Goal: Information Seeking & Learning: Find specific fact

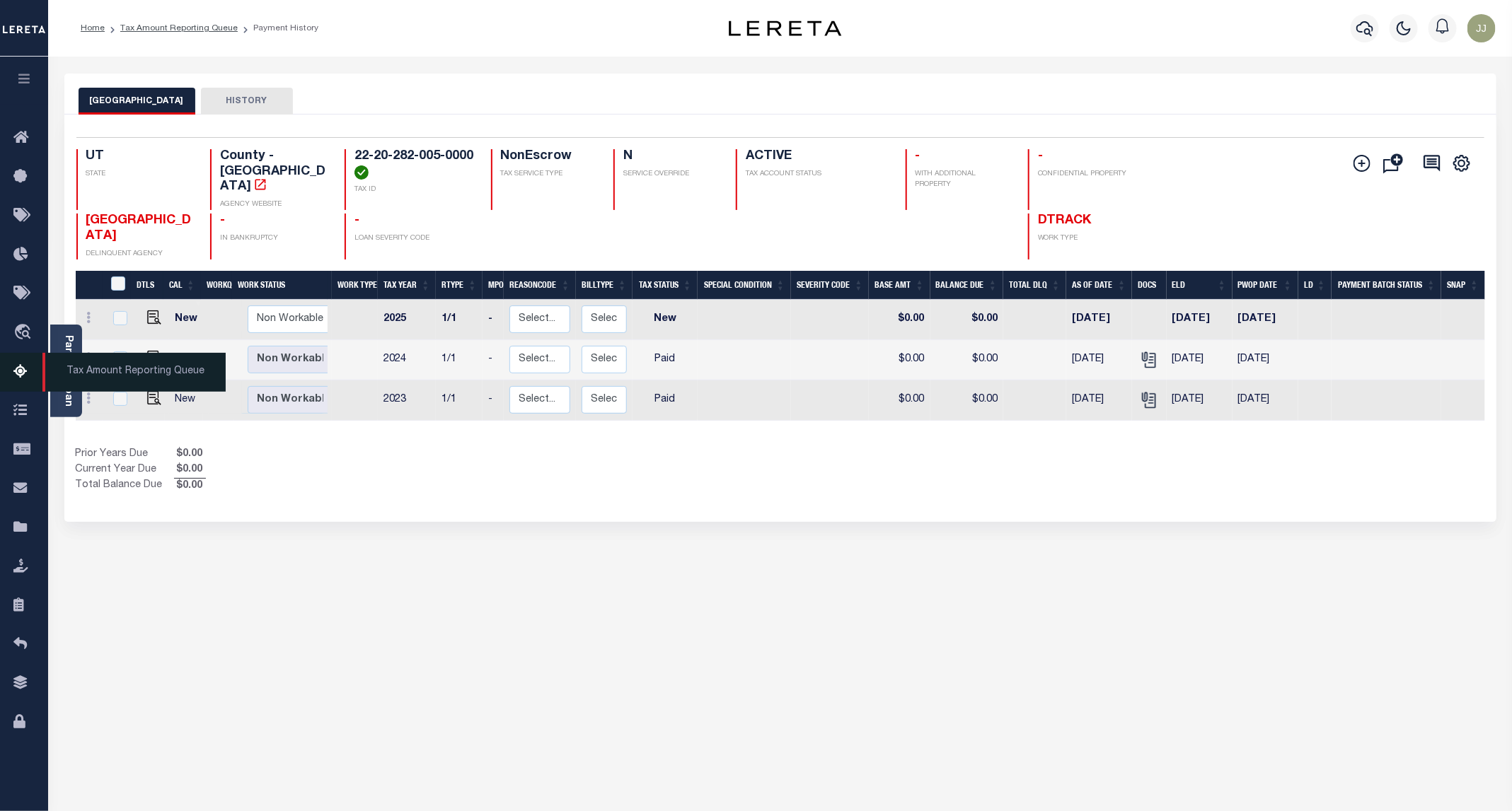
click at [23, 376] on icon at bounding box center [25, 372] width 23 height 18
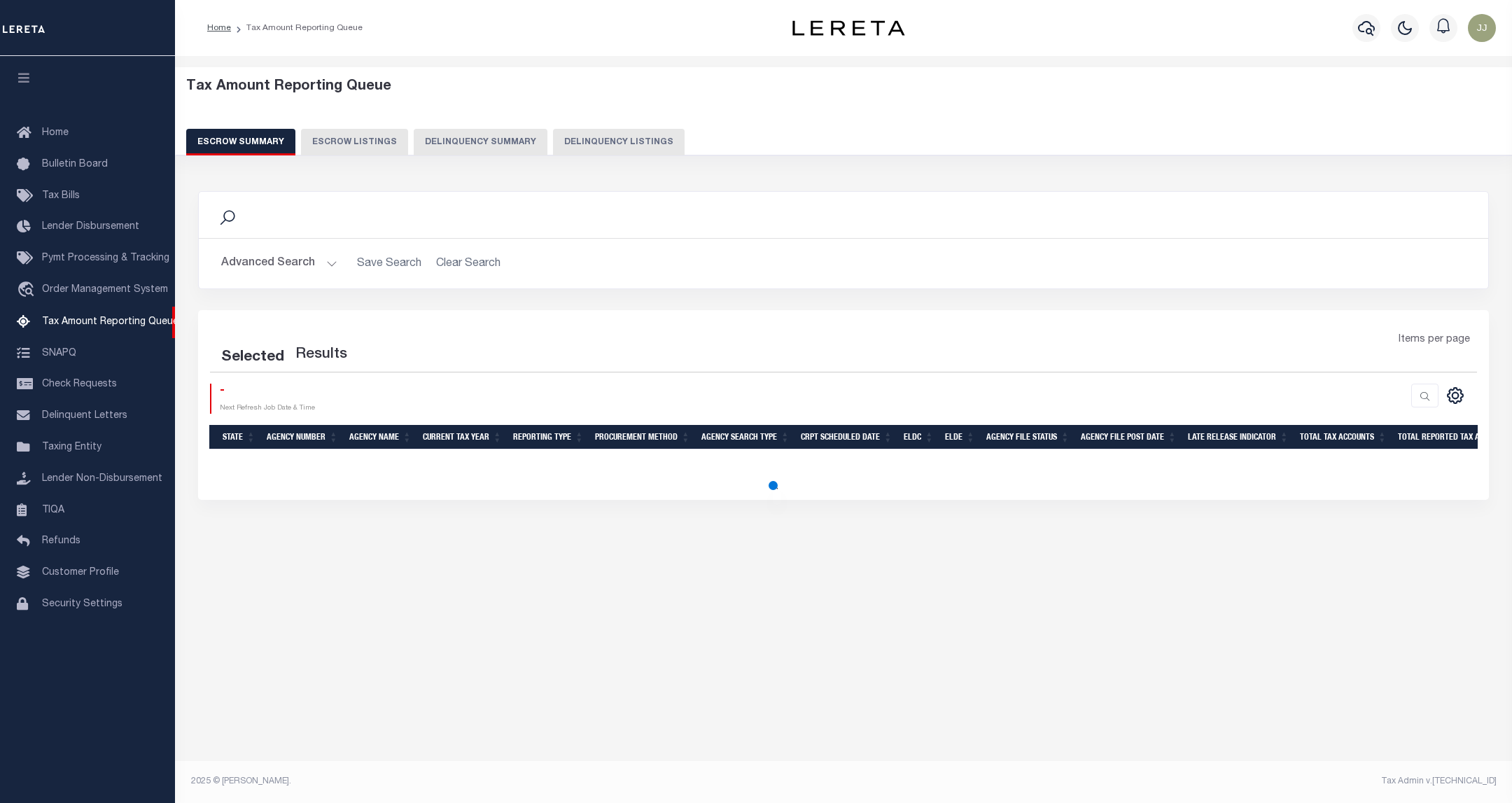
click at [621, 145] on button "Delinquency Listings" at bounding box center [618, 142] width 132 height 27
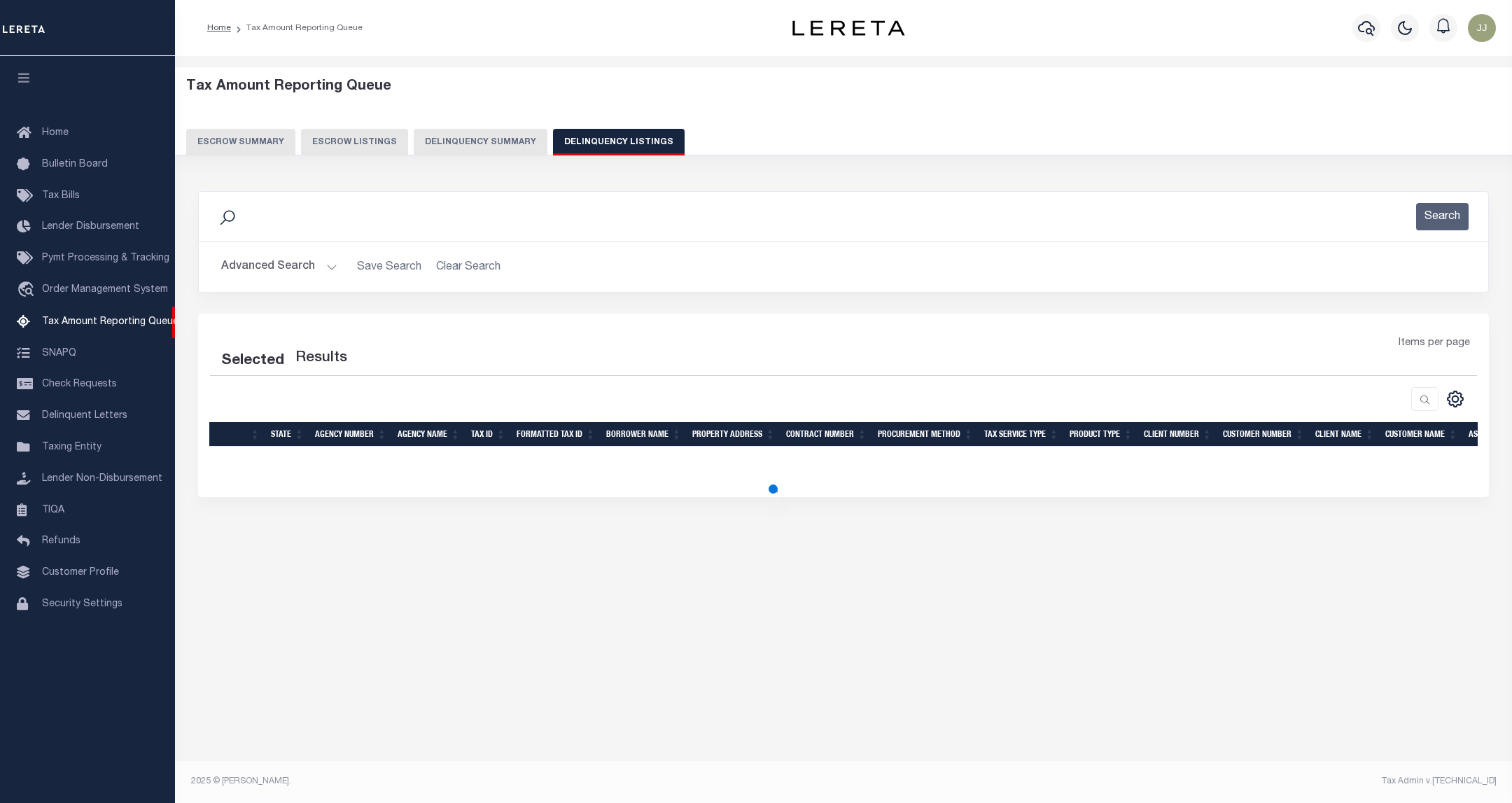
select select "100"
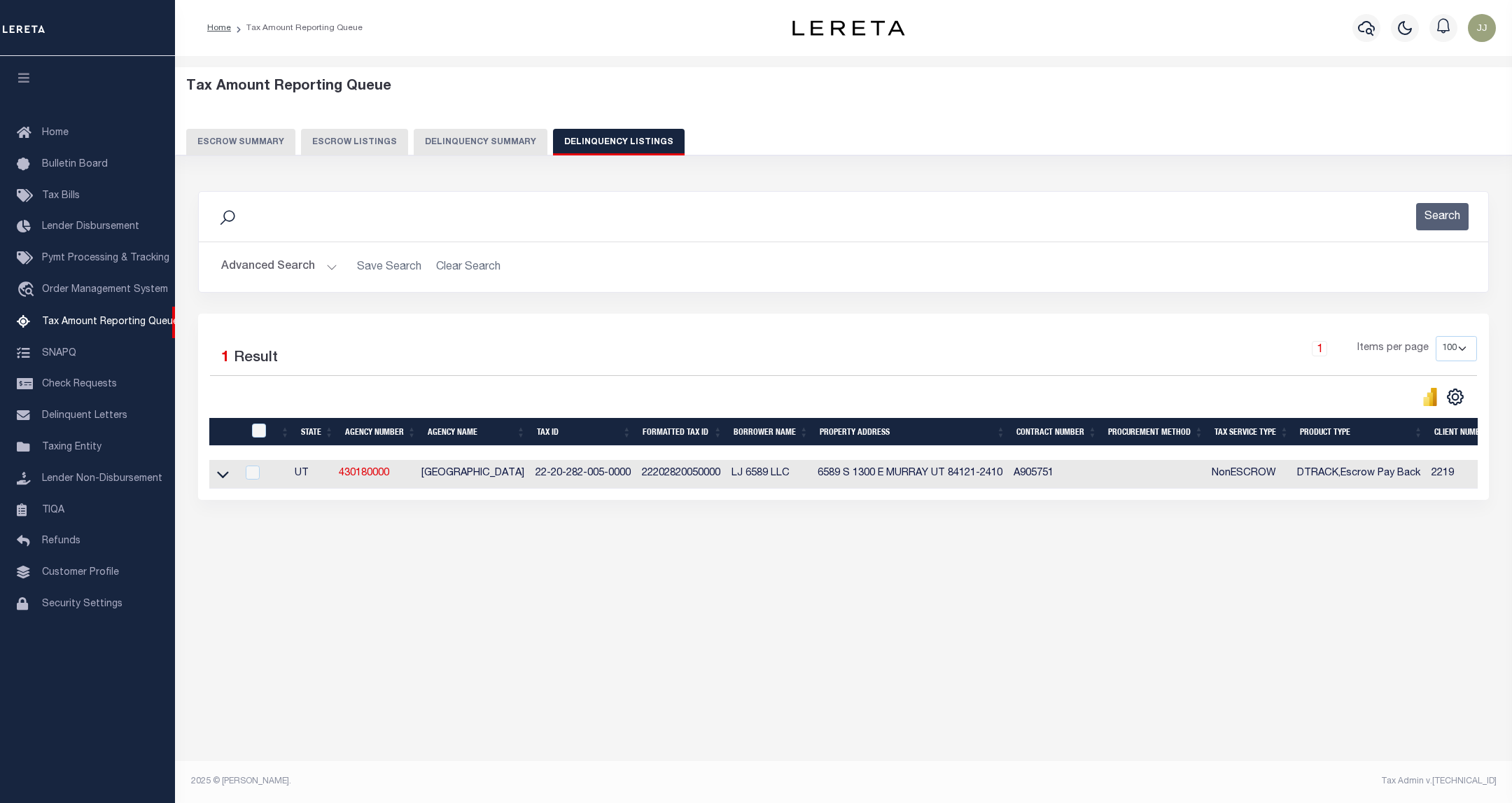
click at [318, 263] on button "Advanced Search" at bounding box center [280, 267] width 116 height 28
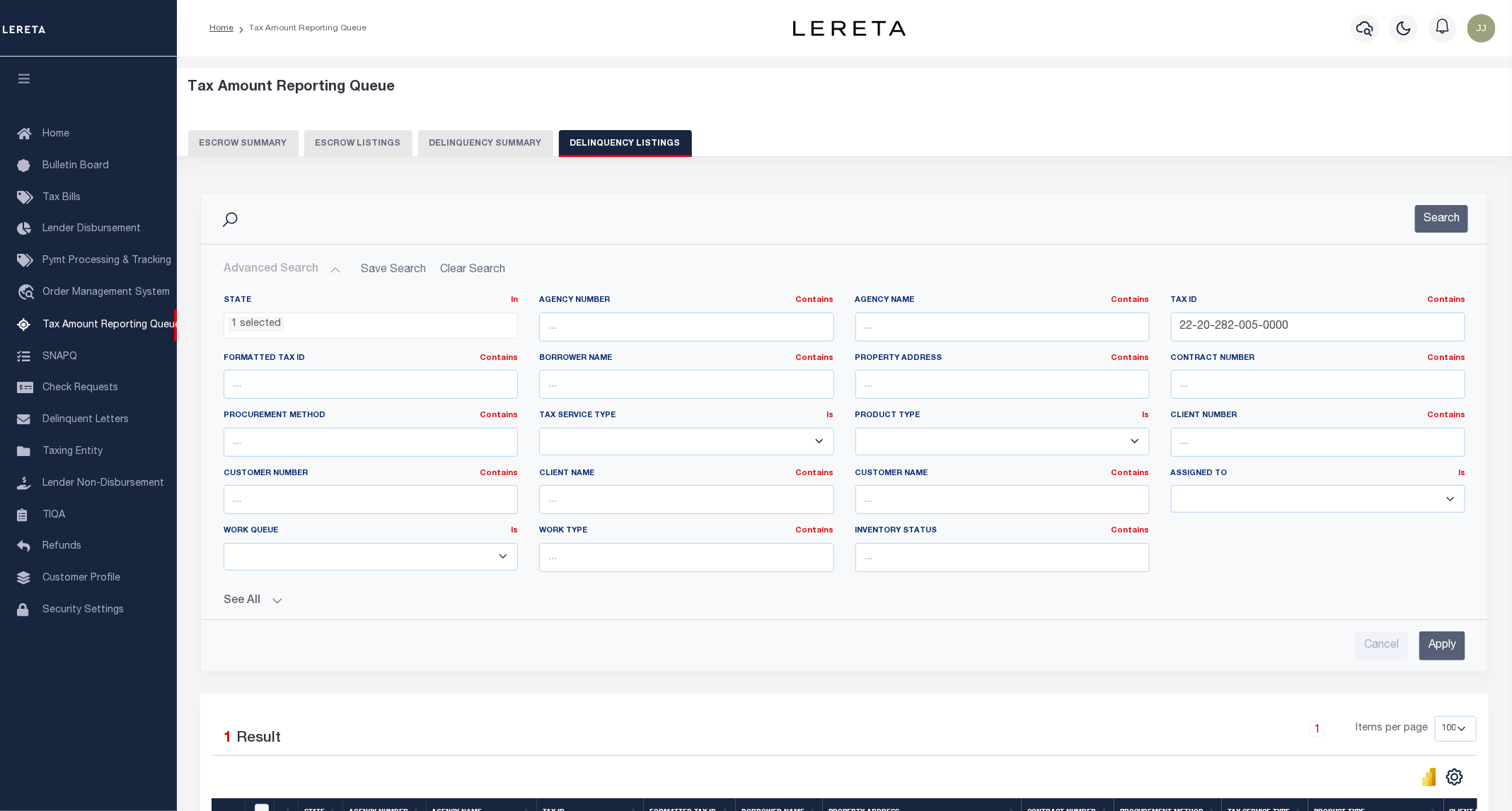
click at [250, 327] on li "1 selected" at bounding box center [255, 324] width 56 height 16
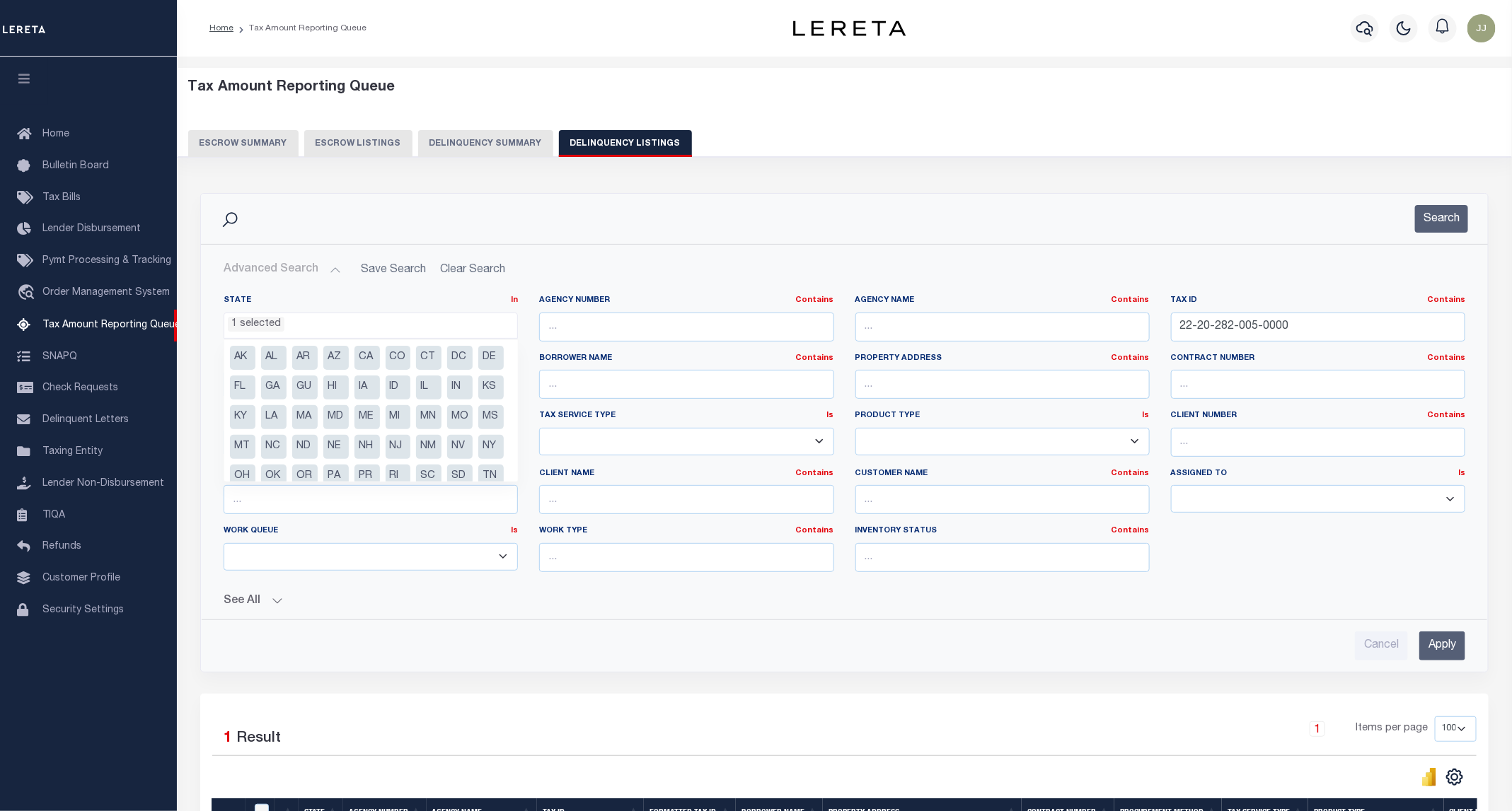
scroll to position [43, 0]
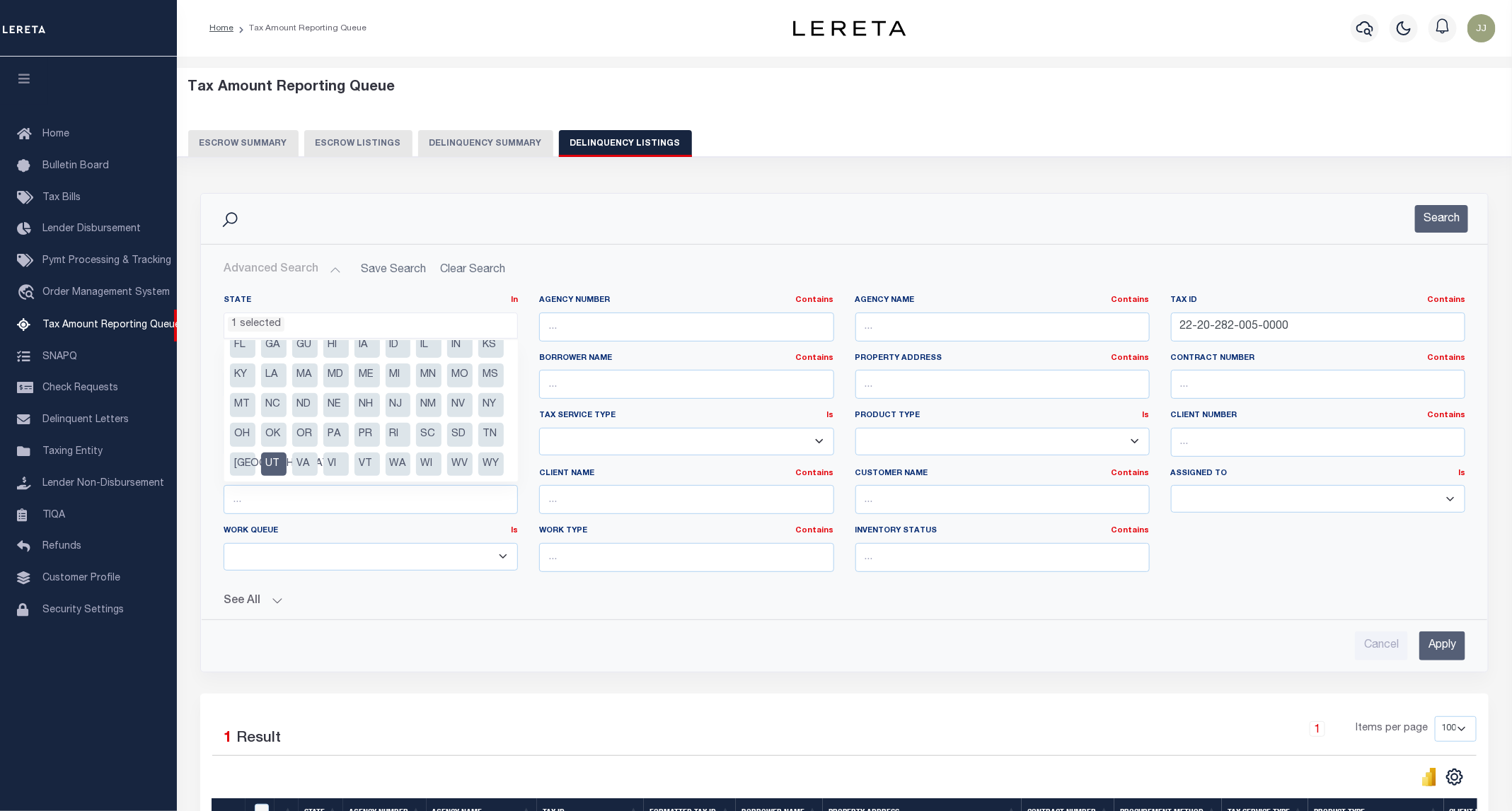
click at [286, 459] on li "UT" at bounding box center [274, 465] width 26 height 24
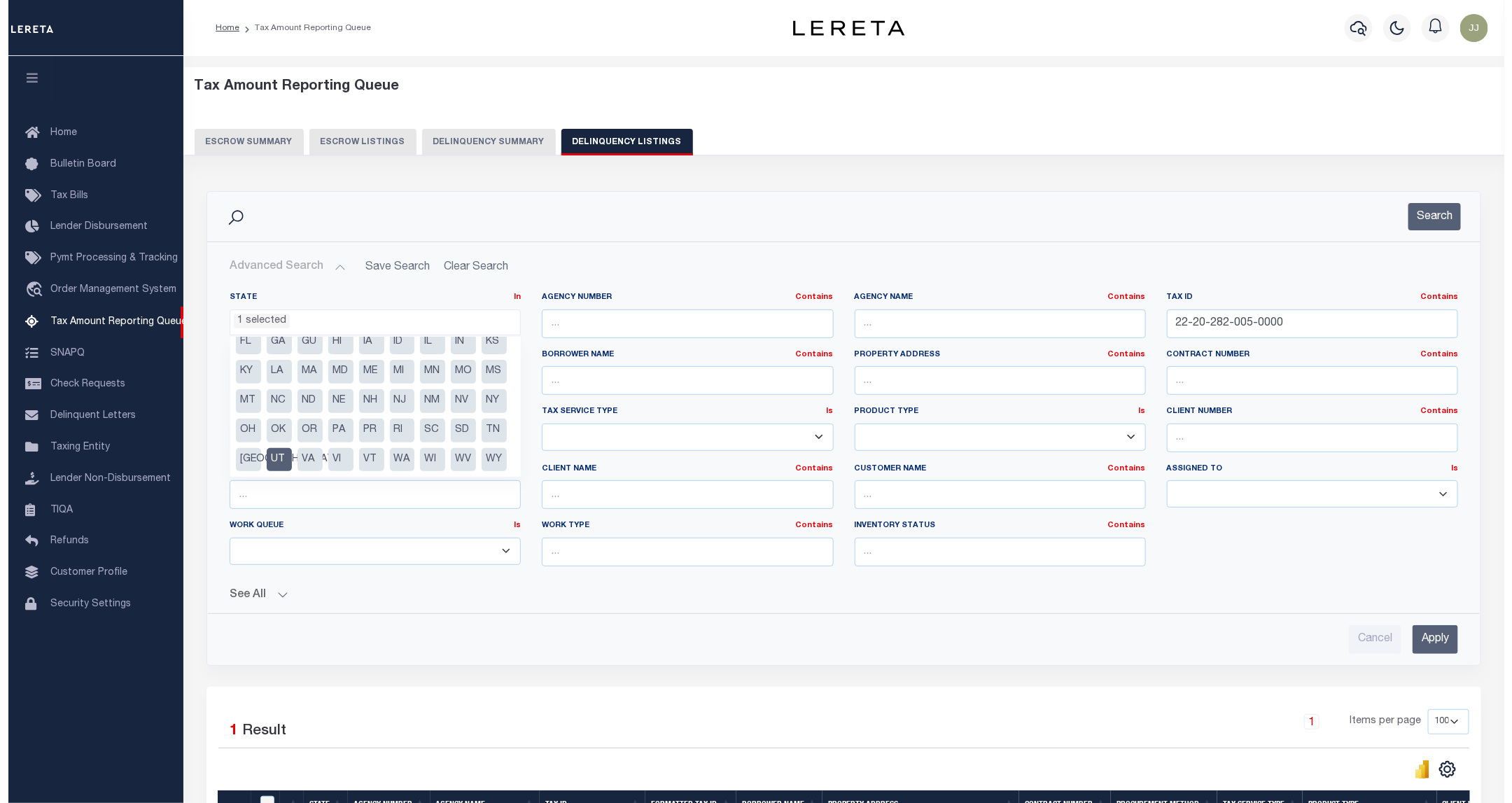
scroll to position [564, 0]
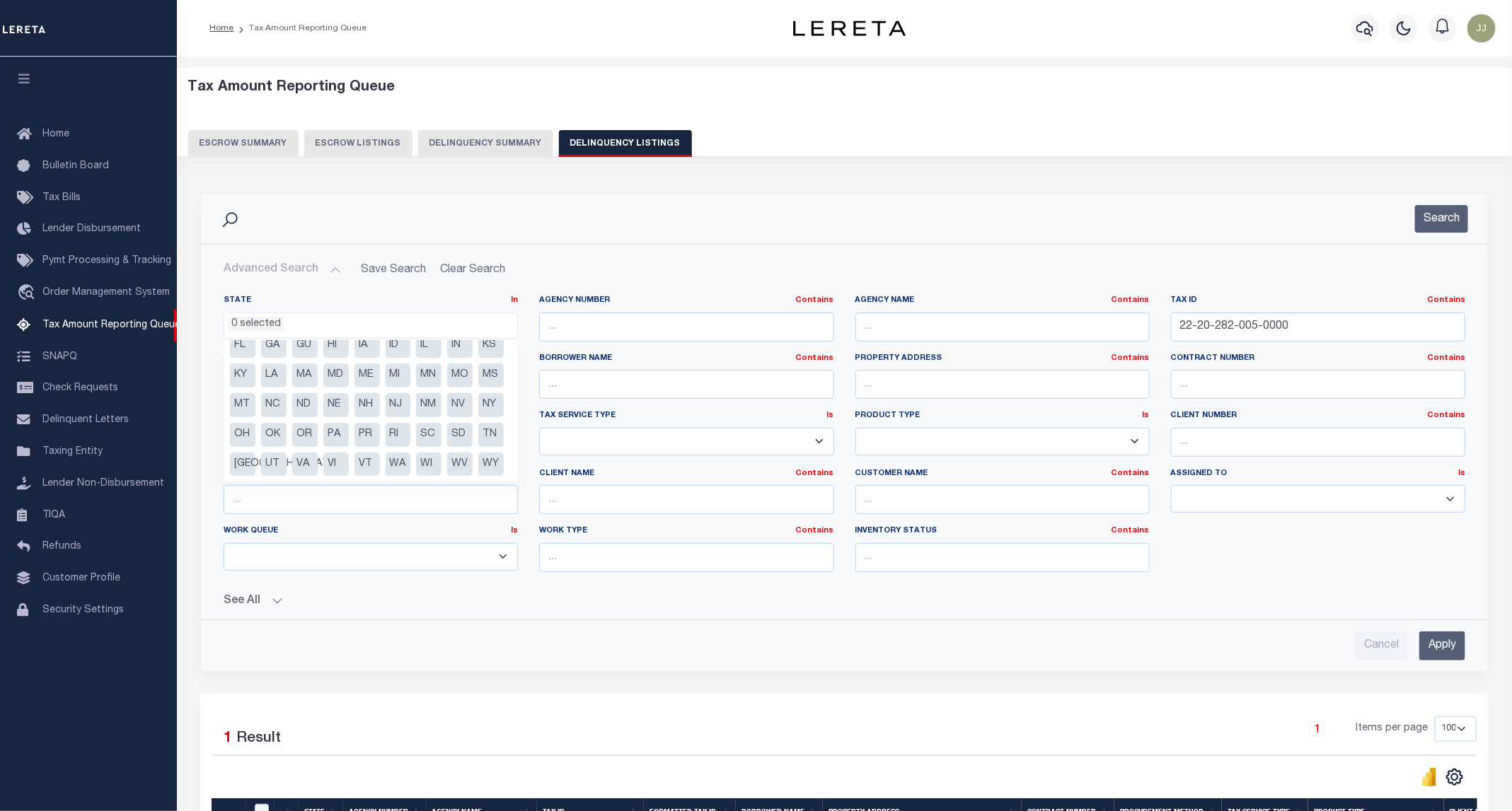
click at [478, 358] on li "KS" at bounding box center [491, 346] width 26 height 24
select select "KS"
drag, startPoint x: 1078, startPoint y: 242, endPoint x: 1133, endPoint y: 257, distance: 57.0
click at [1081, 242] on div "Search" at bounding box center [844, 219] width 1287 height 50
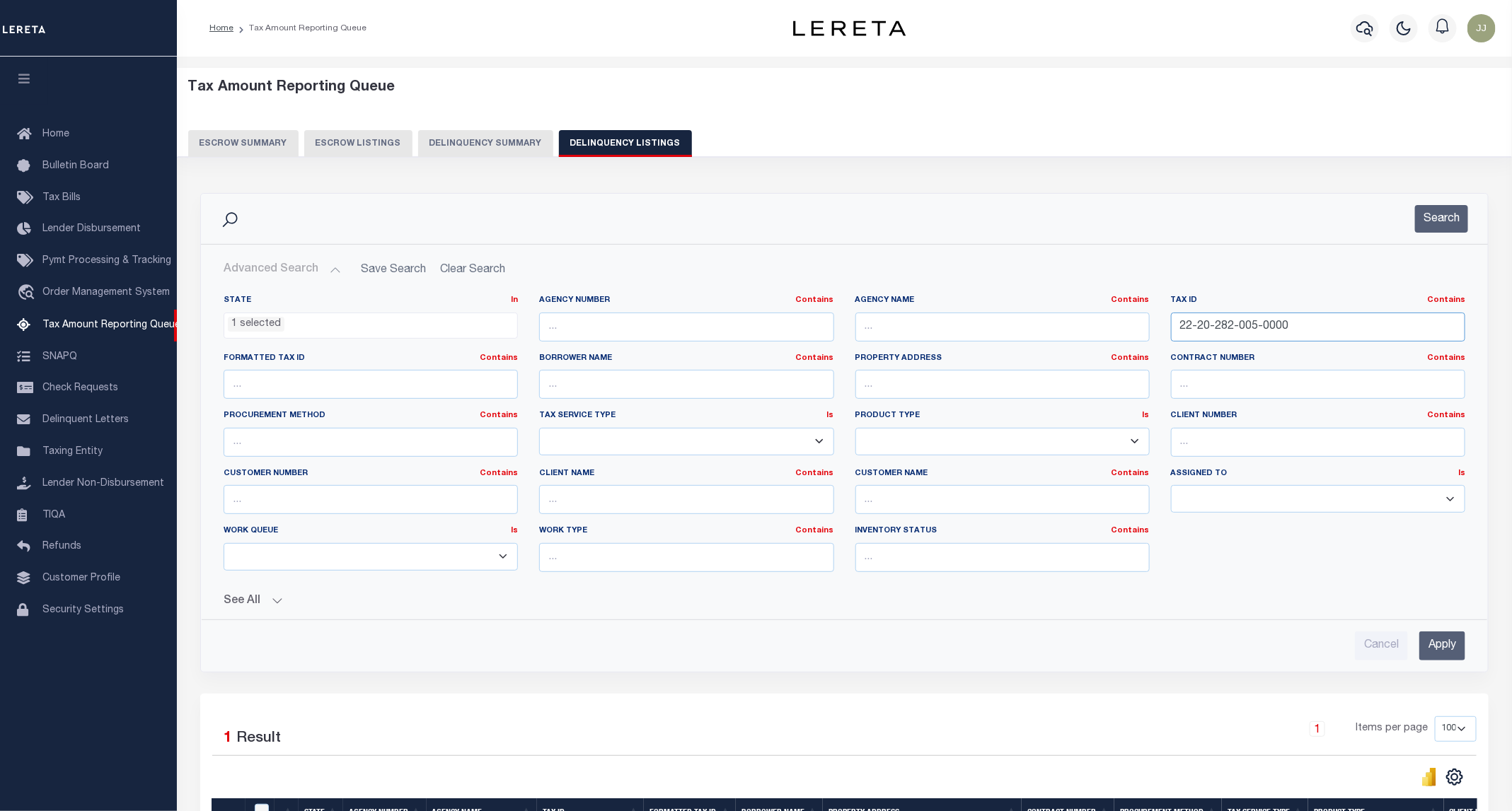
drag, startPoint x: 1352, startPoint y: 333, endPoint x: 1131, endPoint y: 333, distance: 221.0
click at [1131, 333] on div "State In In AK AL AR AZ CA CO CT DC DE FL GA GU HI IA ID IL IN KS KY LA MA MD M…" at bounding box center [844, 439] width 1263 height 288
paste input "CCK0348"
type input "CCK0348"
click at [1444, 214] on button "Search" at bounding box center [1441, 219] width 53 height 28
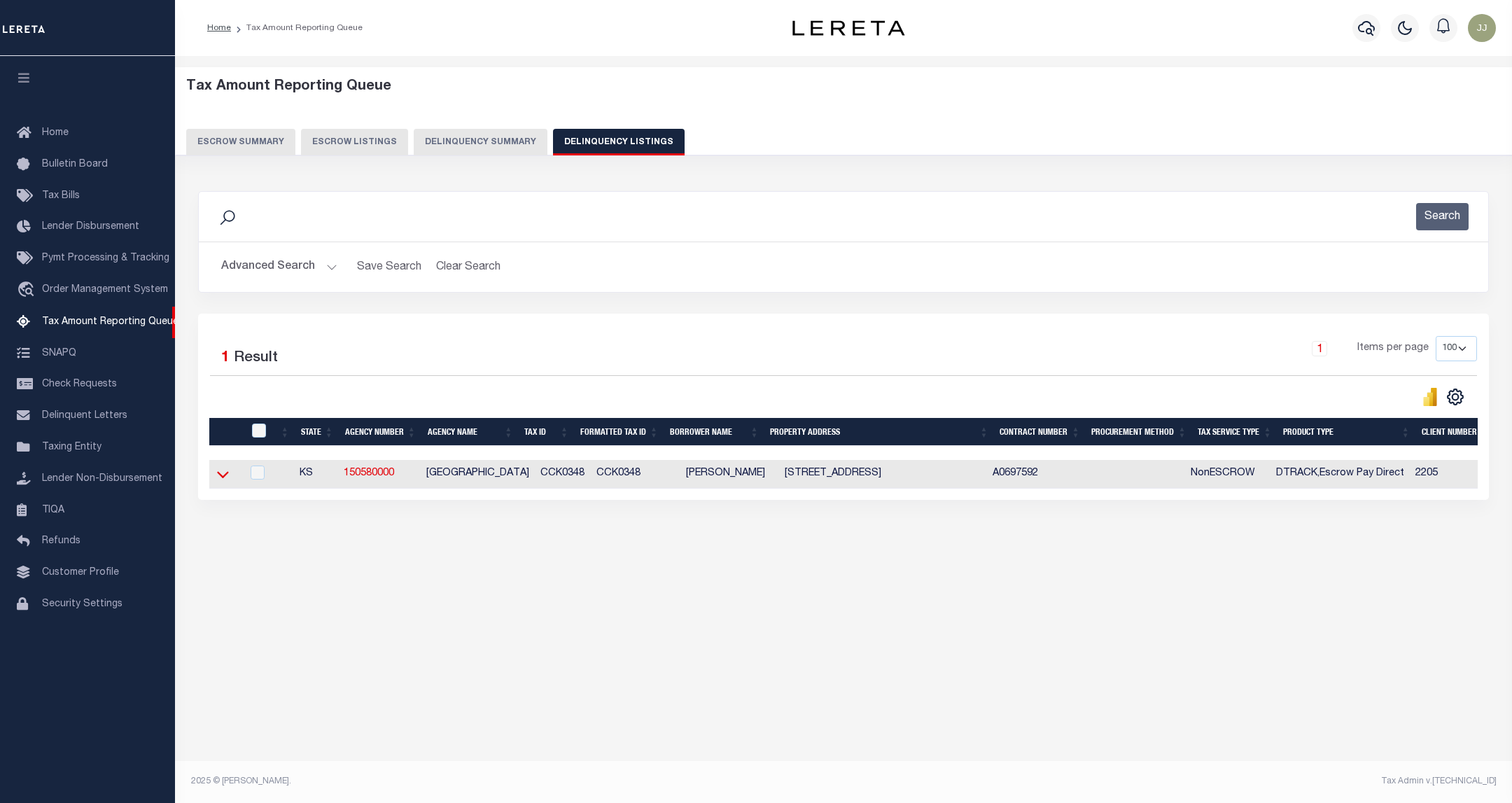
click at [221, 477] on icon at bounding box center [223, 474] width 12 height 15
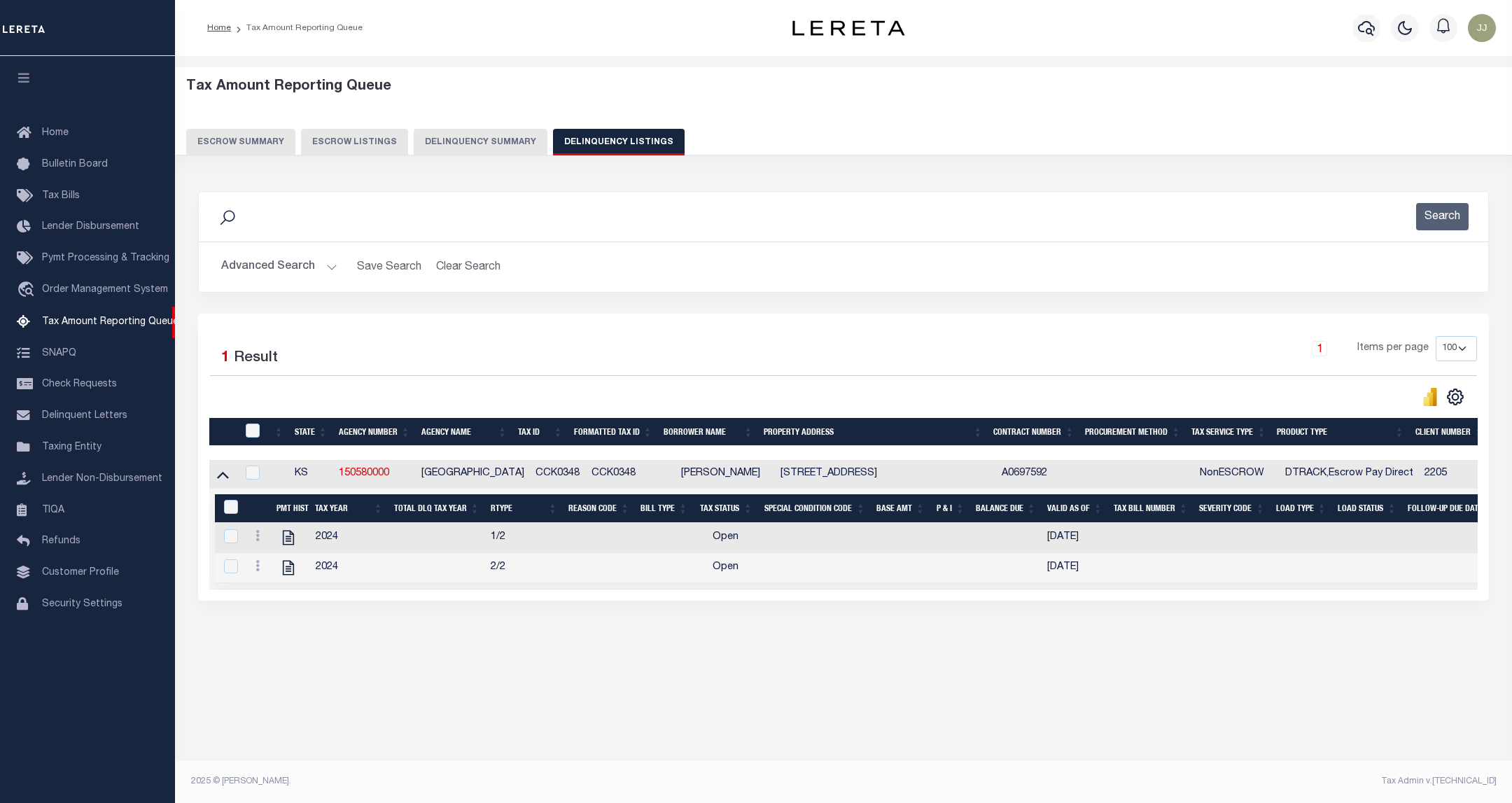
click at [300, 544] on td at bounding box center [291, 538] width 39 height 30
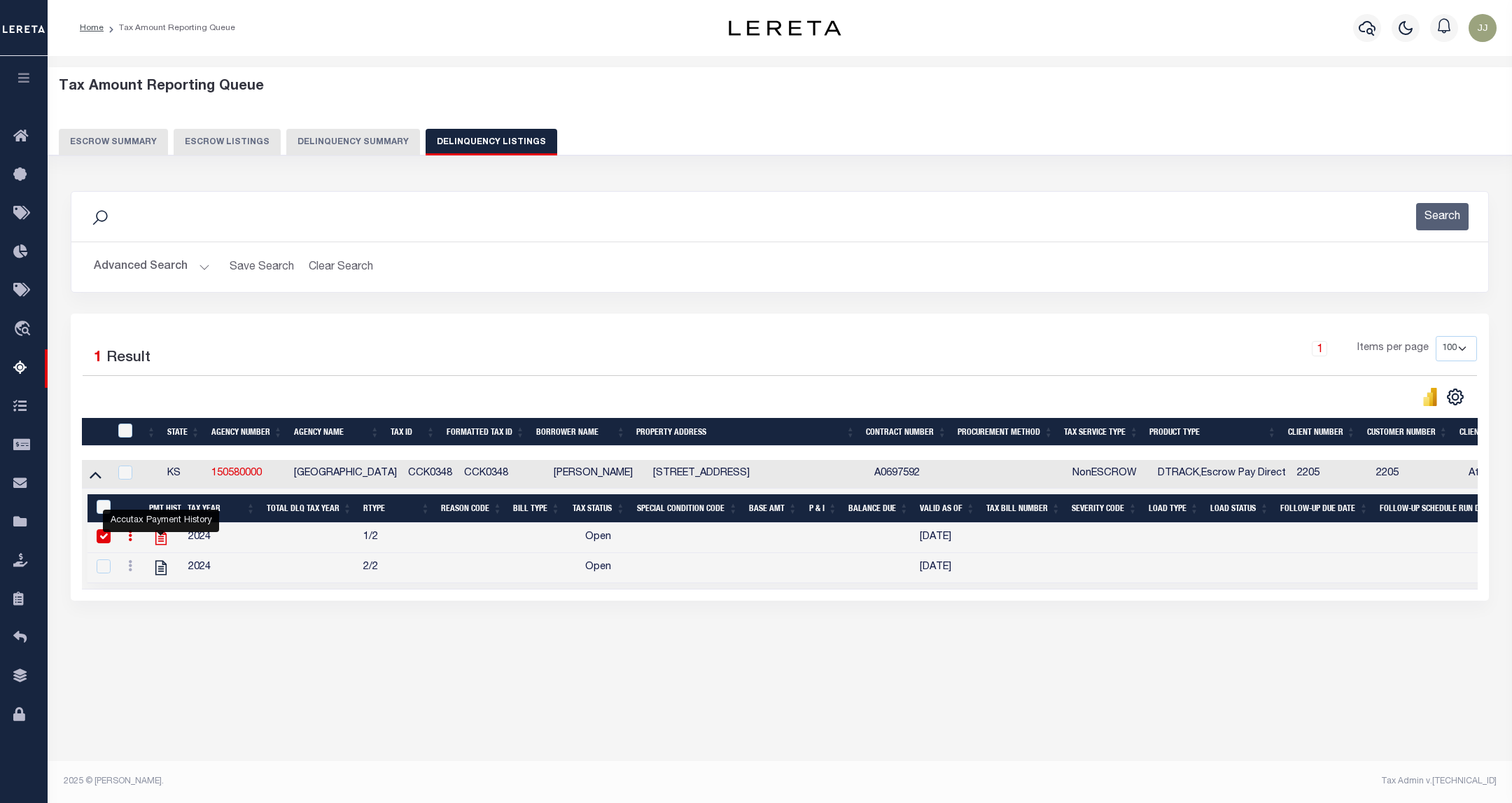
click at [161, 546] on icon "" at bounding box center [161, 538] width 11 height 15
checkbox input "false"
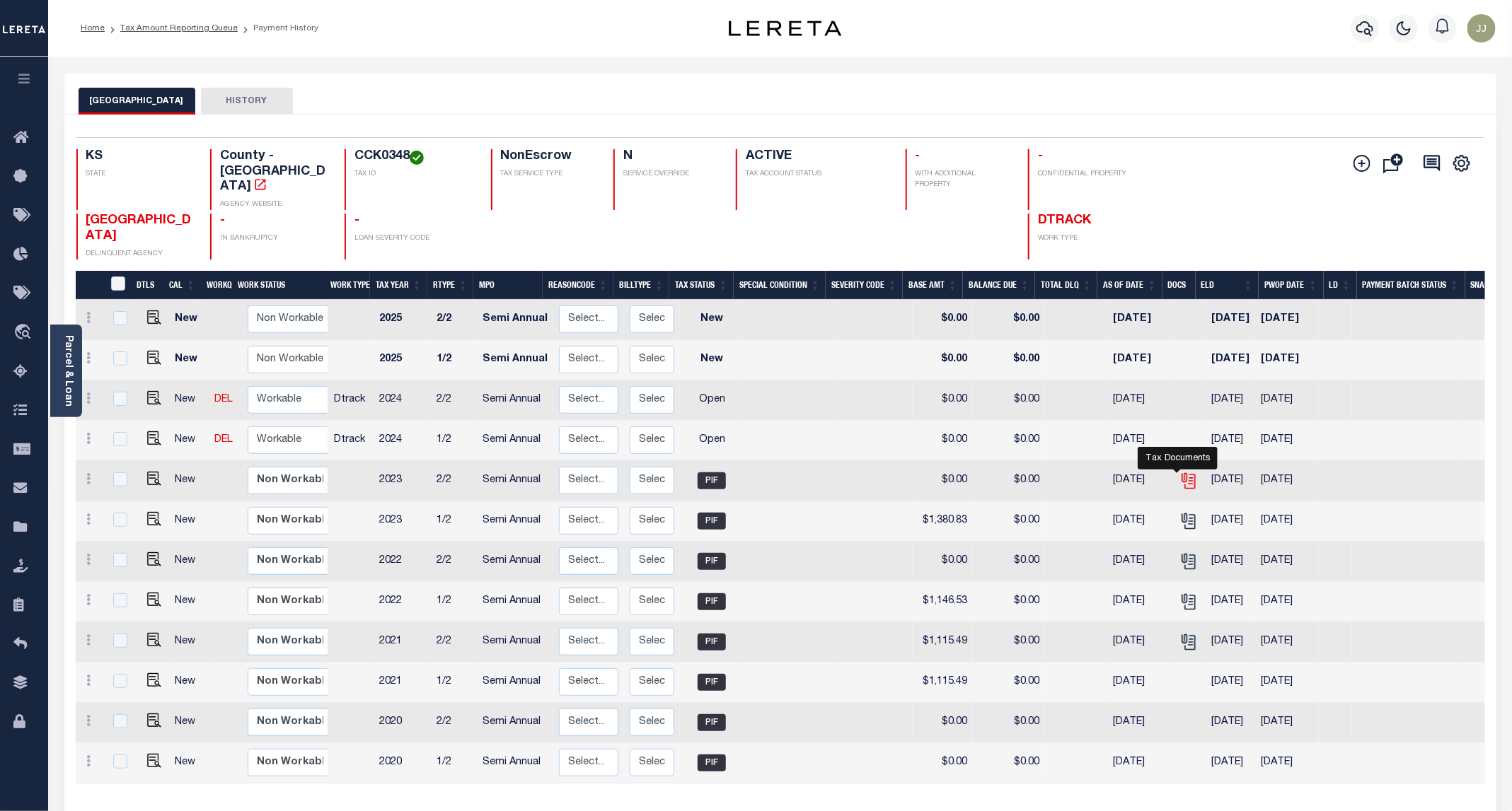
click at [1179, 472] on icon "" at bounding box center [1188, 481] width 18 height 18
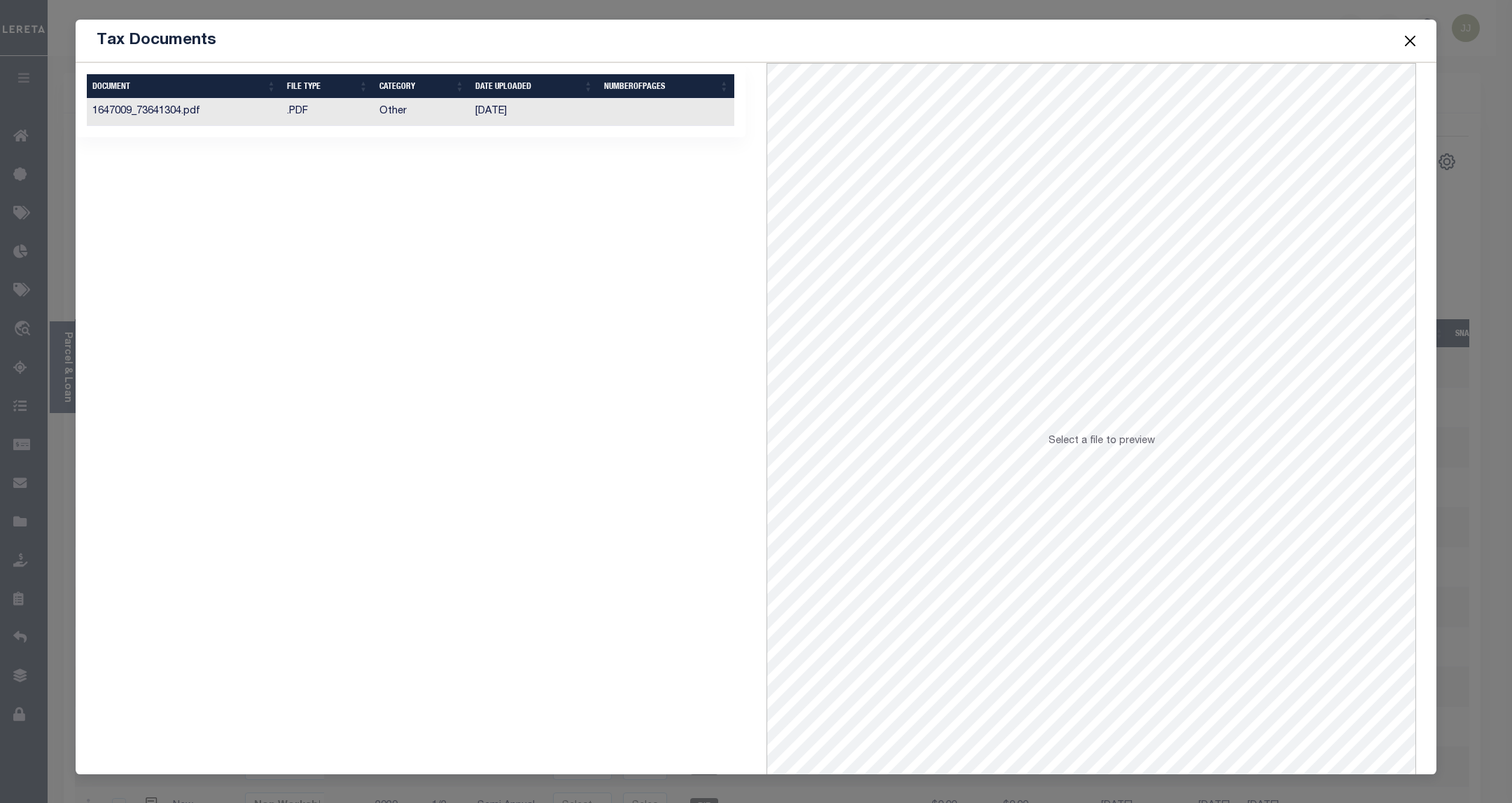
click at [347, 123] on td ".PDF" at bounding box center [328, 112] width 92 height 28
click at [1420, 45] on span at bounding box center [1410, 40] width 54 height 39
click at [1410, 42] on button "Close" at bounding box center [1411, 40] width 18 height 18
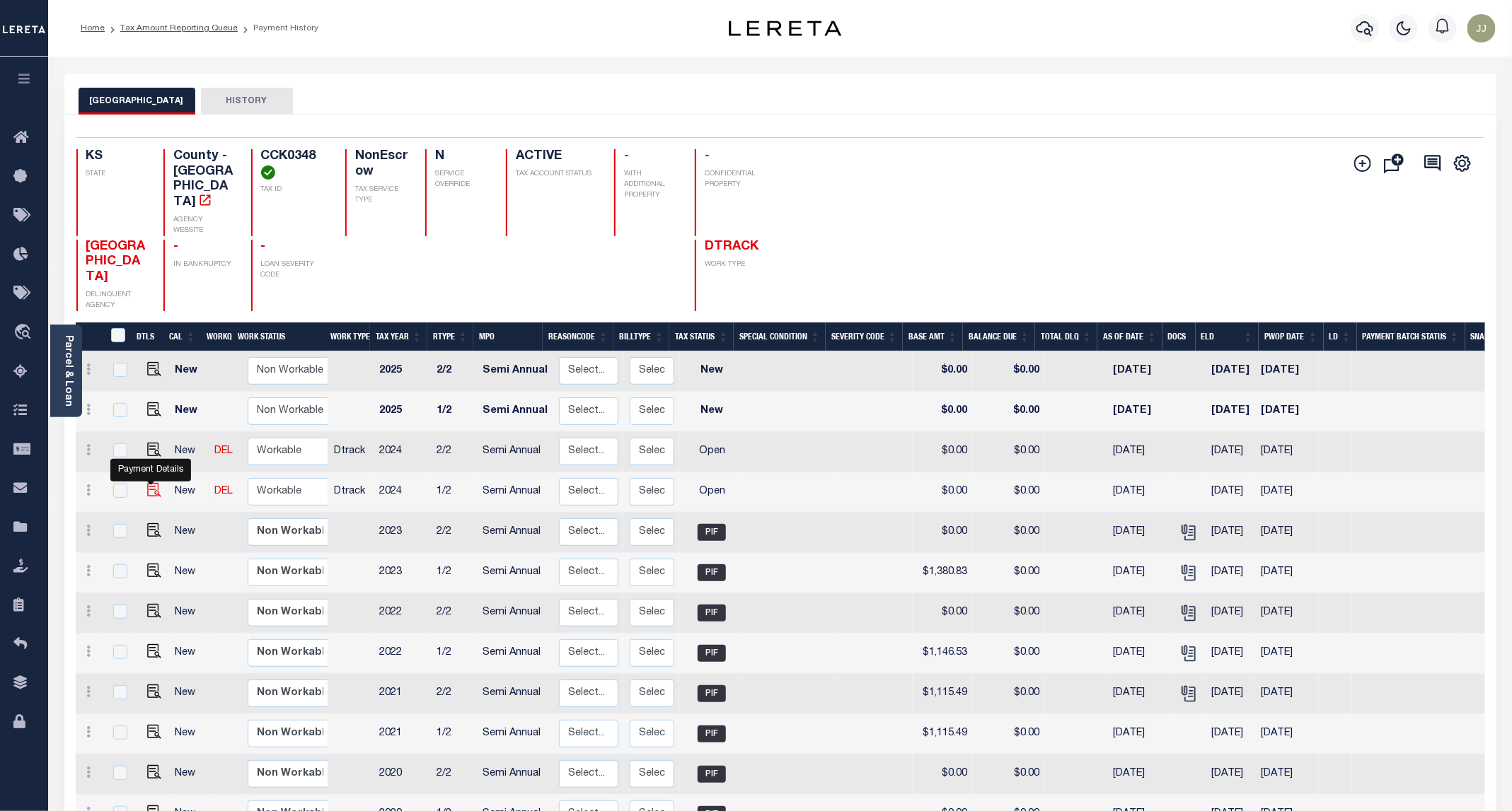
click at [151, 483] on img "" at bounding box center [154, 490] width 14 height 14
checkbox input "true"
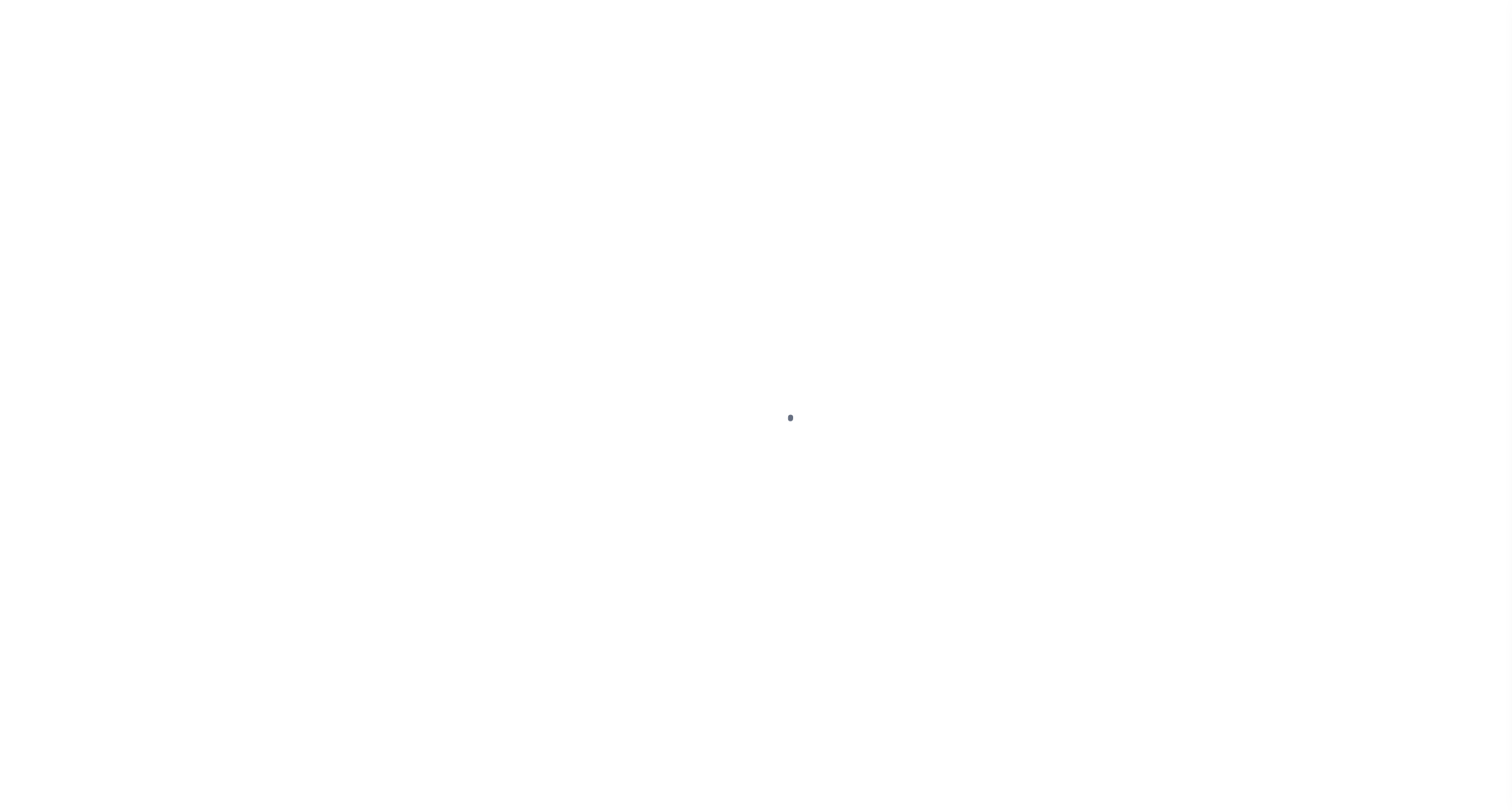
select select "OP2"
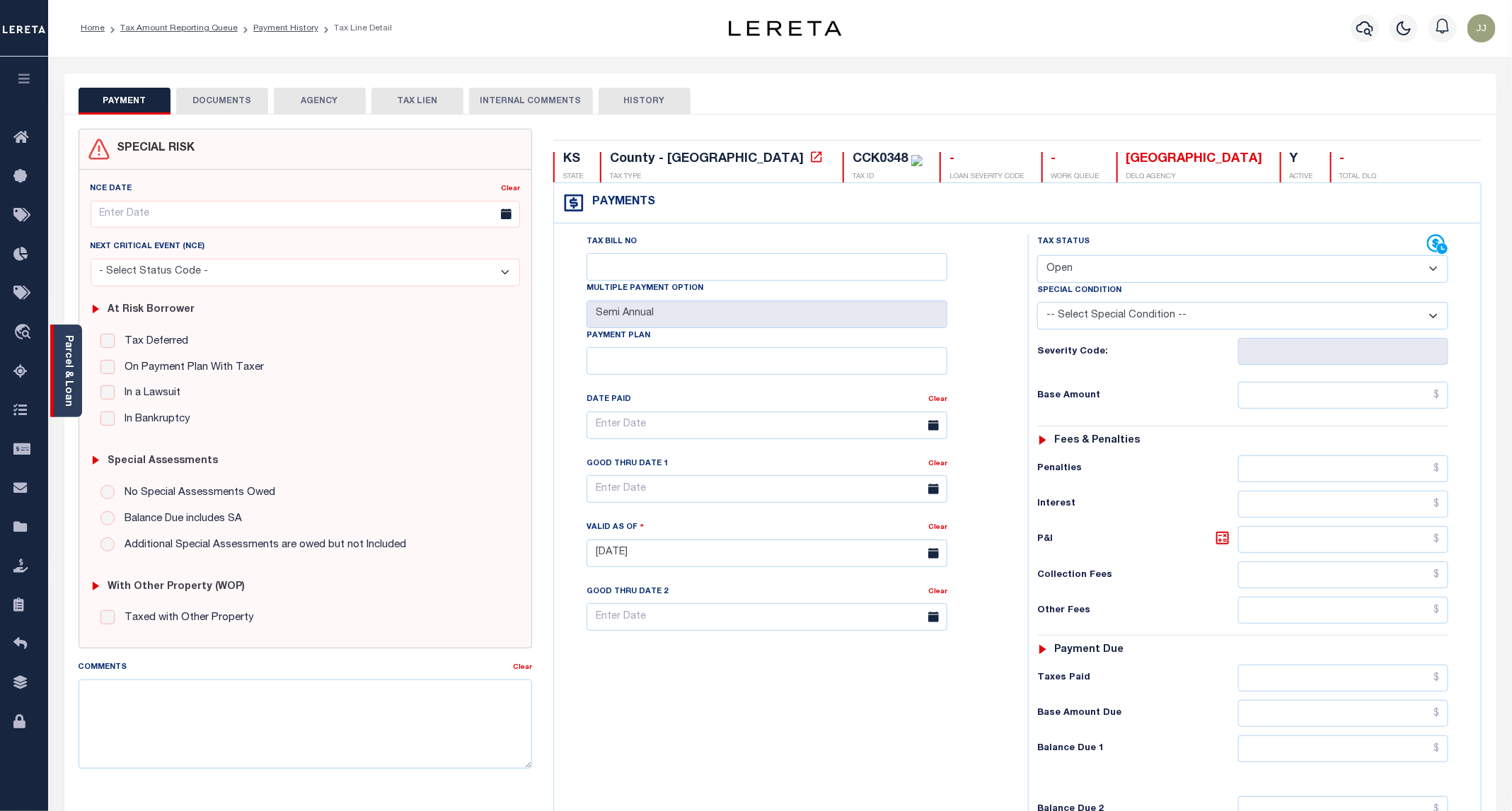
click at [75, 374] on div "Parcel & Loan" at bounding box center [66, 370] width 32 height 92
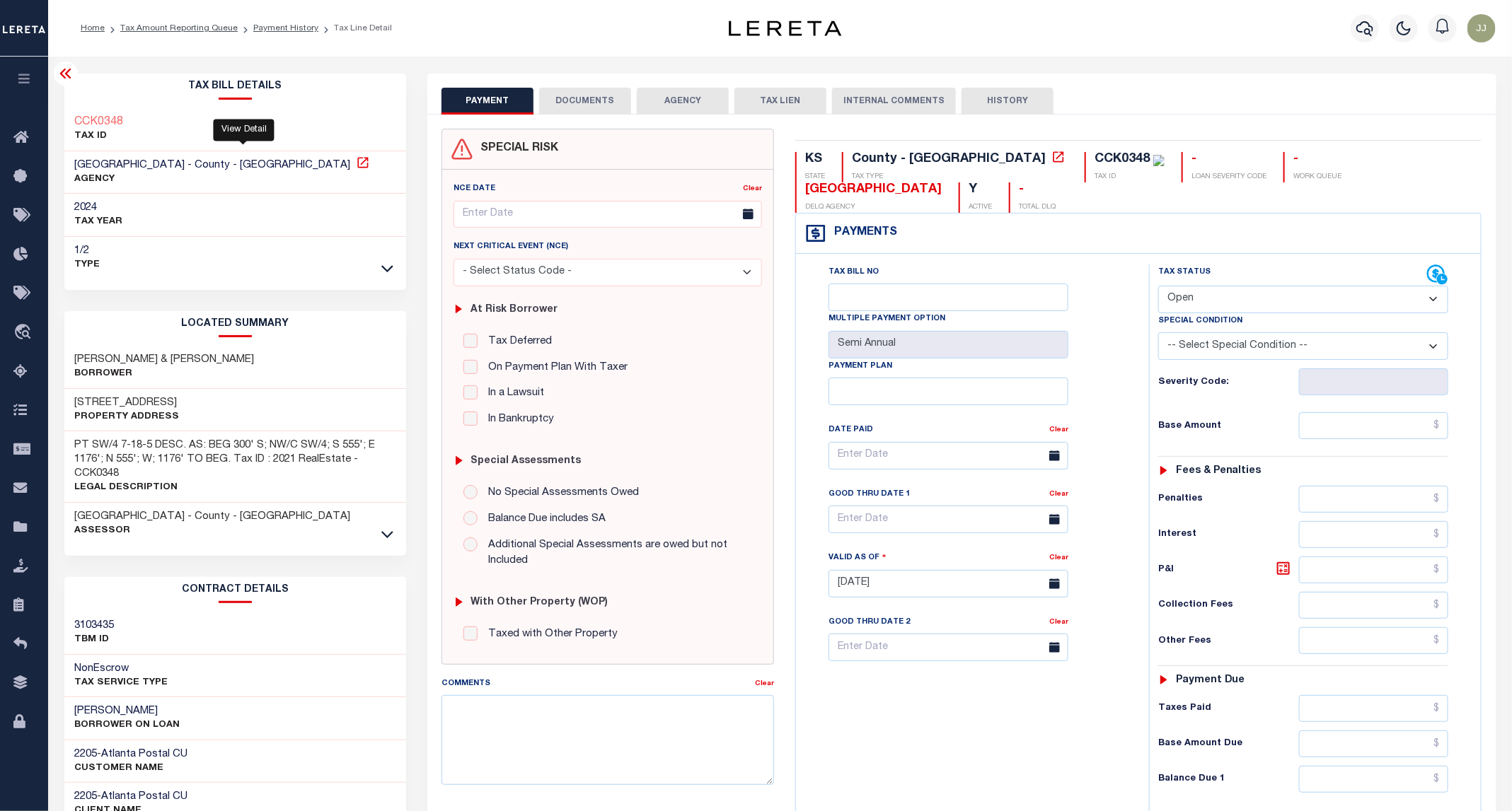
click at [356, 162] on icon at bounding box center [363, 162] width 14 height 14
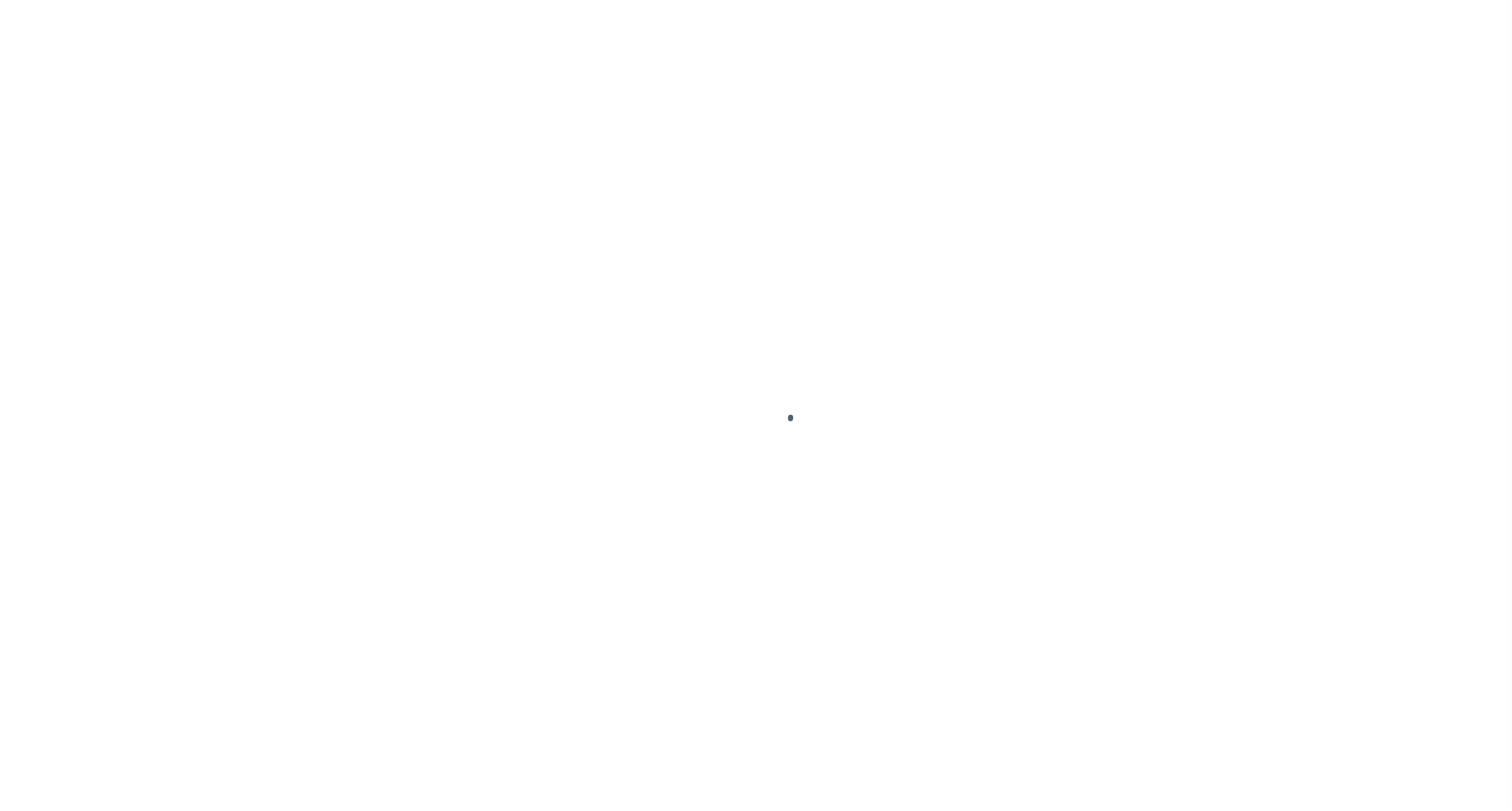
select select "OP2"
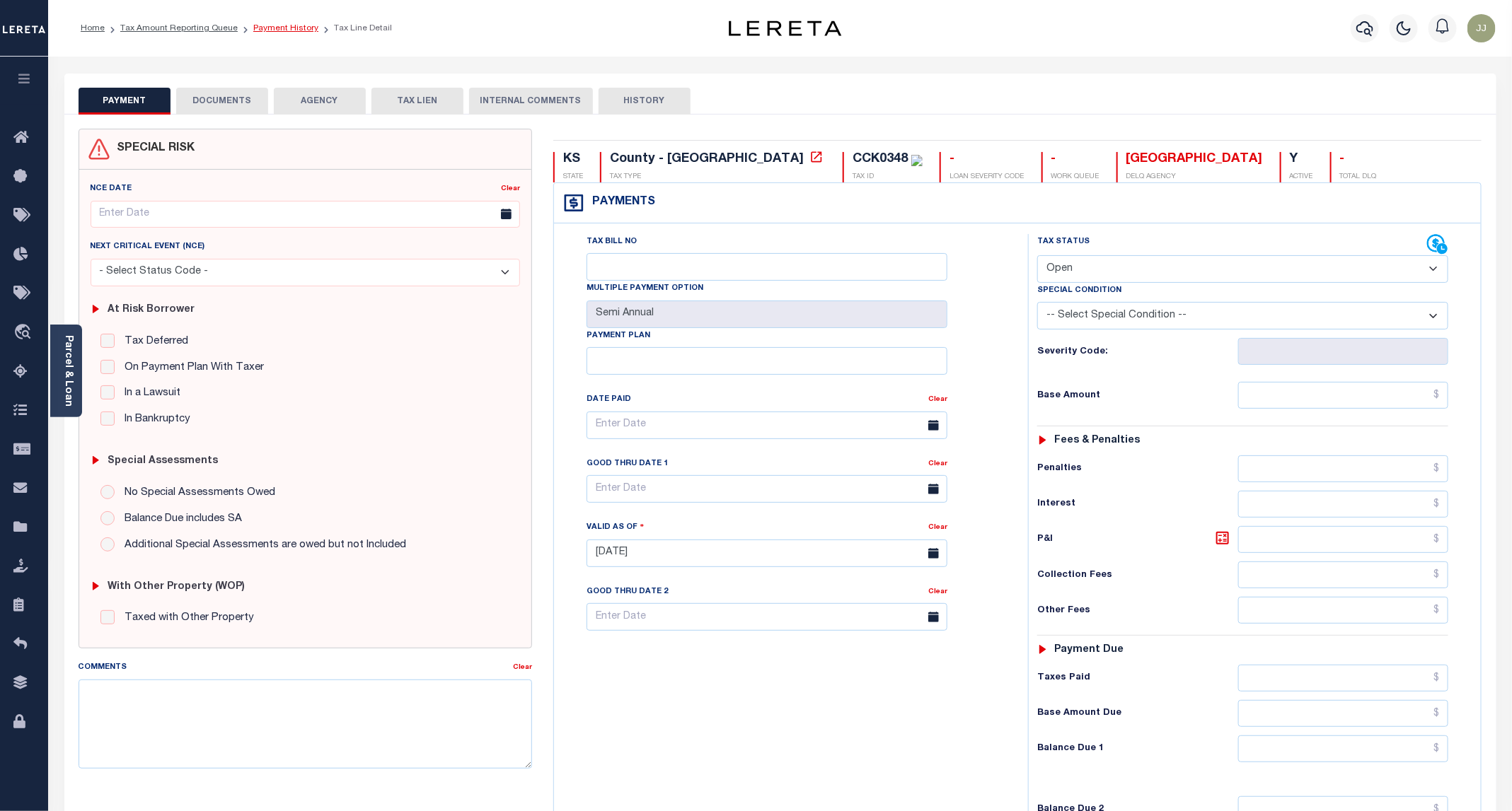
click at [279, 24] on link "Payment History" at bounding box center [285, 28] width 65 height 8
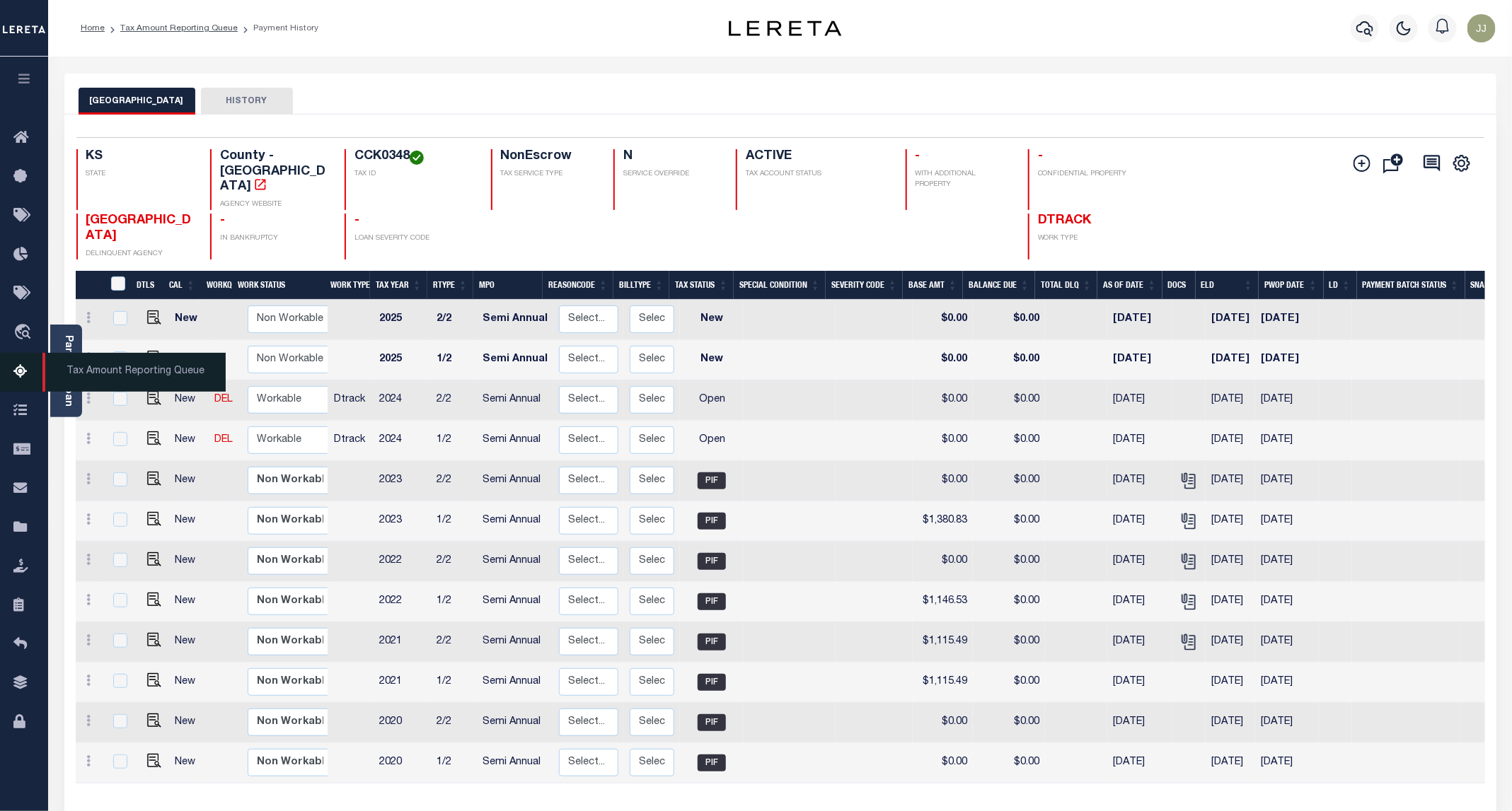
click at [30, 372] on icon at bounding box center [25, 372] width 23 height 18
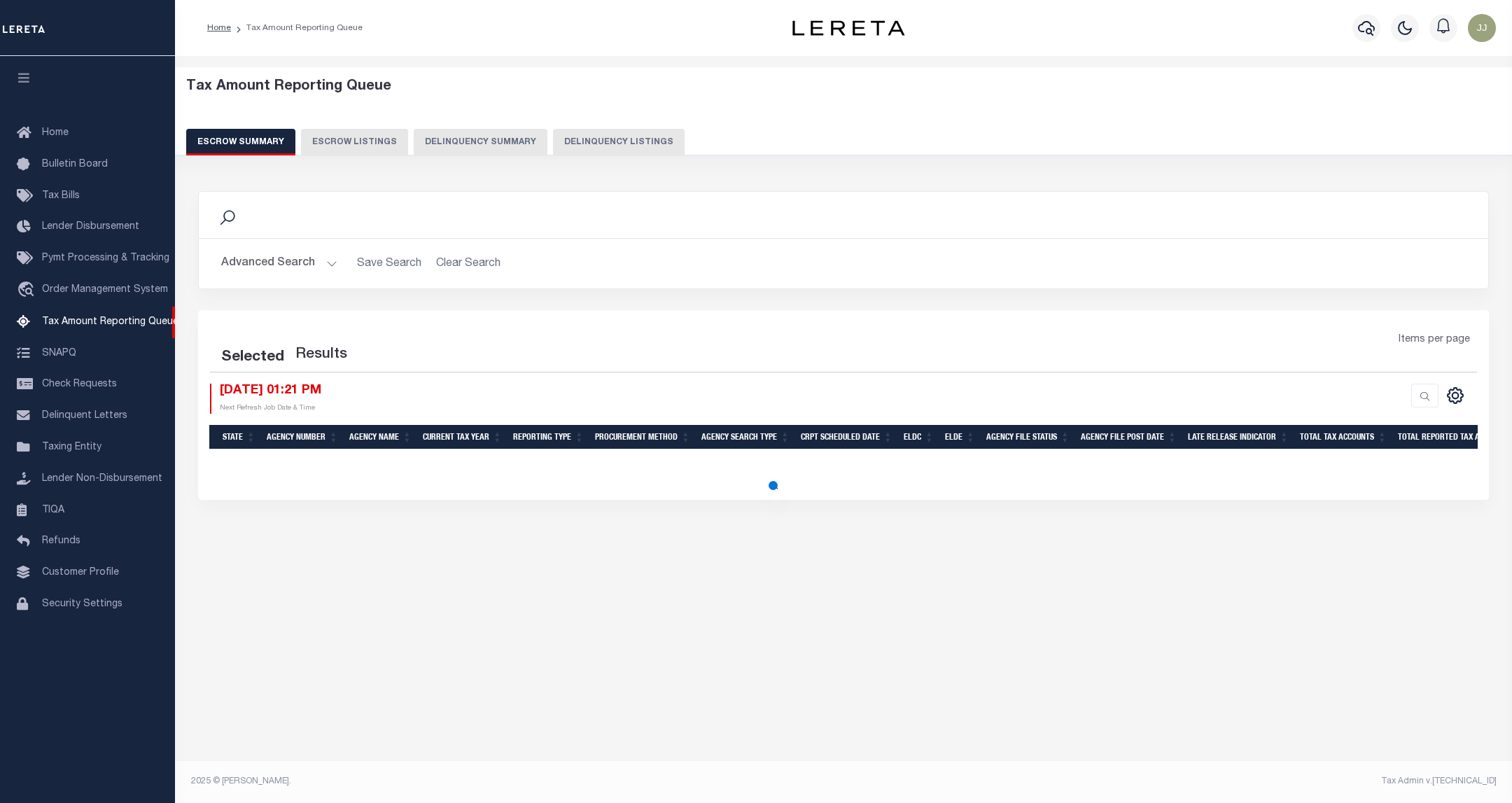
click at [491, 141] on button "Delinquency Summary" at bounding box center [481, 142] width 134 height 27
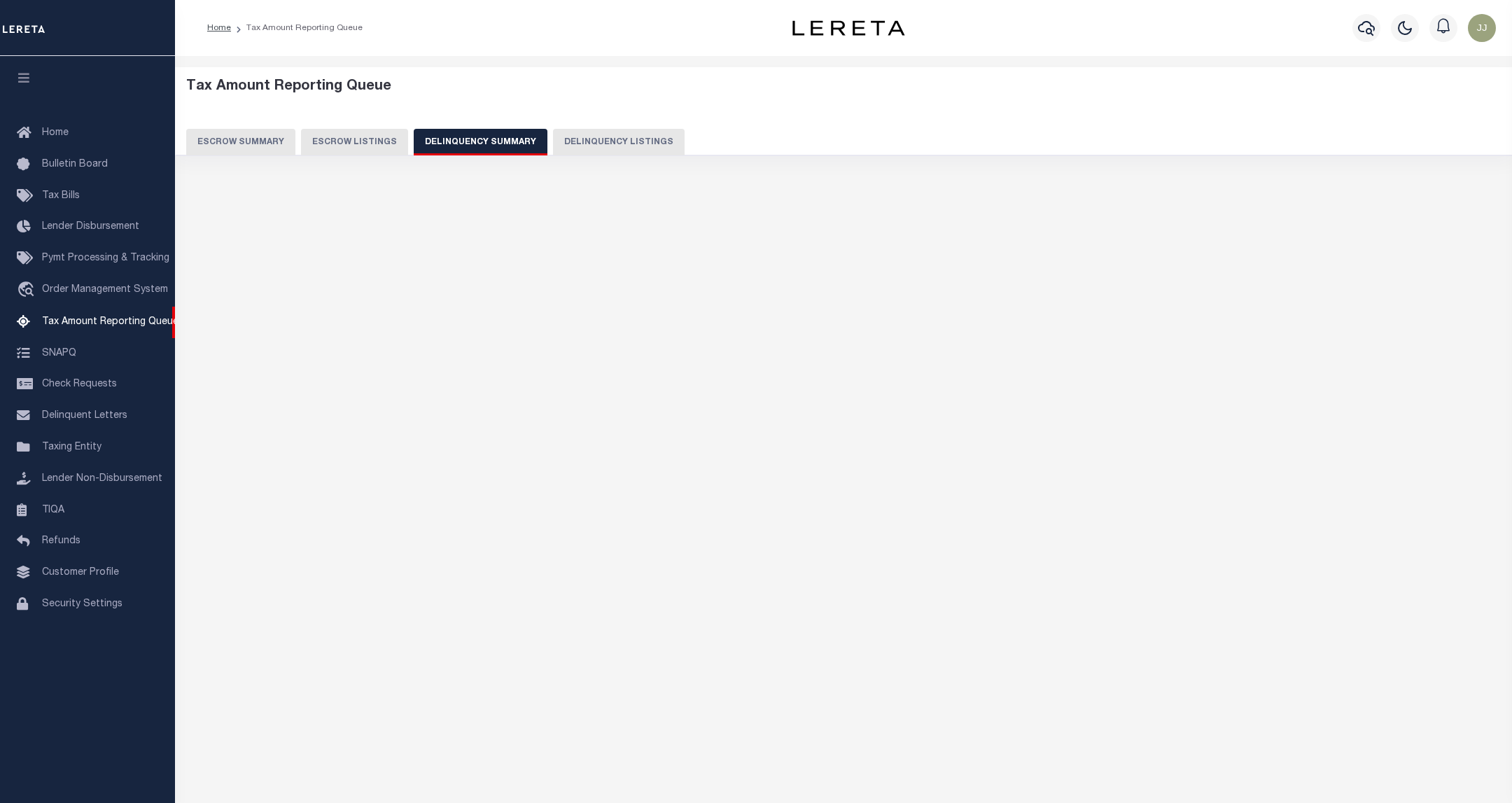
click at [639, 152] on button "Delinquency Listings" at bounding box center [618, 142] width 132 height 27
select select "100"
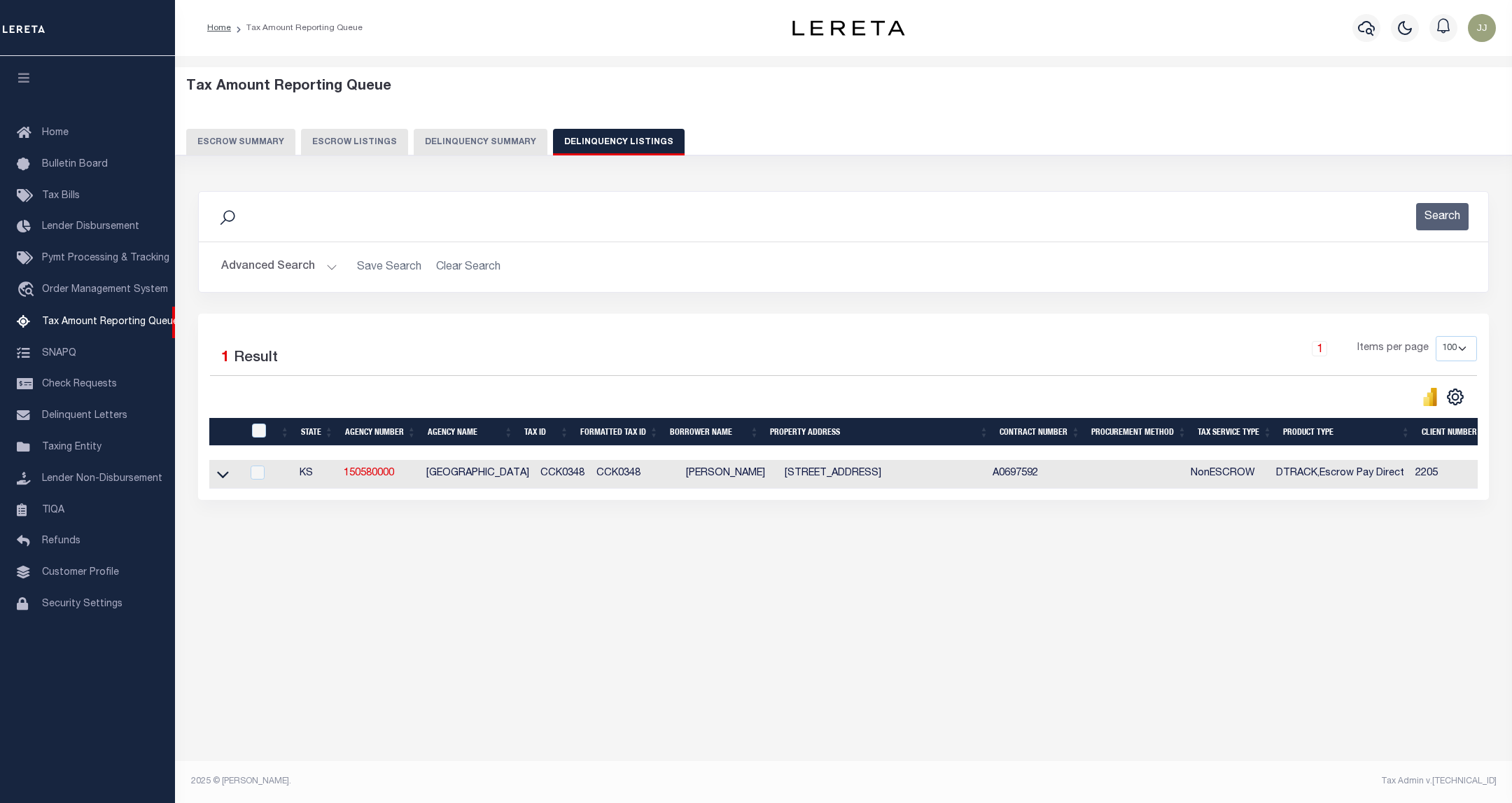
click at [301, 263] on button "Advanced Search" at bounding box center [280, 267] width 116 height 28
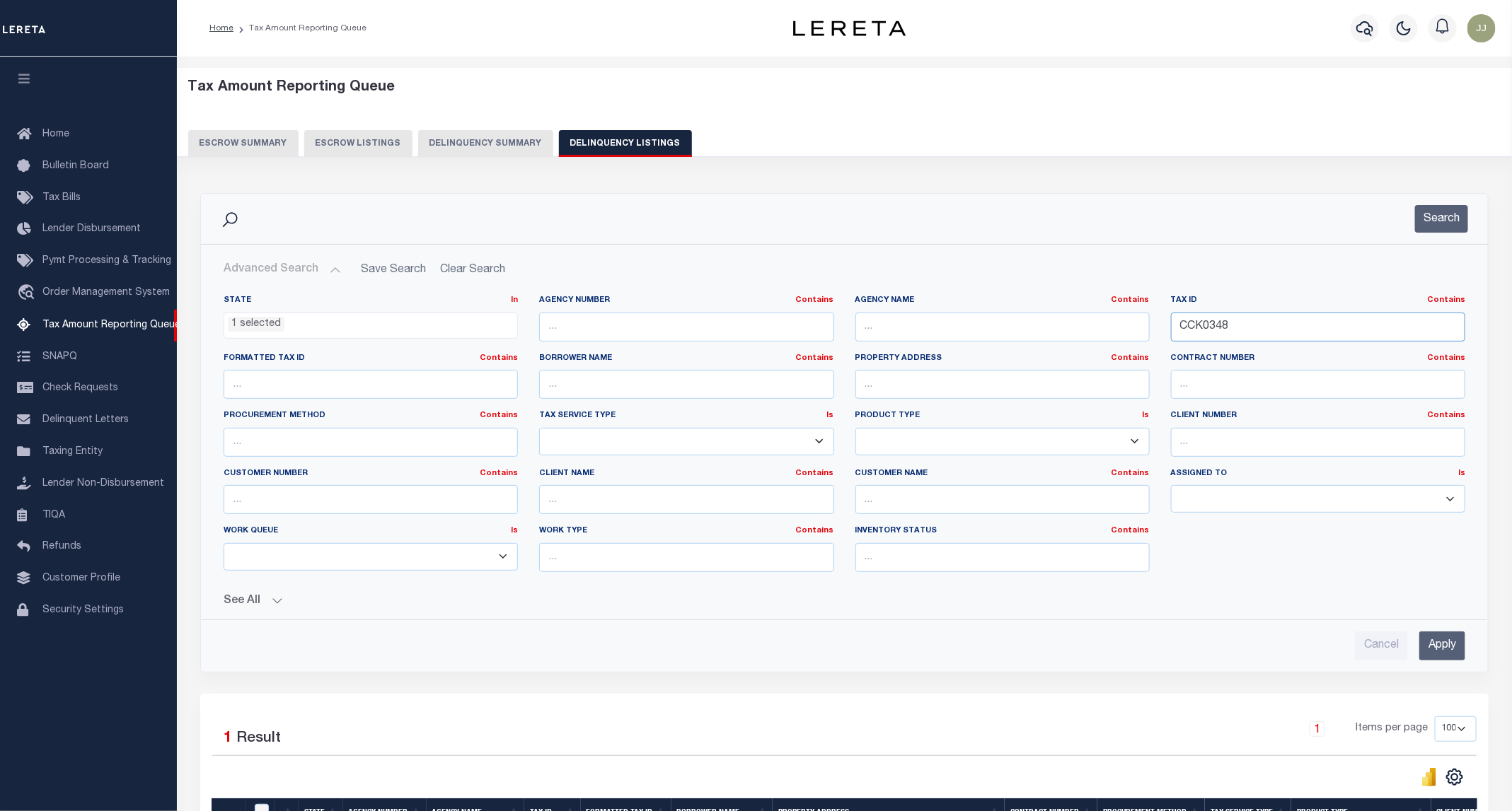
drag, startPoint x: 1221, startPoint y: 337, endPoint x: 1119, endPoint y: 350, distance: 102.8
click at [1119, 350] on div "State In In AK AL AR AZ CA CO CT DC DE FL GA GU HI IA ID IL IN KS [GEOGRAPHIC_D…" at bounding box center [844, 439] width 1263 height 288
paste input "00916725"
type input "00916725"
click at [1440, 222] on button "Search" at bounding box center [1441, 219] width 53 height 28
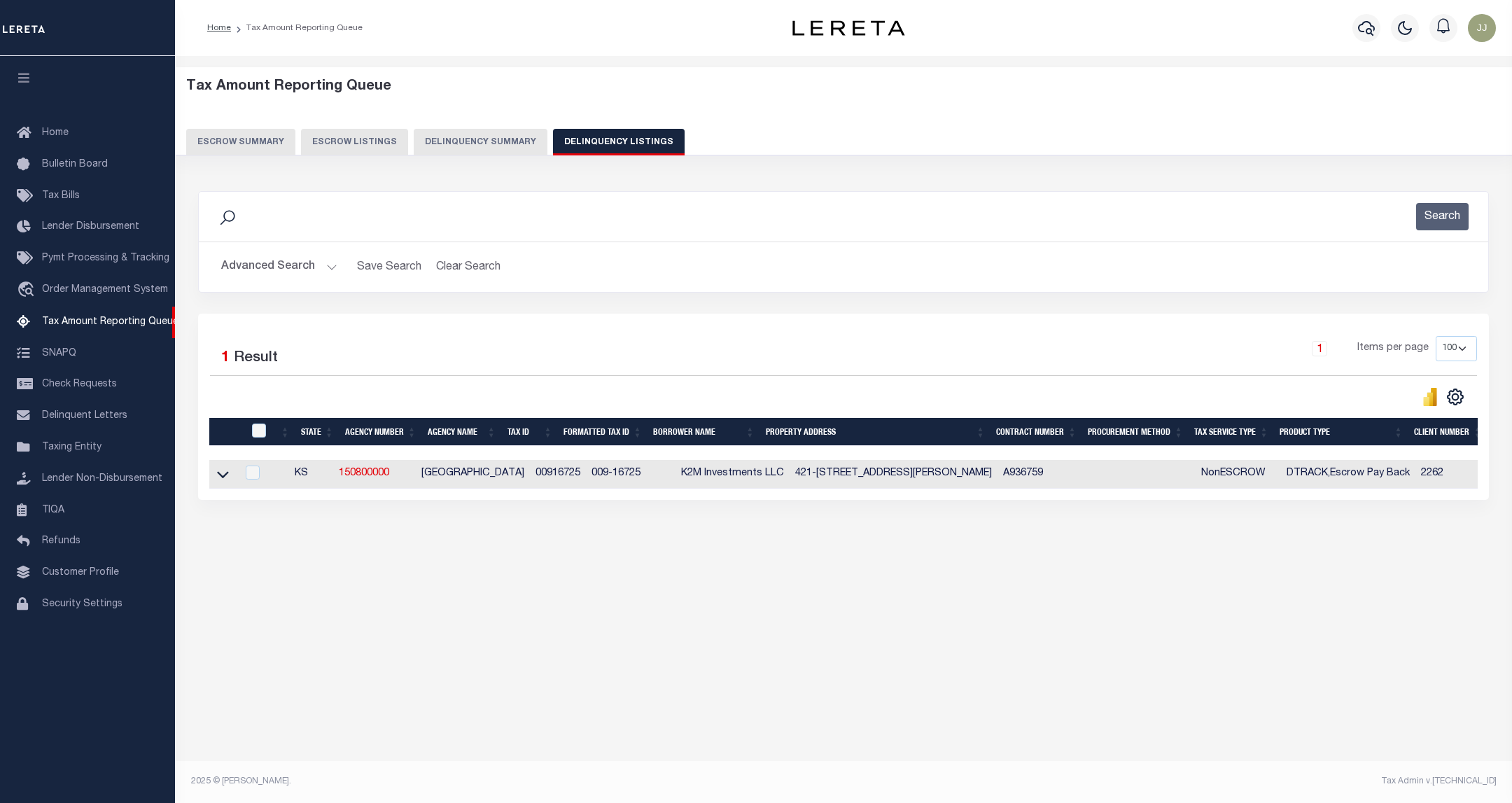
click at [231, 479] on td at bounding box center [223, 474] width 28 height 29
checkbox input "true"
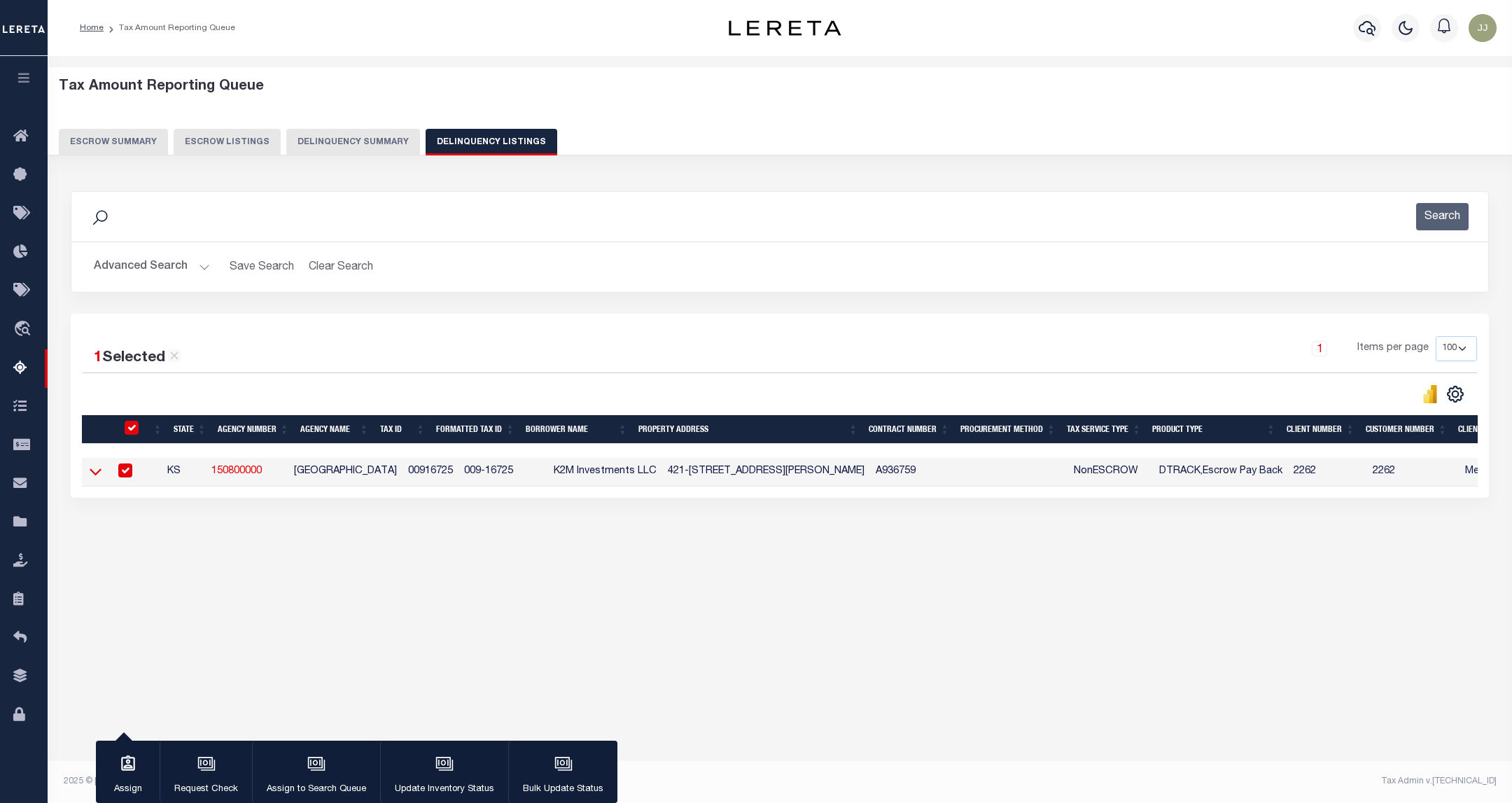
click at [93, 476] on icon at bounding box center [96, 472] width 12 height 7
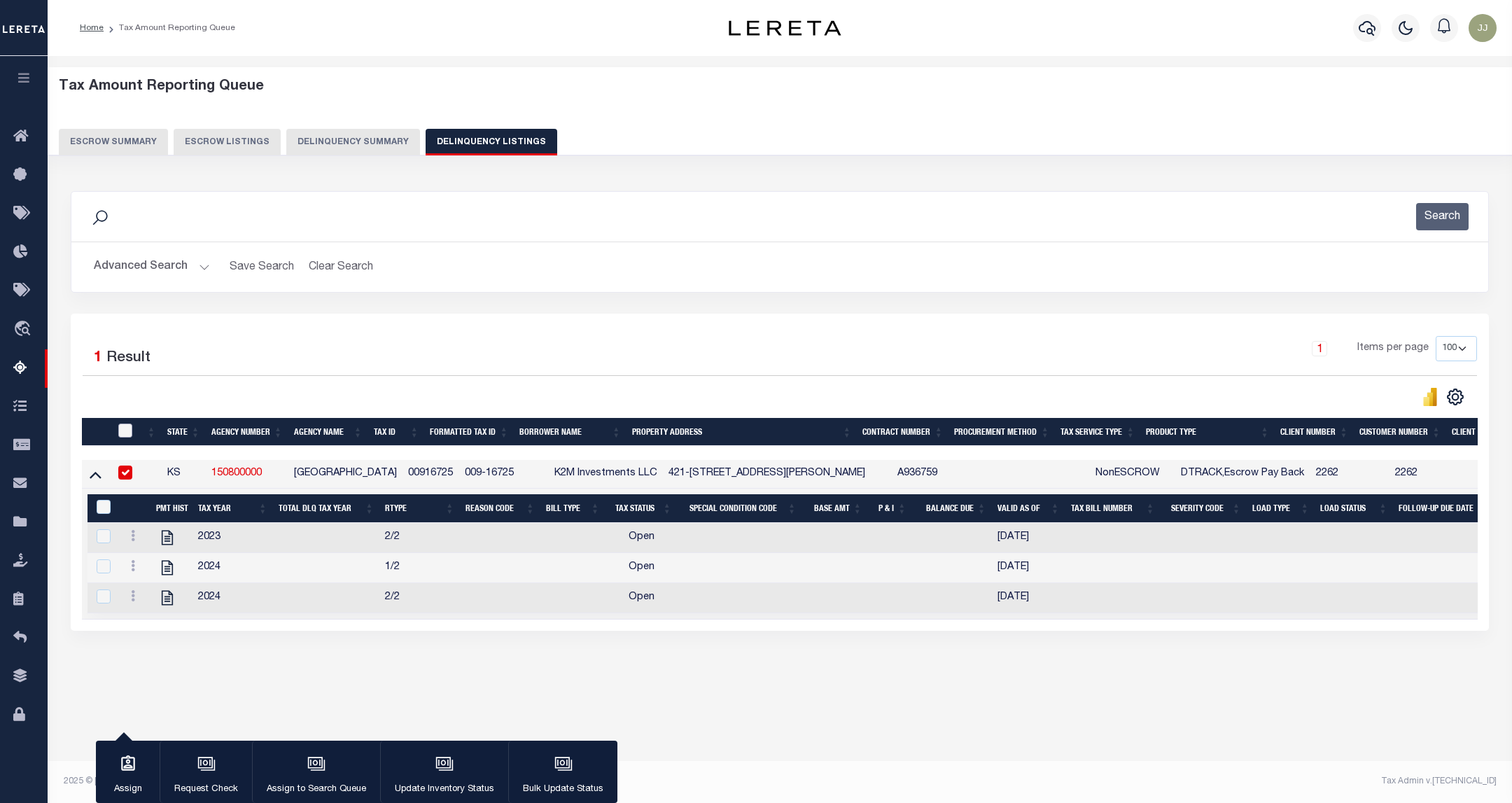
click at [125, 430] on input "checkbox" at bounding box center [125, 430] width 14 height 14
checkbox input "true"
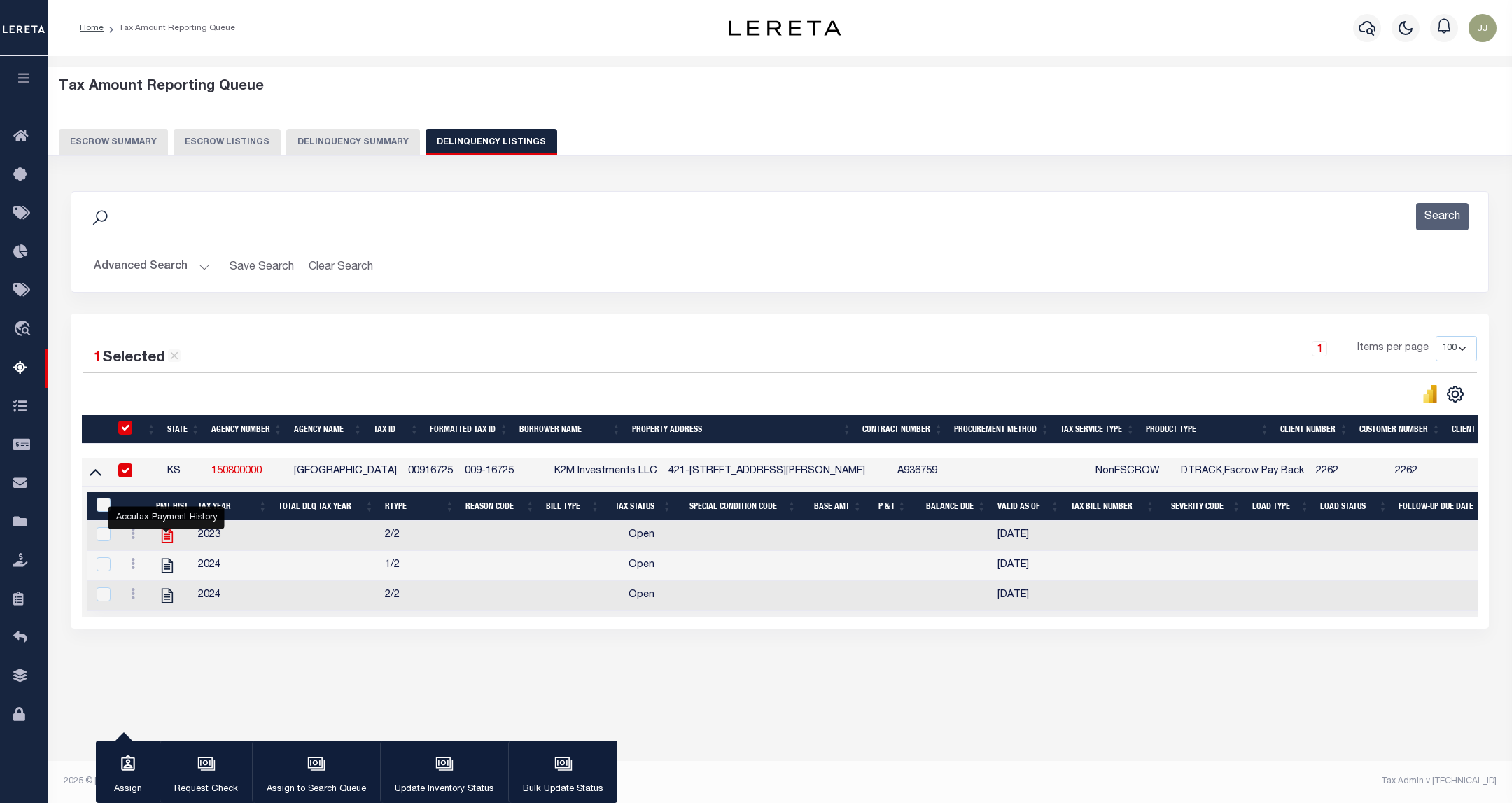
click at [167, 536] on icon "" at bounding box center [167, 535] width 18 height 18
checkbox input "true"
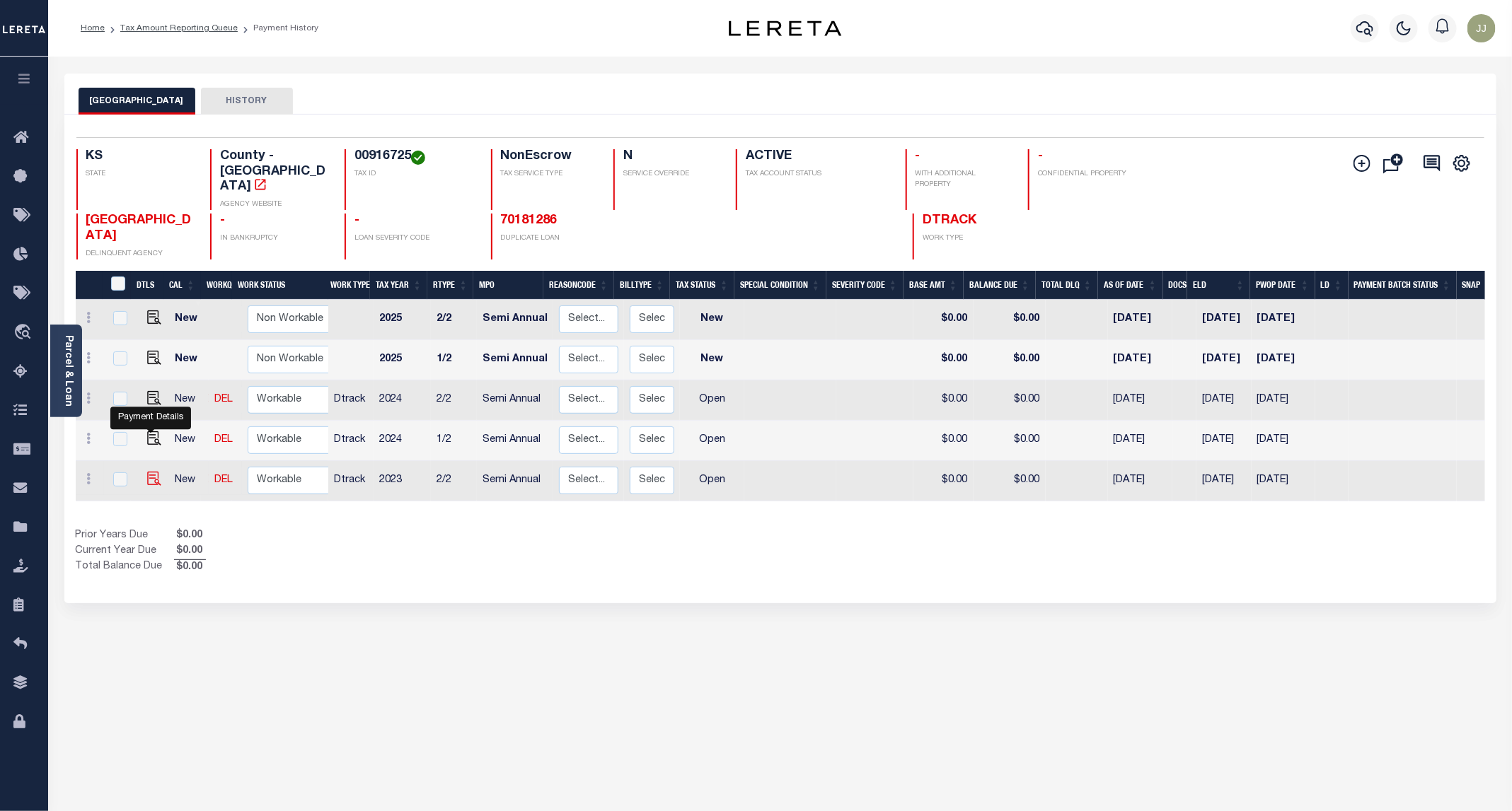
click at [149, 472] on img "" at bounding box center [154, 478] width 14 height 14
checkbox input "true"
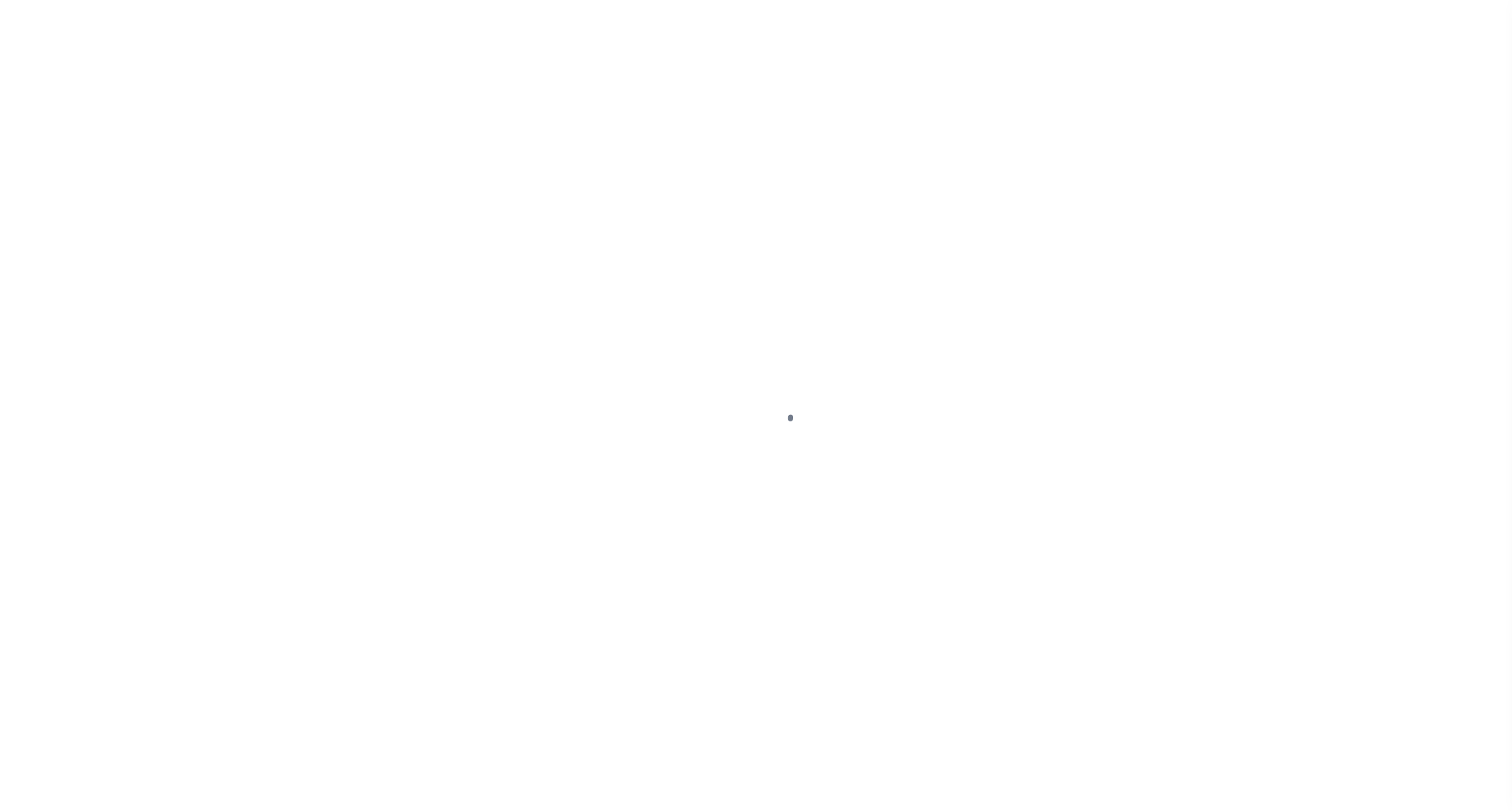
select select "OP2"
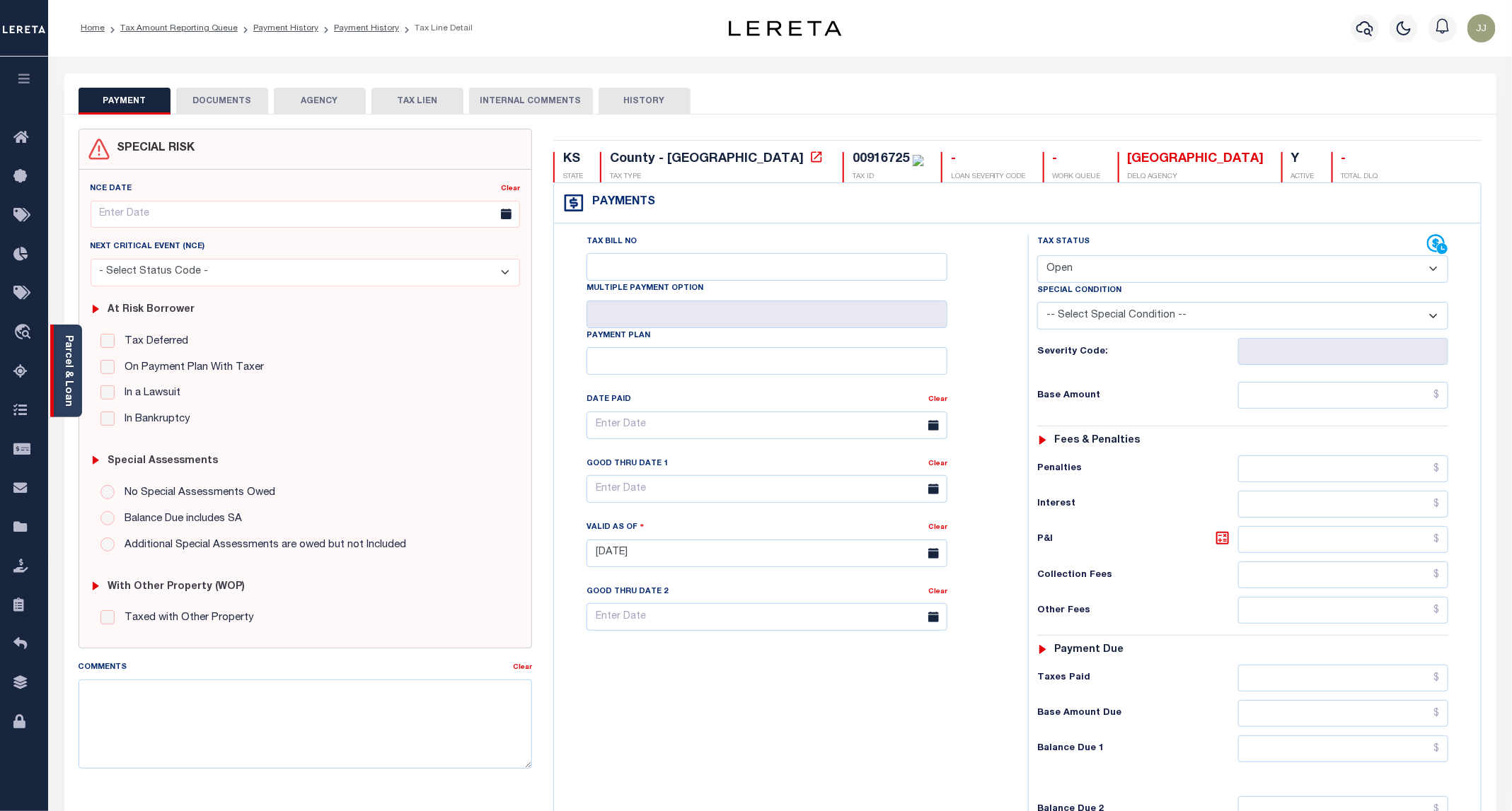
click at [60, 365] on div "Parcel & Loan" at bounding box center [66, 370] width 32 height 92
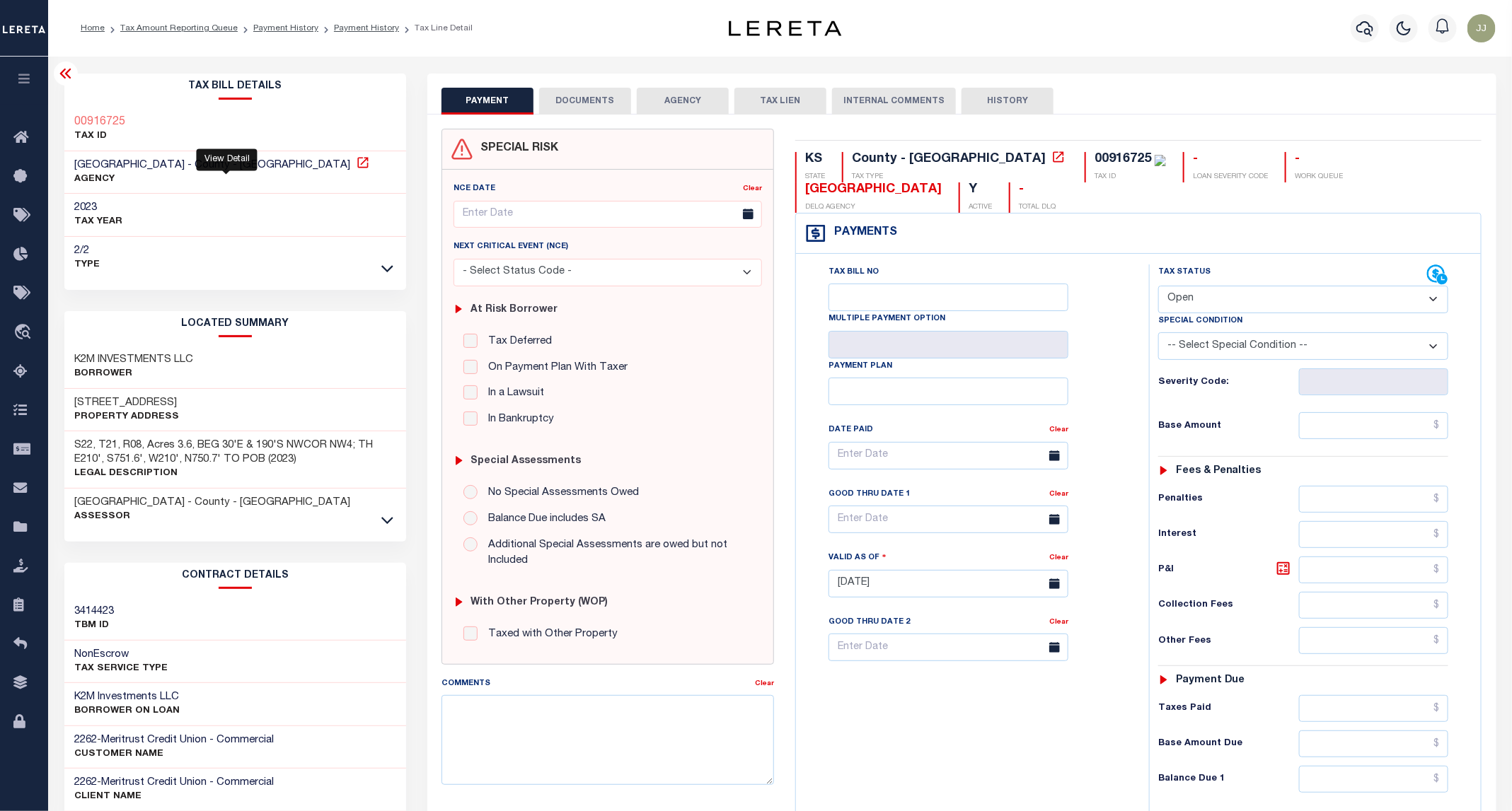
click at [356, 164] on icon at bounding box center [363, 162] width 14 height 14
click at [107, 399] on h3 "[STREET_ADDRESS]" at bounding box center [127, 402] width 104 height 14
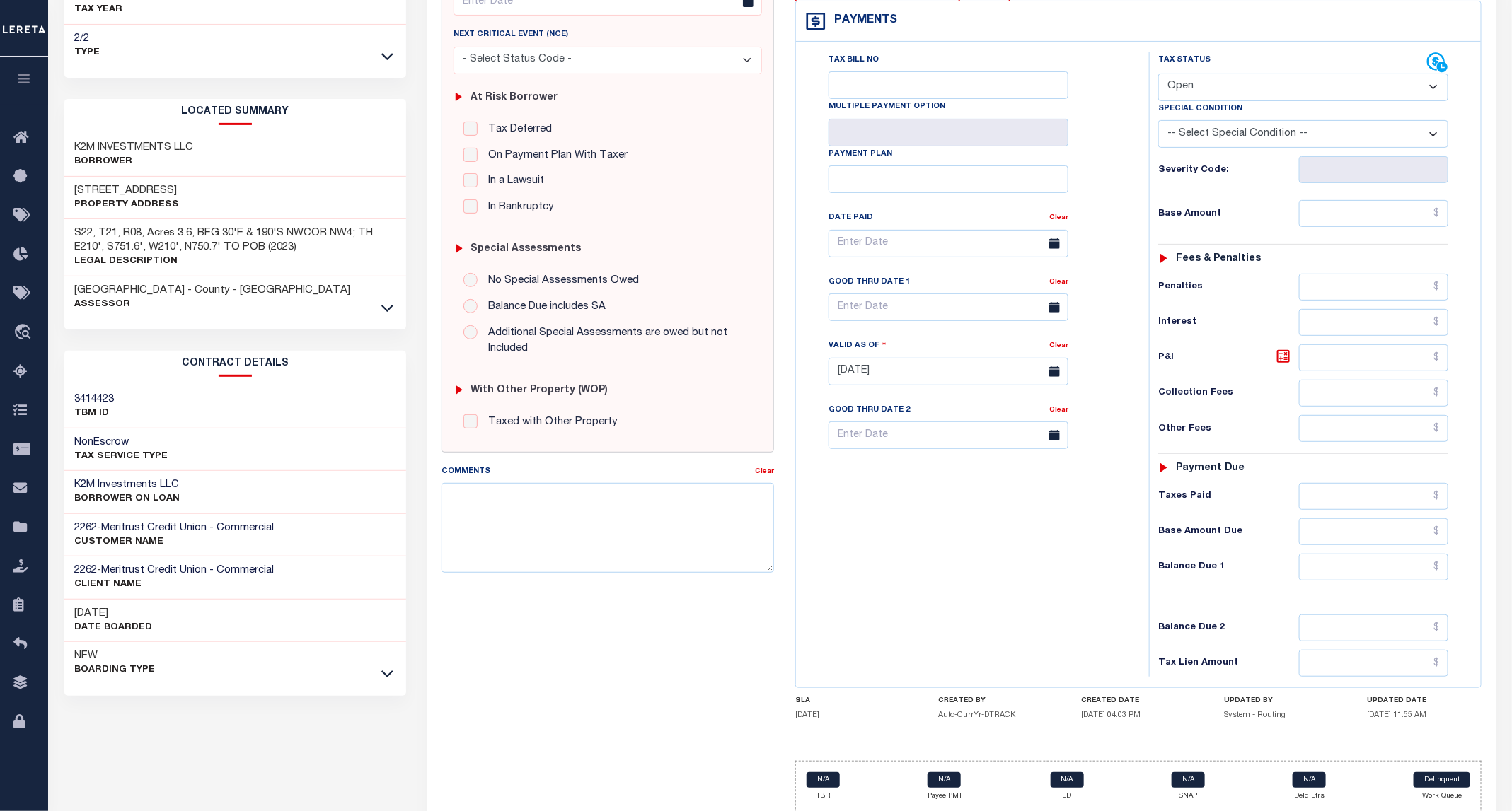
click at [116, 486] on h3 "K2M Investments LLC" at bounding box center [128, 485] width 105 height 14
click at [87, 490] on h3 "K2M Investments LLC" at bounding box center [128, 485] width 105 height 14
copy h3 "K2M"
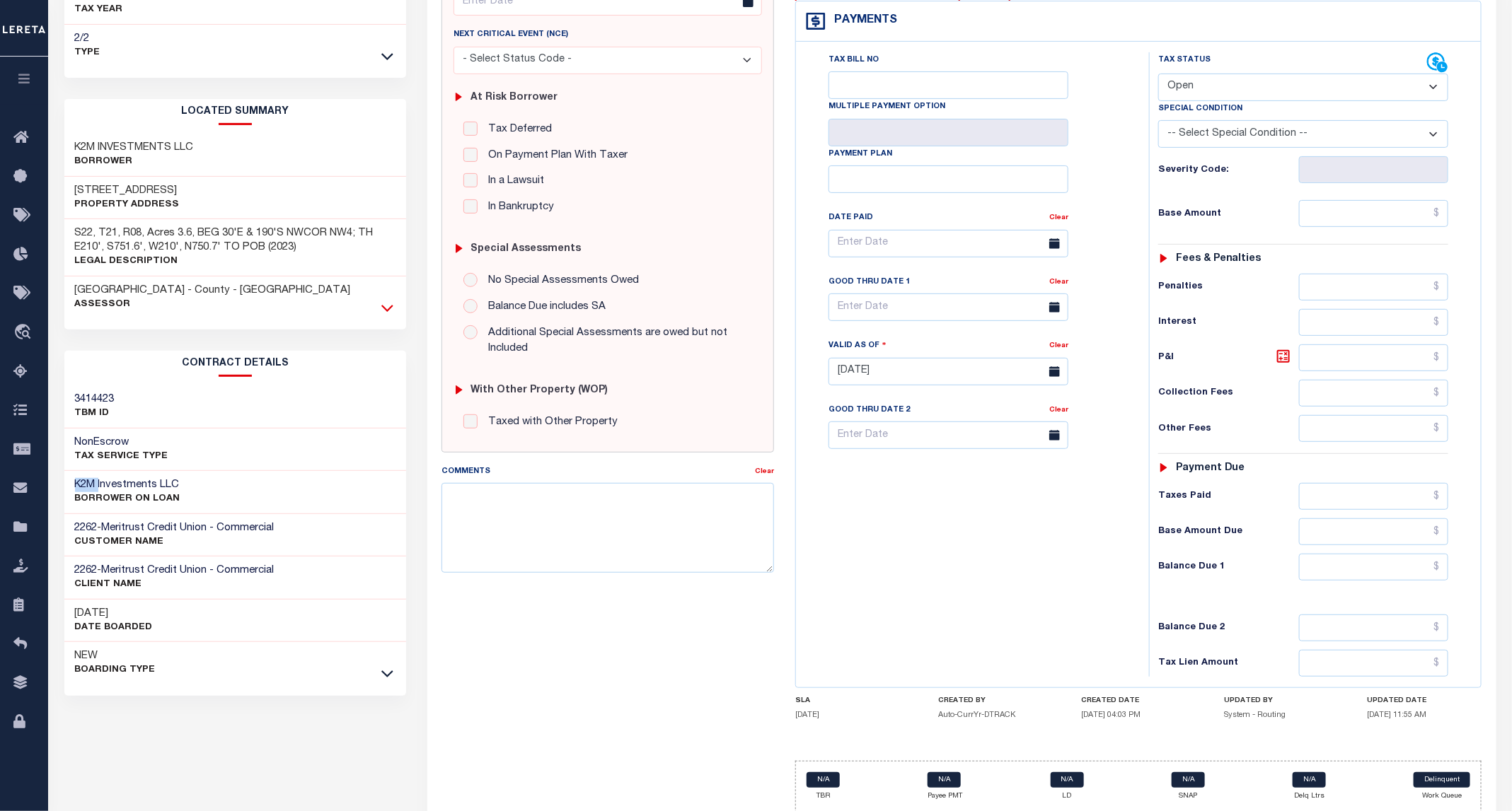
click at [382, 310] on icon at bounding box center [388, 308] width 12 height 15
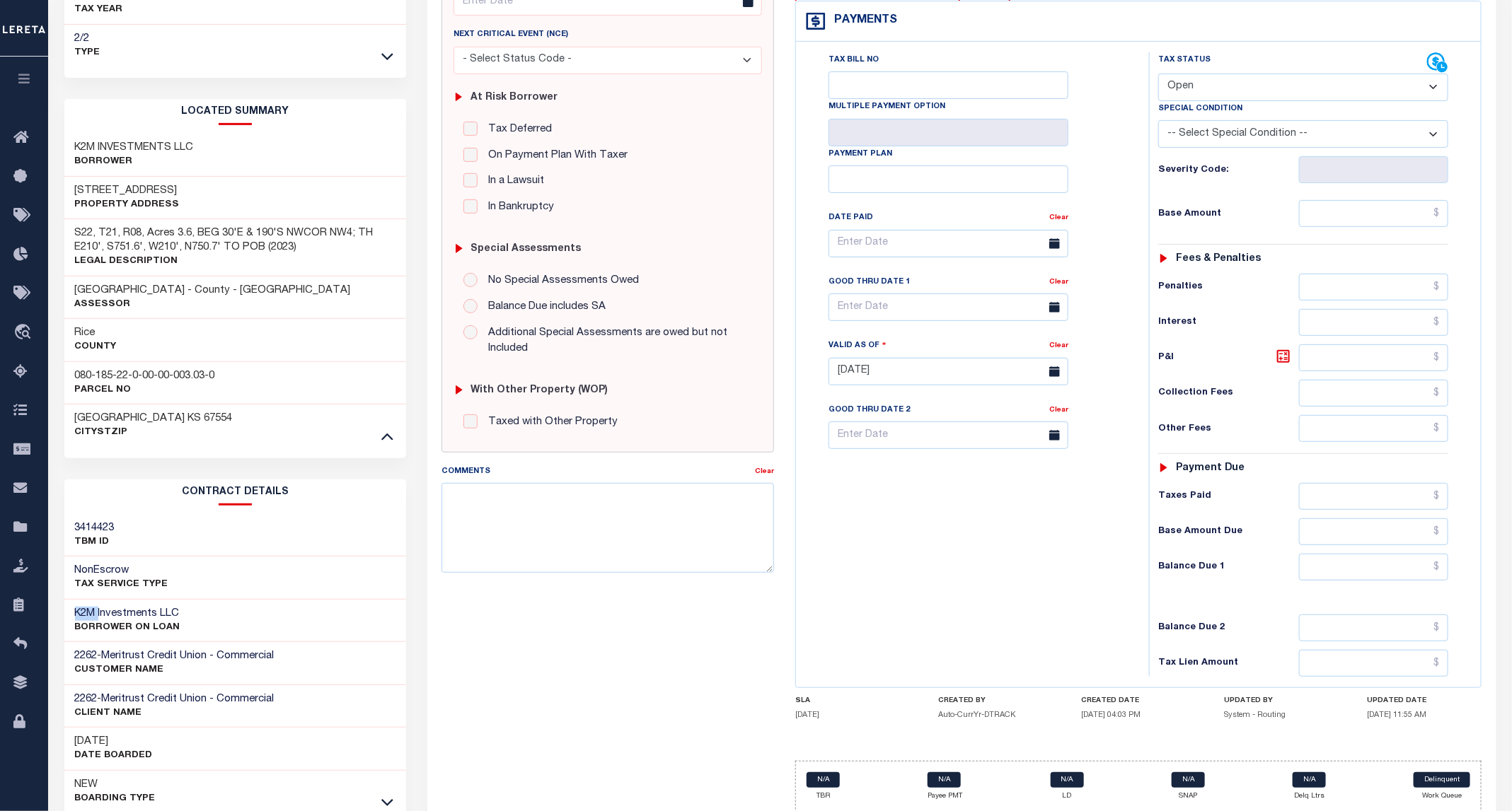
scroll to position [293, 0]
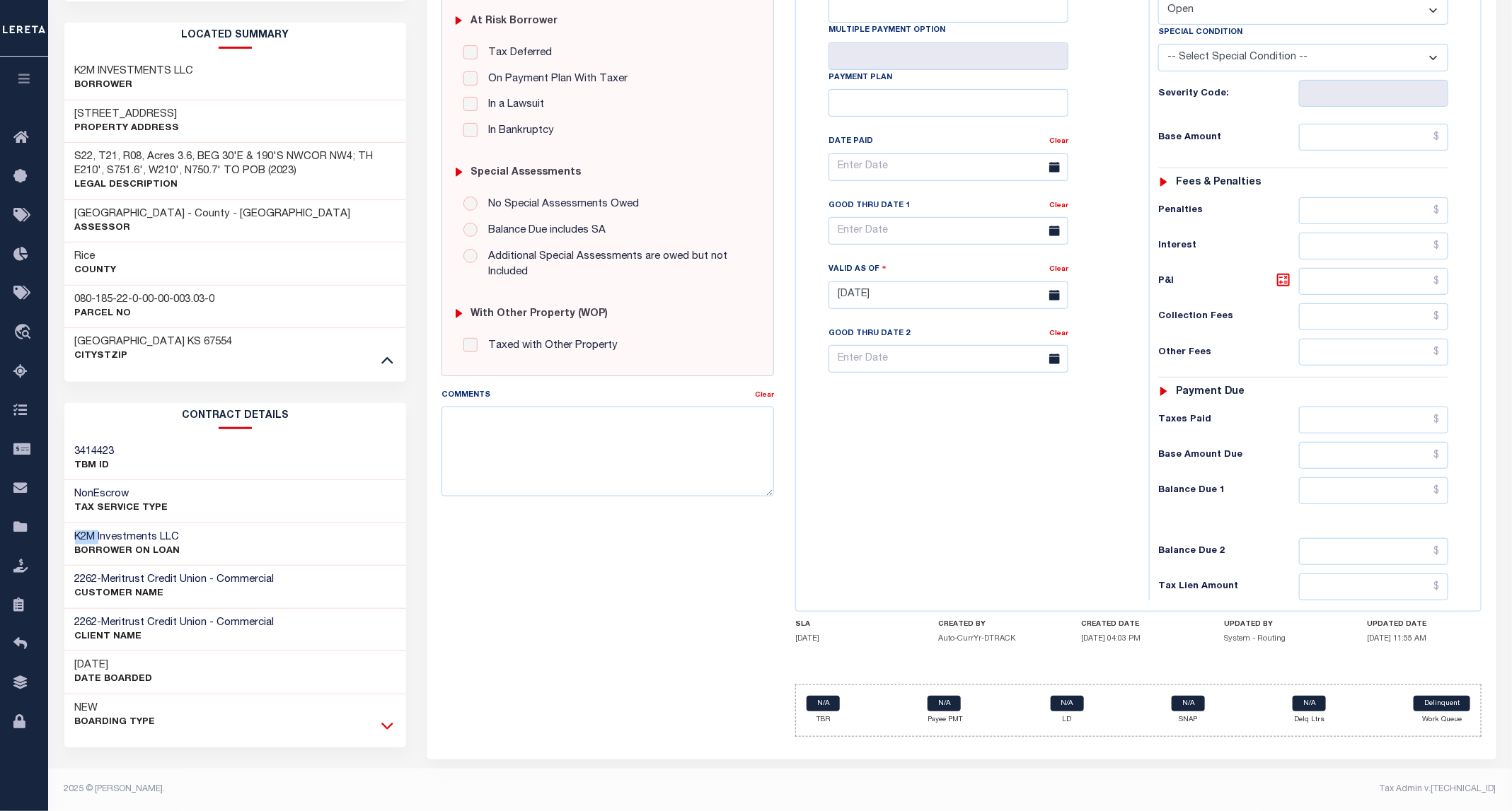
click at [388, 723] on icon at bounding box center [388, 726] width 12 height 15
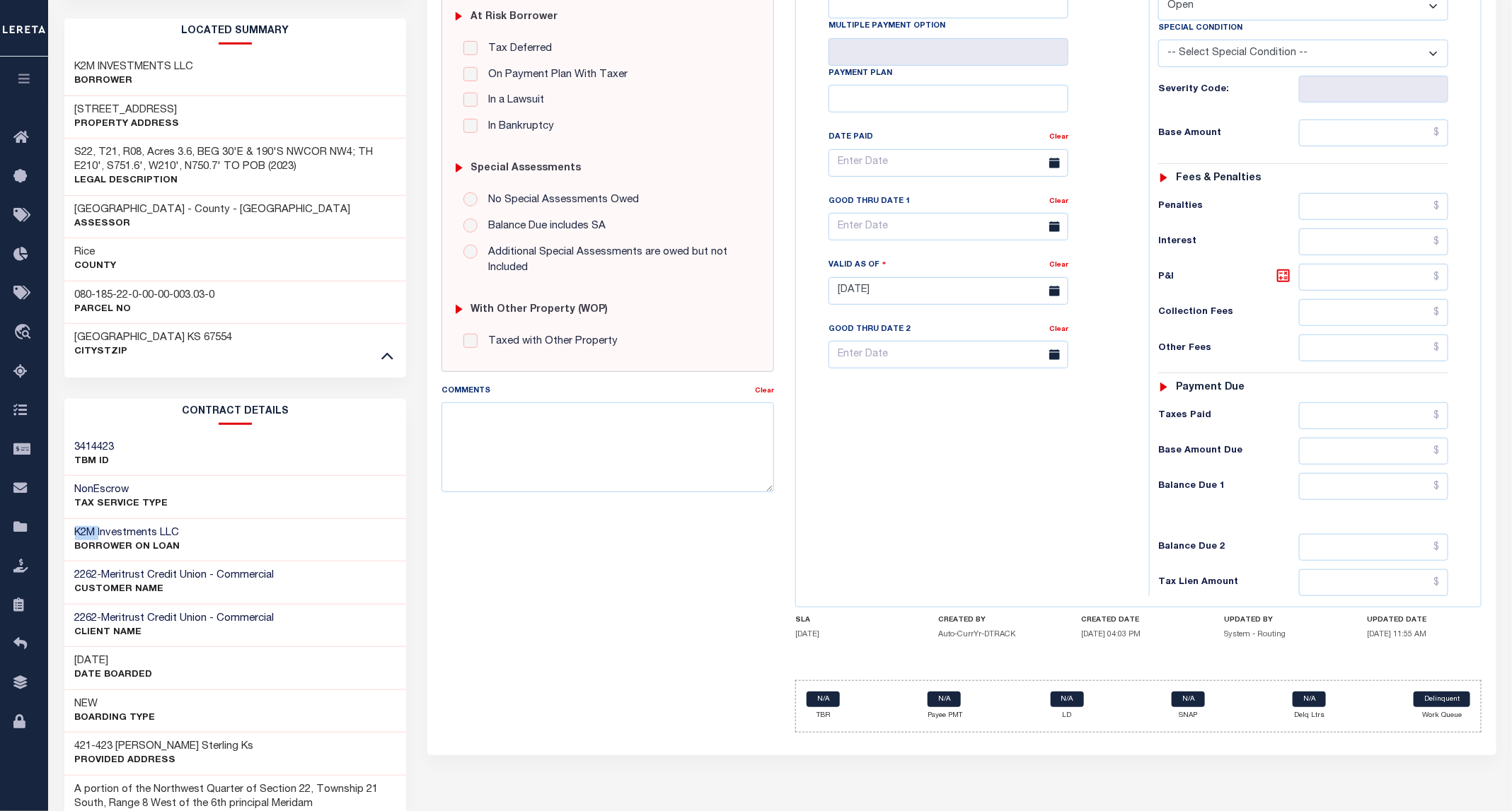
scroll to position [493, 0]
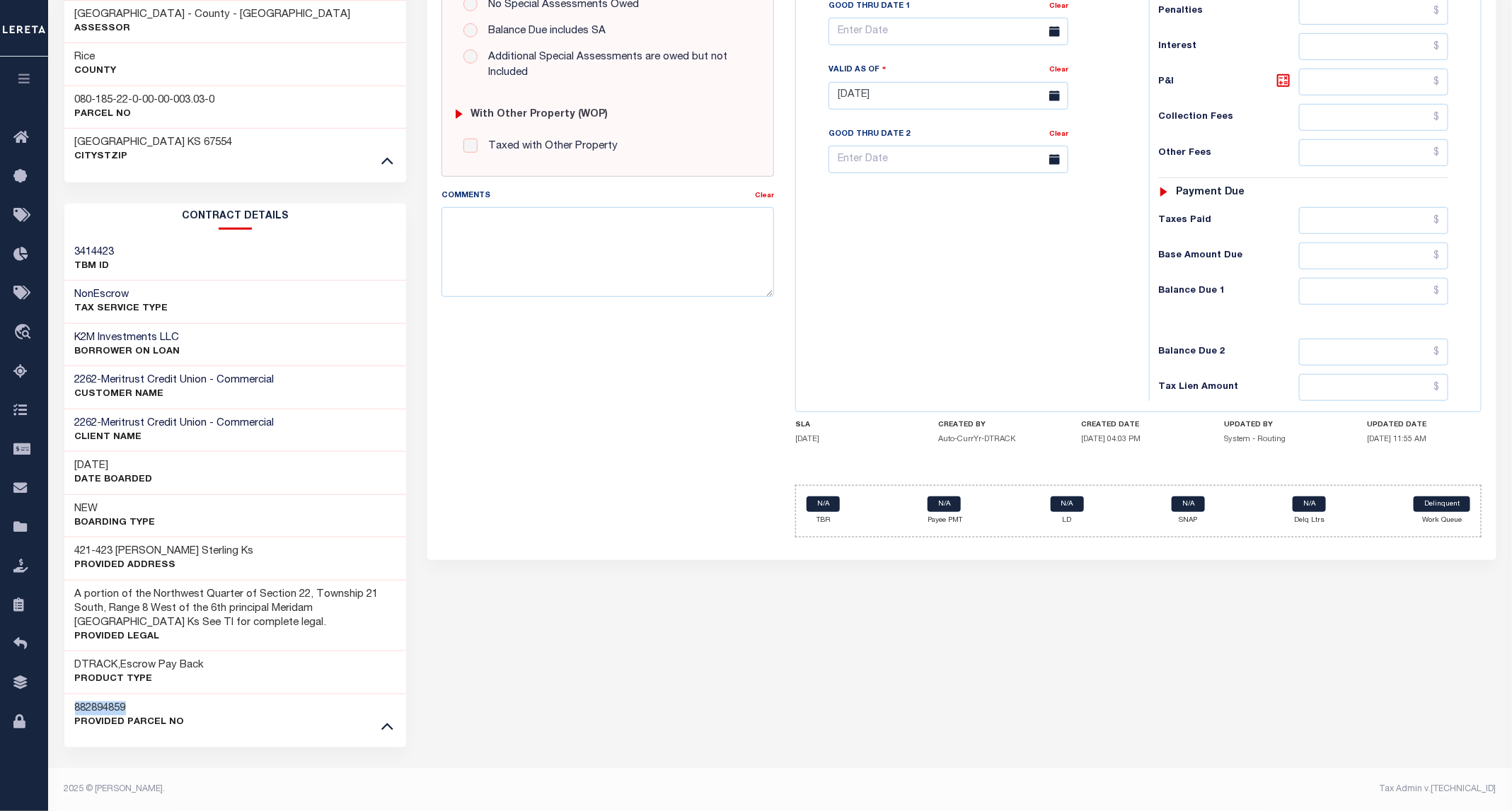
drag, startPoint x: 147, startPoint y: 705, endPoint x: 62, endPoint y: 709, distance: 85.1
click at [62, 709] on div "Tax Bill Details 00916725 TAX ID AGENCY" at bounding box center [236, 198] width 364 height 1226
copy h3 "882894859"
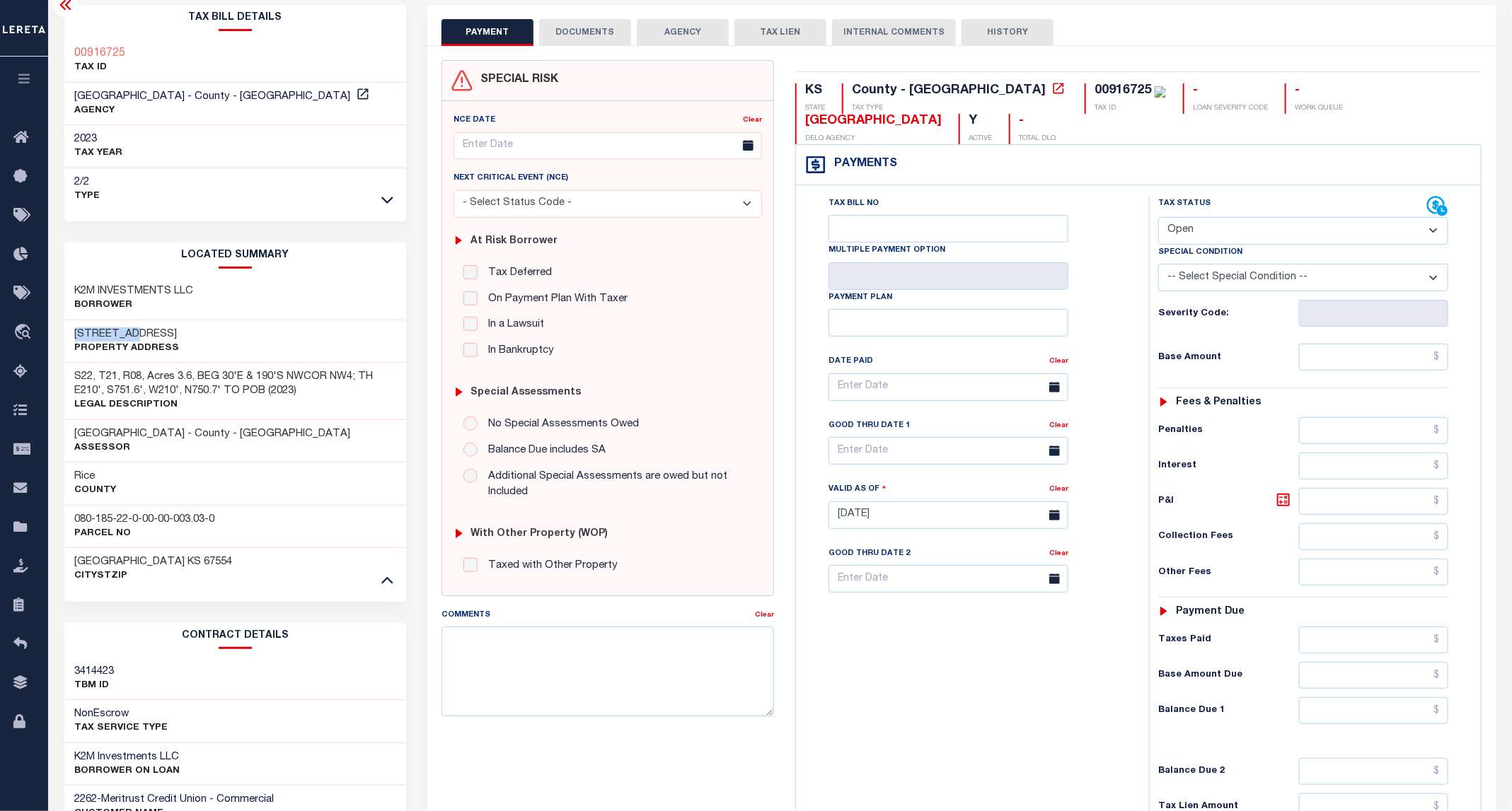
drag, startPoint x: 177, startPoint y: 335, endPoint x: 51, endPoint y: 335, distance: 126.0
click at [51, 335] on div "Parcel & Loan Tax Bill Details 00916725" at bounding box center [780, 609] width 1464 height 1243
copy h3 "0 Avenue V"
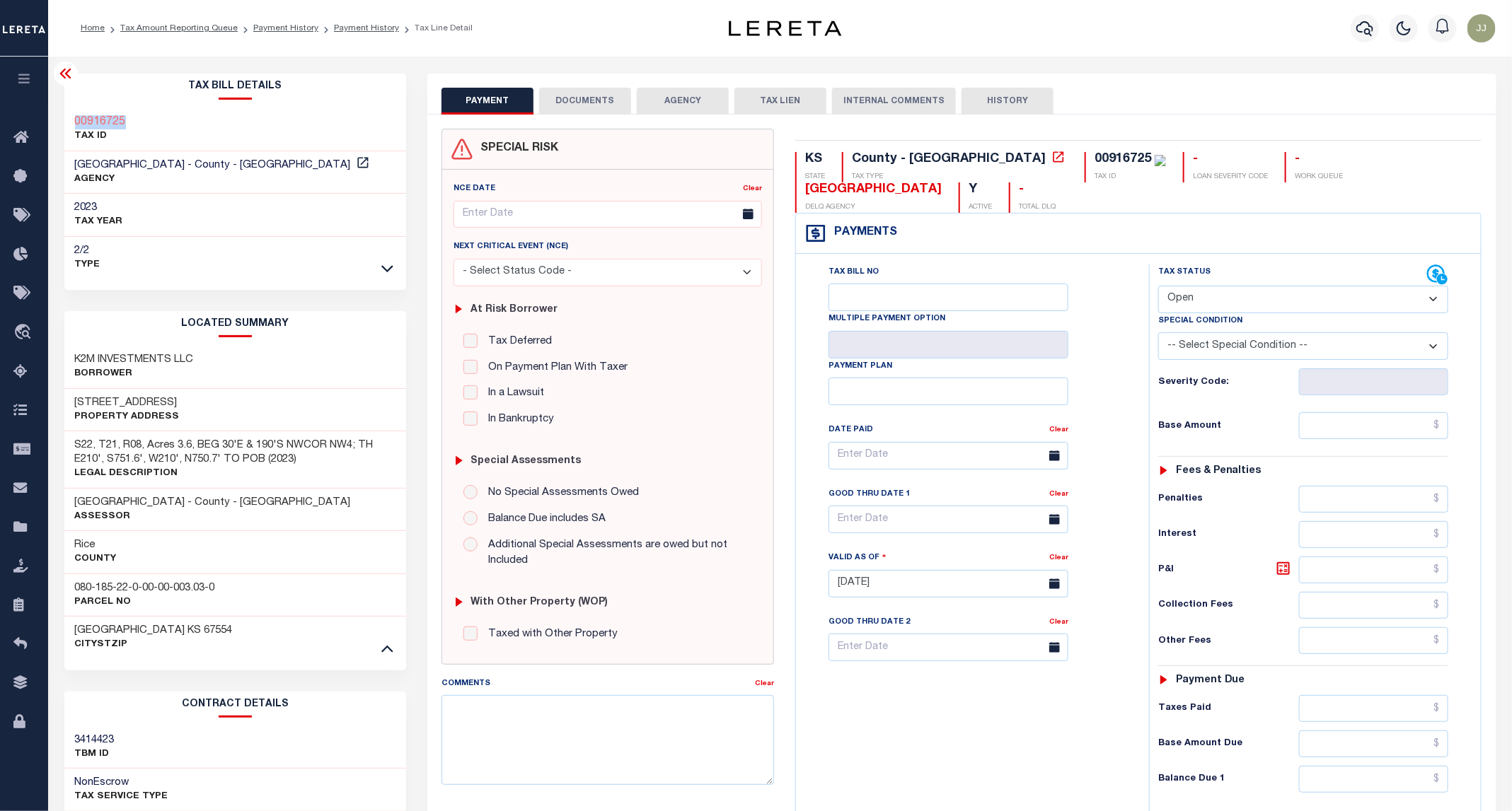
drag, startPoint x: 134, startPoint y: 124, endPoint x: 71, endPoint y: 124, distance: 63.0
click at [71, 124] on div "00916725 TAX ID" at bounding box center [236, 129] width 343 height 43
copy h3 "00916725"
click at [19, 380] on icon at bounding box center [25, 372] width 23 height 18
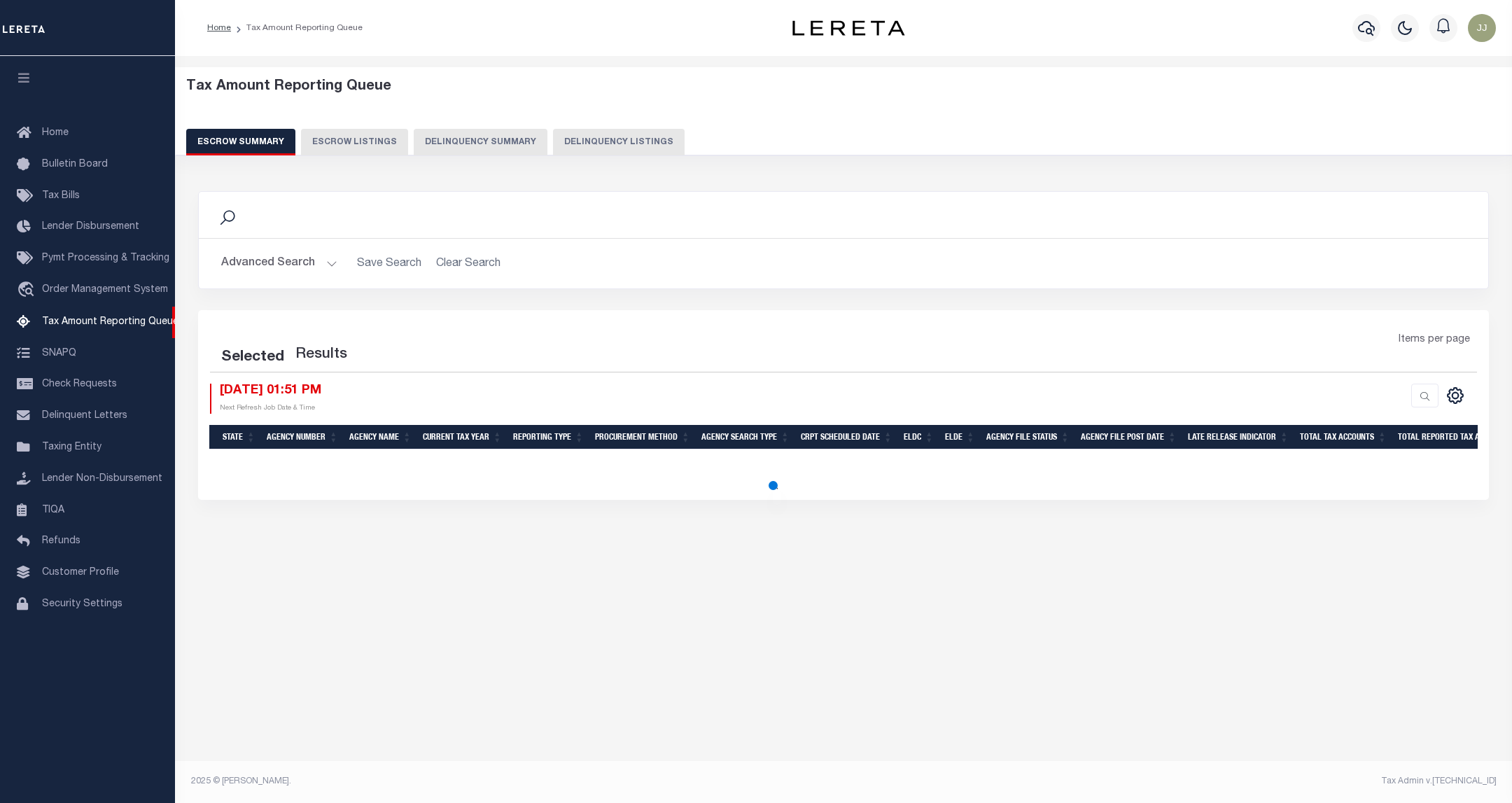
click at [553, 141] on button "Delinquency Listings" at bounding box center [618, 142] width 132 height 27
select select "KS"
select select "100"
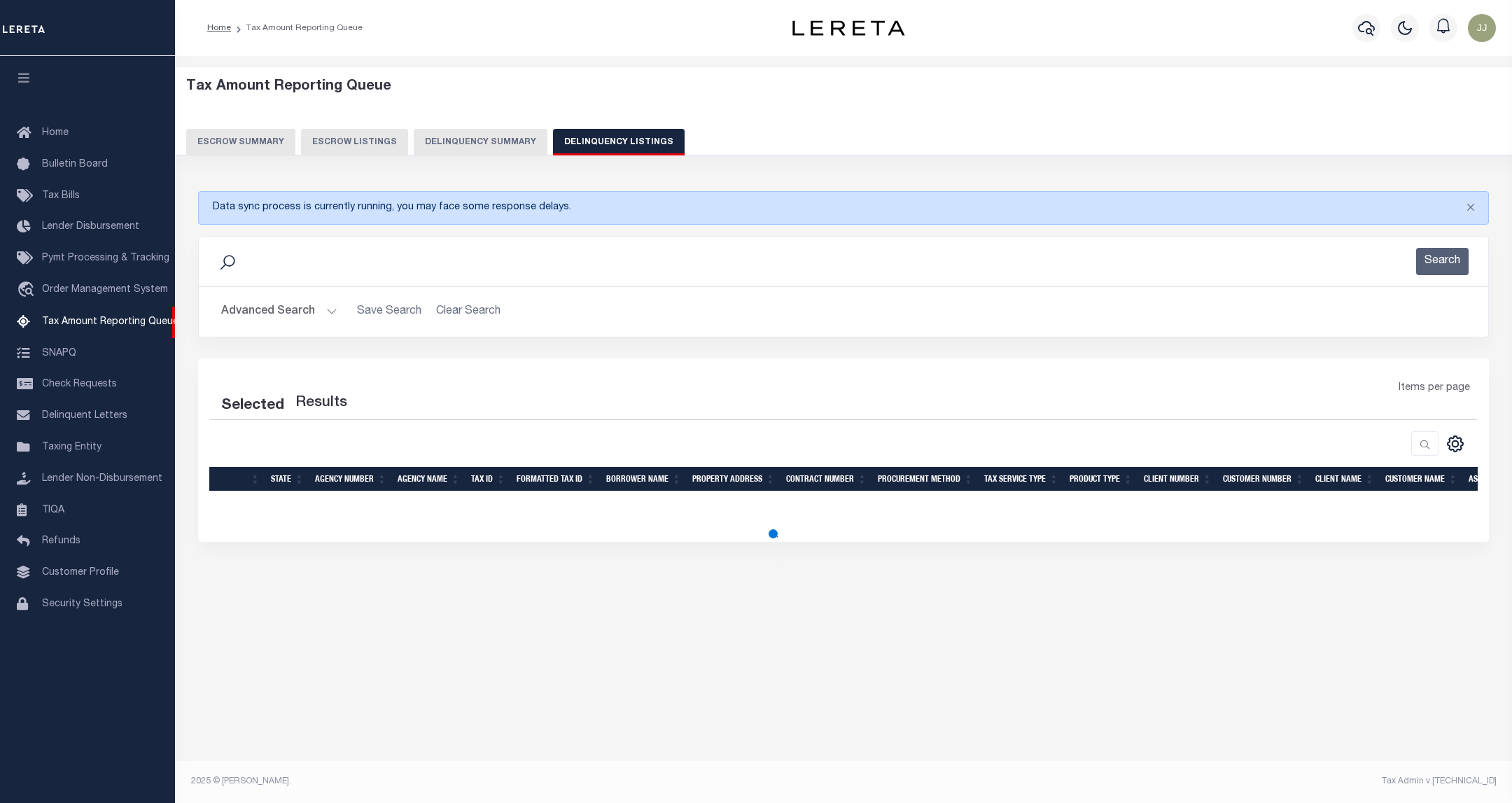
select select "100"
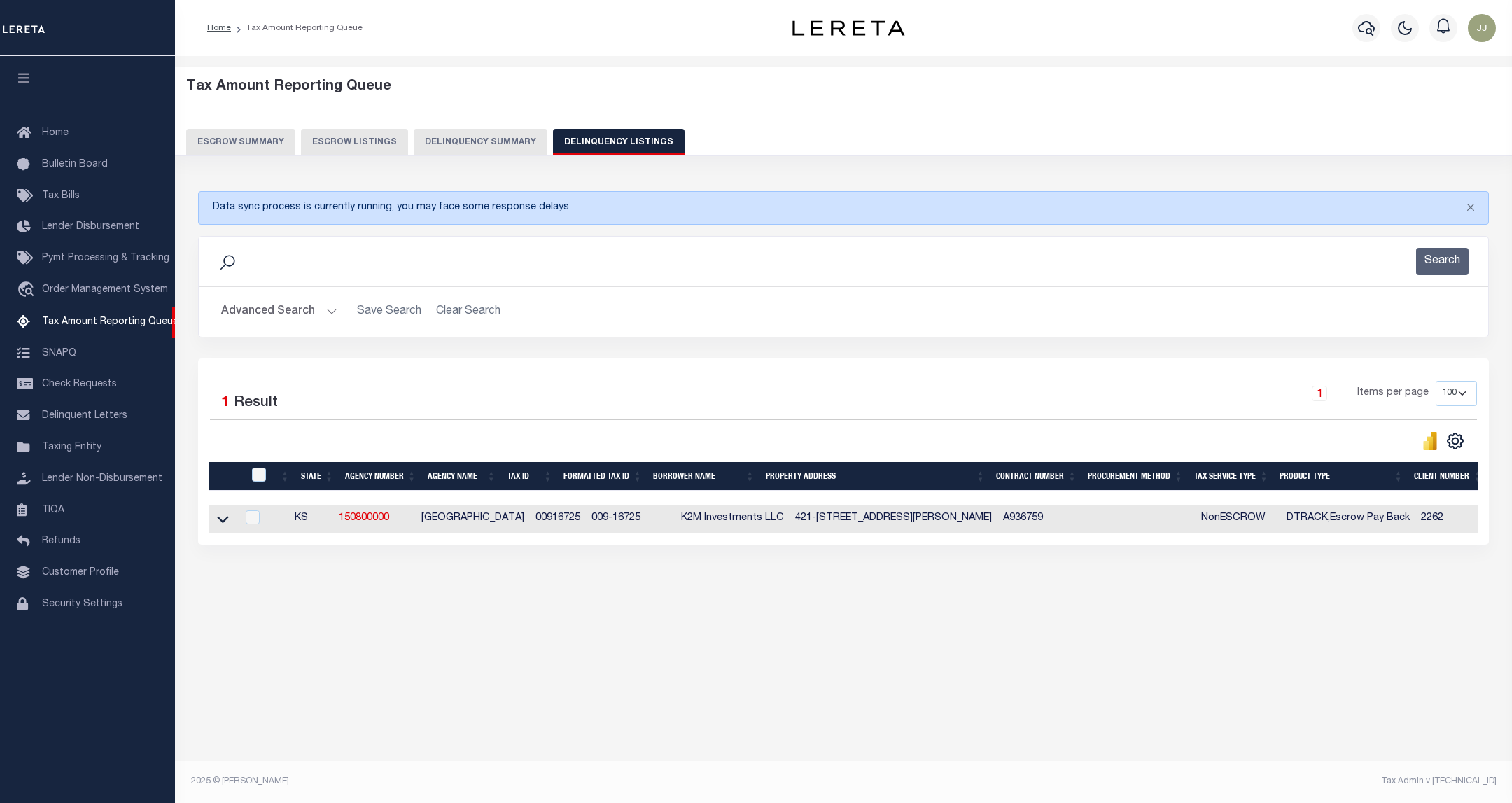
click at [280, 346] on div "Search Advanced Search Save Search Clear Search tblassign_wrapper_dynamictable_…" at bounding box center [843, 297] width 1312 height 123
click at [283, 322] on button "Advanced Search" at bounding box center [280, 312] width 116 height 28
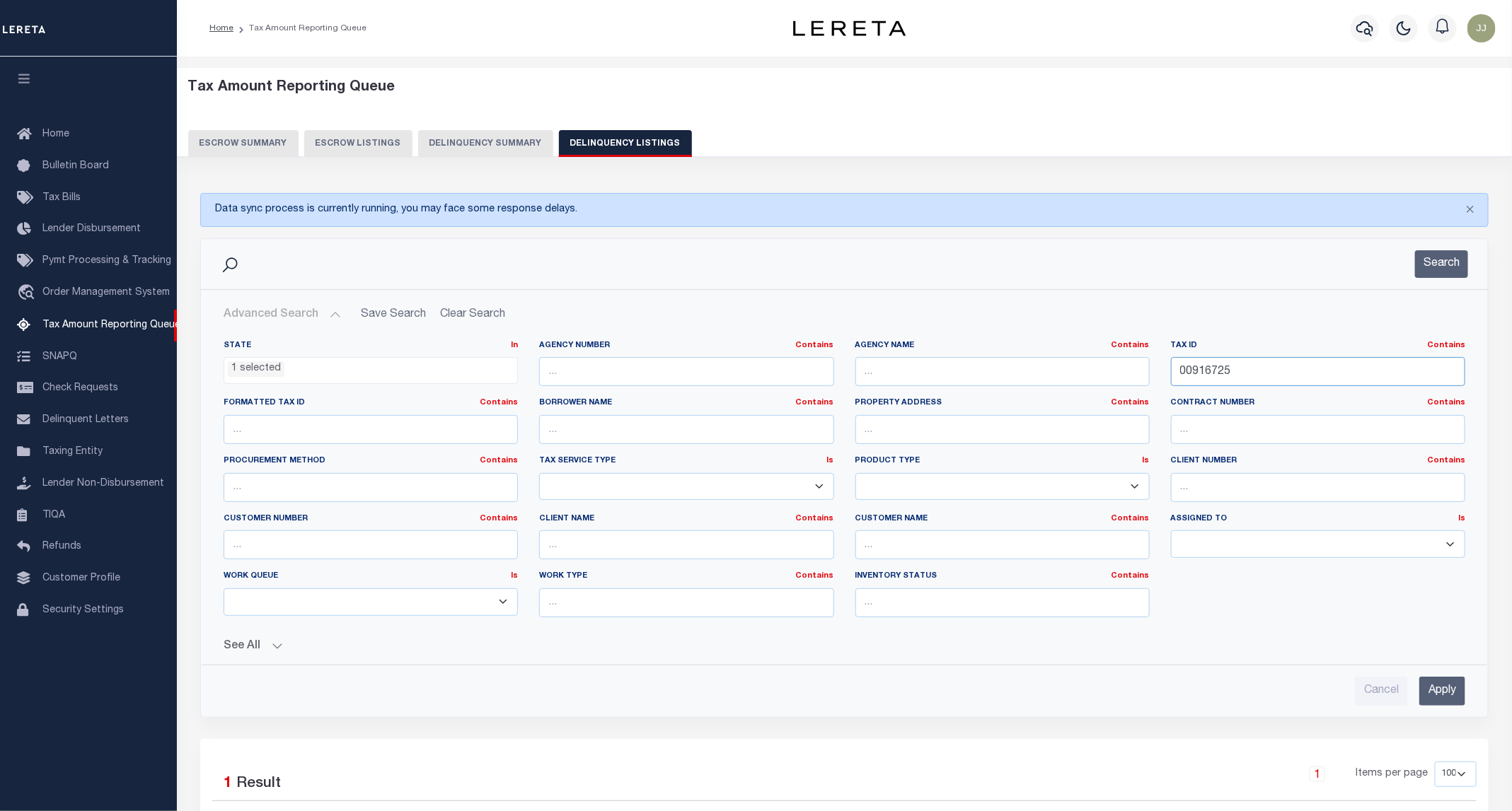
drag, startPoint x: 1257, startPoint y: 372, endPoint x: 1108, endPoint y: 372, distance: 149.0
click at [1108, 372] on div "State In In AK AL AR AZ CA CO CT DC DE FL GA GU HI IA ID IL IN KS KY LA MA MD M…" at bounding box center [844, 484] width 1263 height 288
paste input "0067720"
type input "000067720"
click at [1441, 268] on button "Search" at bounding box center [1441, 264] width 53 height 28
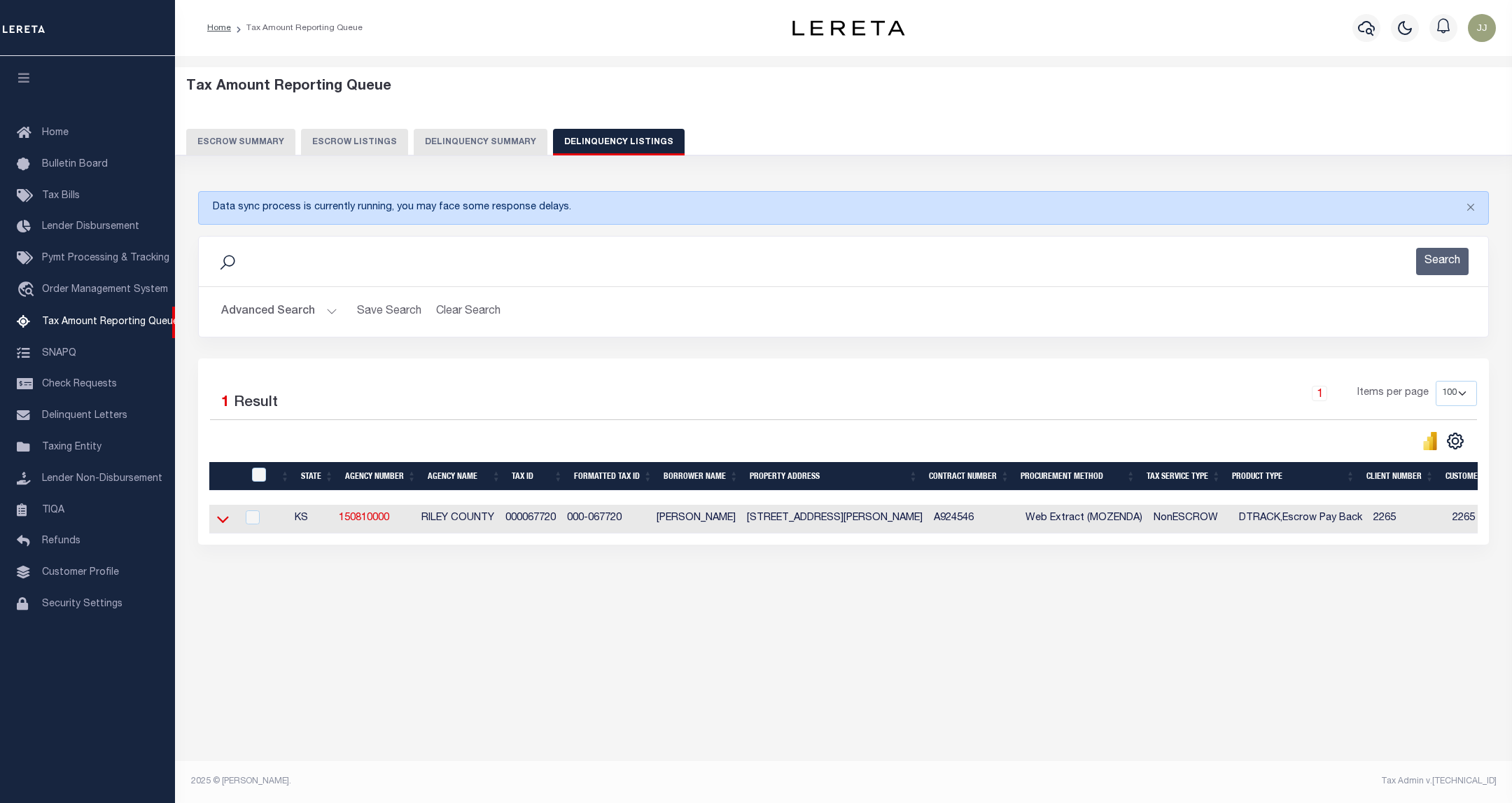
click at [222, 525] on icon at bounding box center [223, 519] width 12 height 15
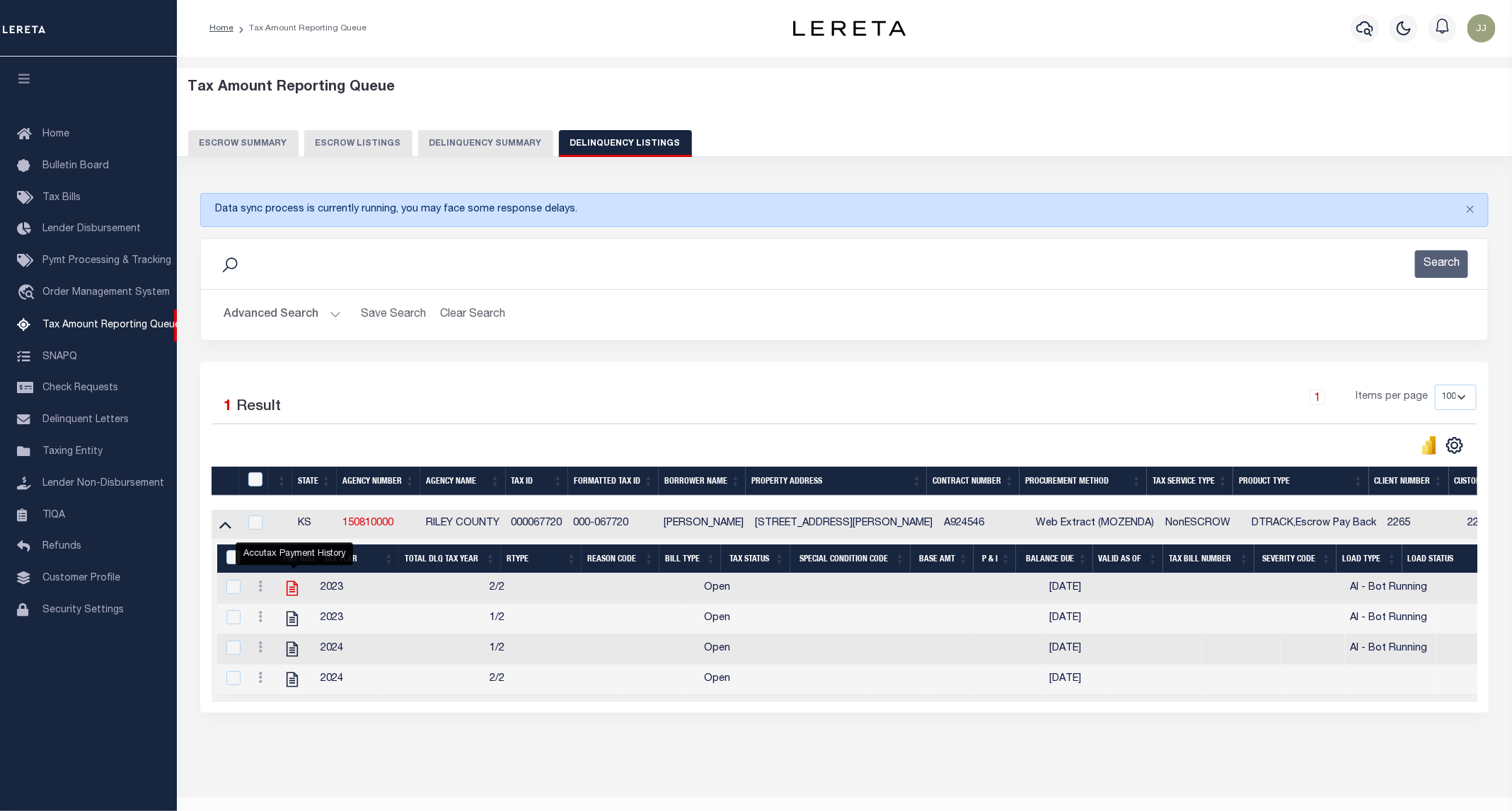
click at [294, 594] on icon "" at bounding box center [292, 588] width 18 height 18
checkbox input "true"
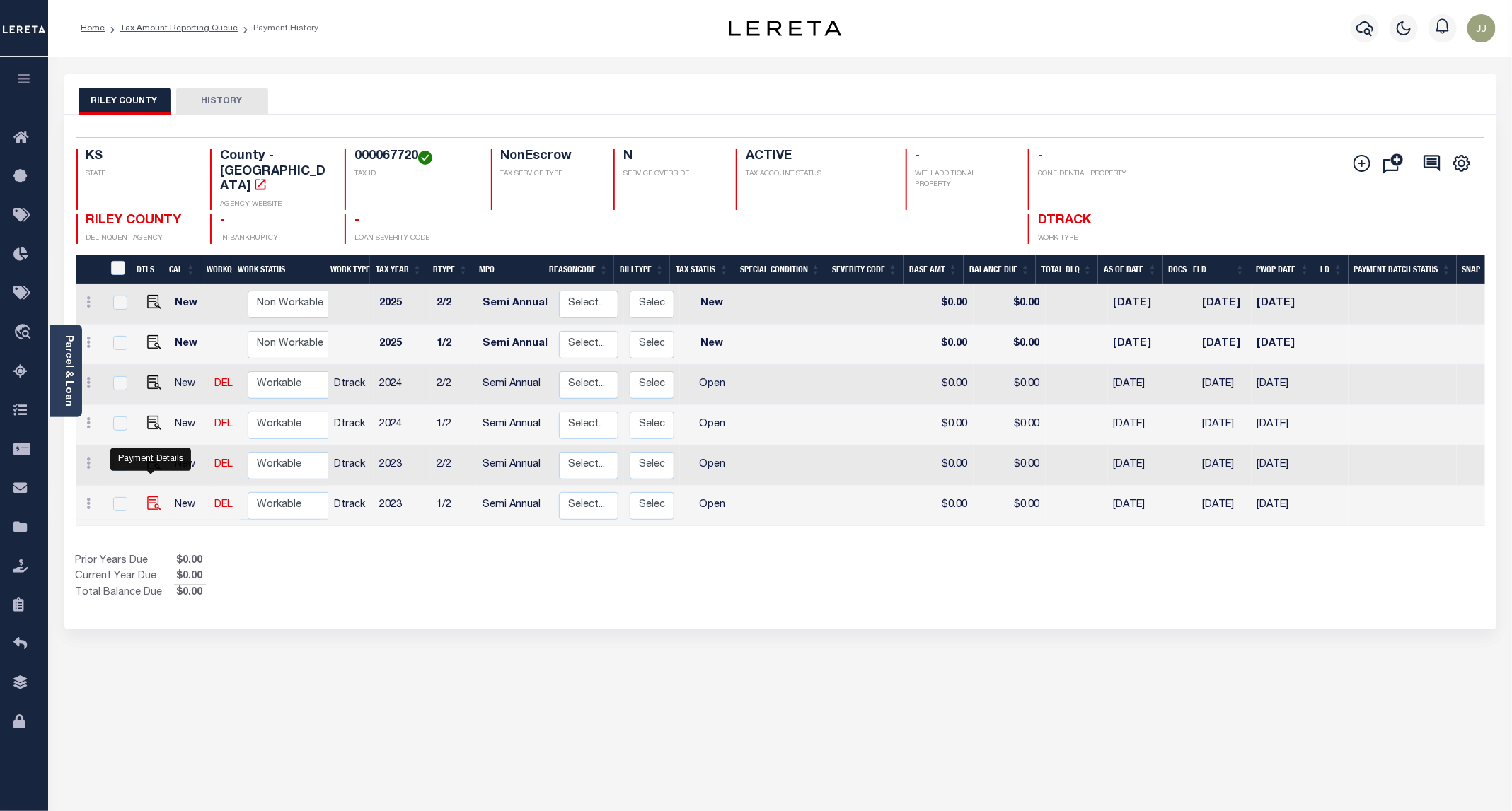
click at [152, 496] on img "" at bounding box center [154, 503] width 14 height 14
checkbox input "true"
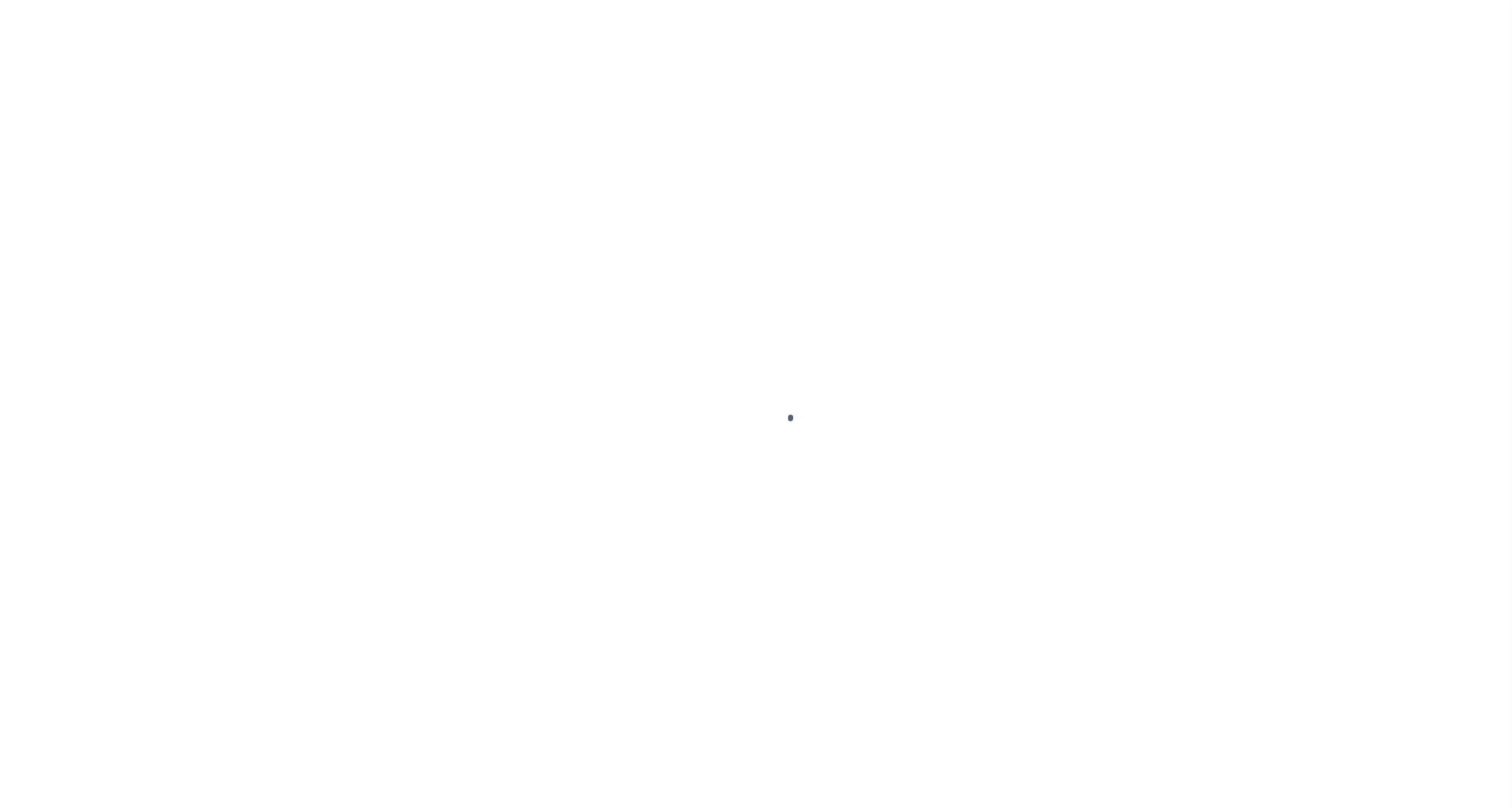
select select "OP2"
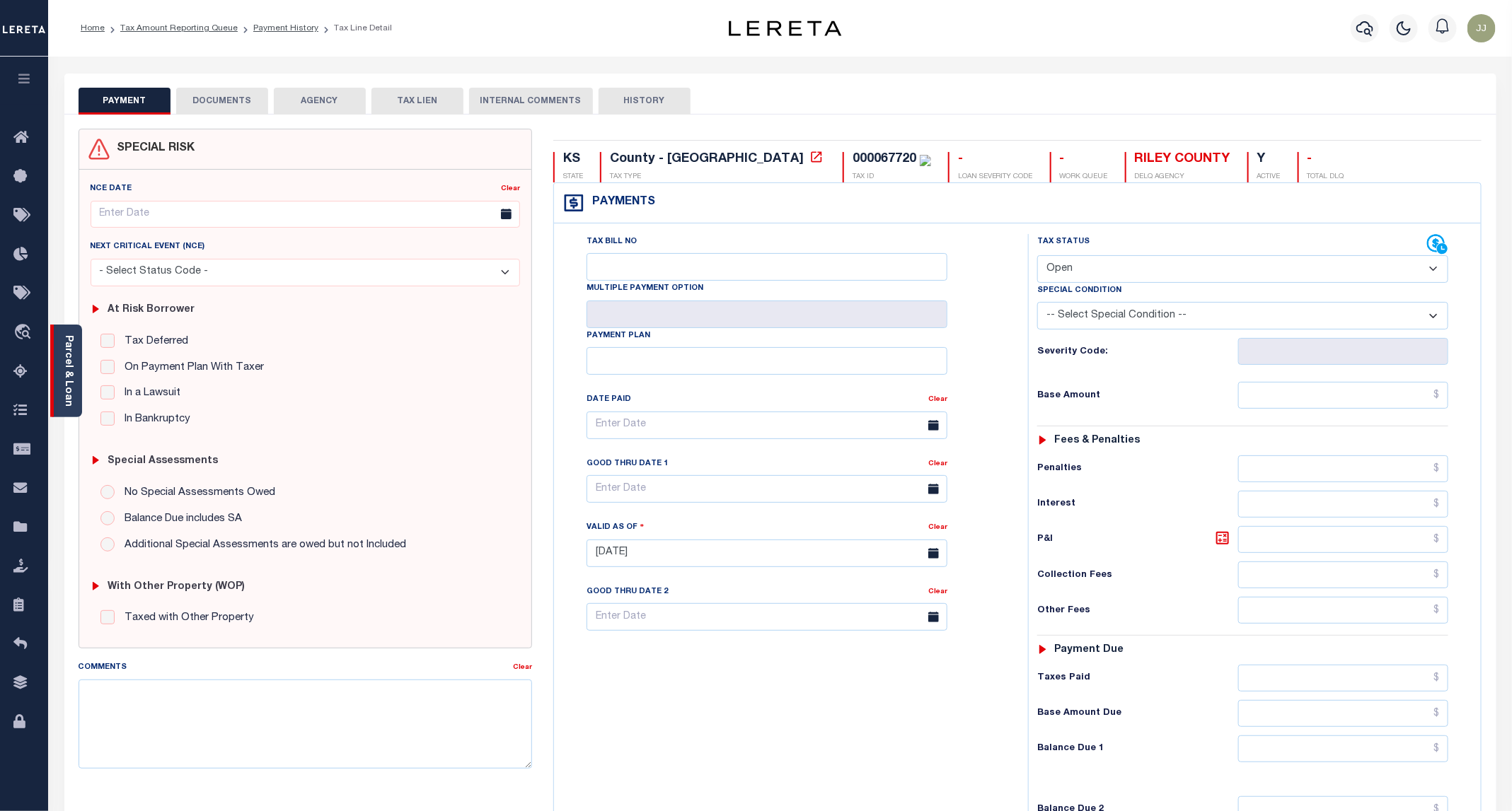
click at [77, 393] on div "Parcel & Loan" at bounding box center [66, 370] width 32 height 92
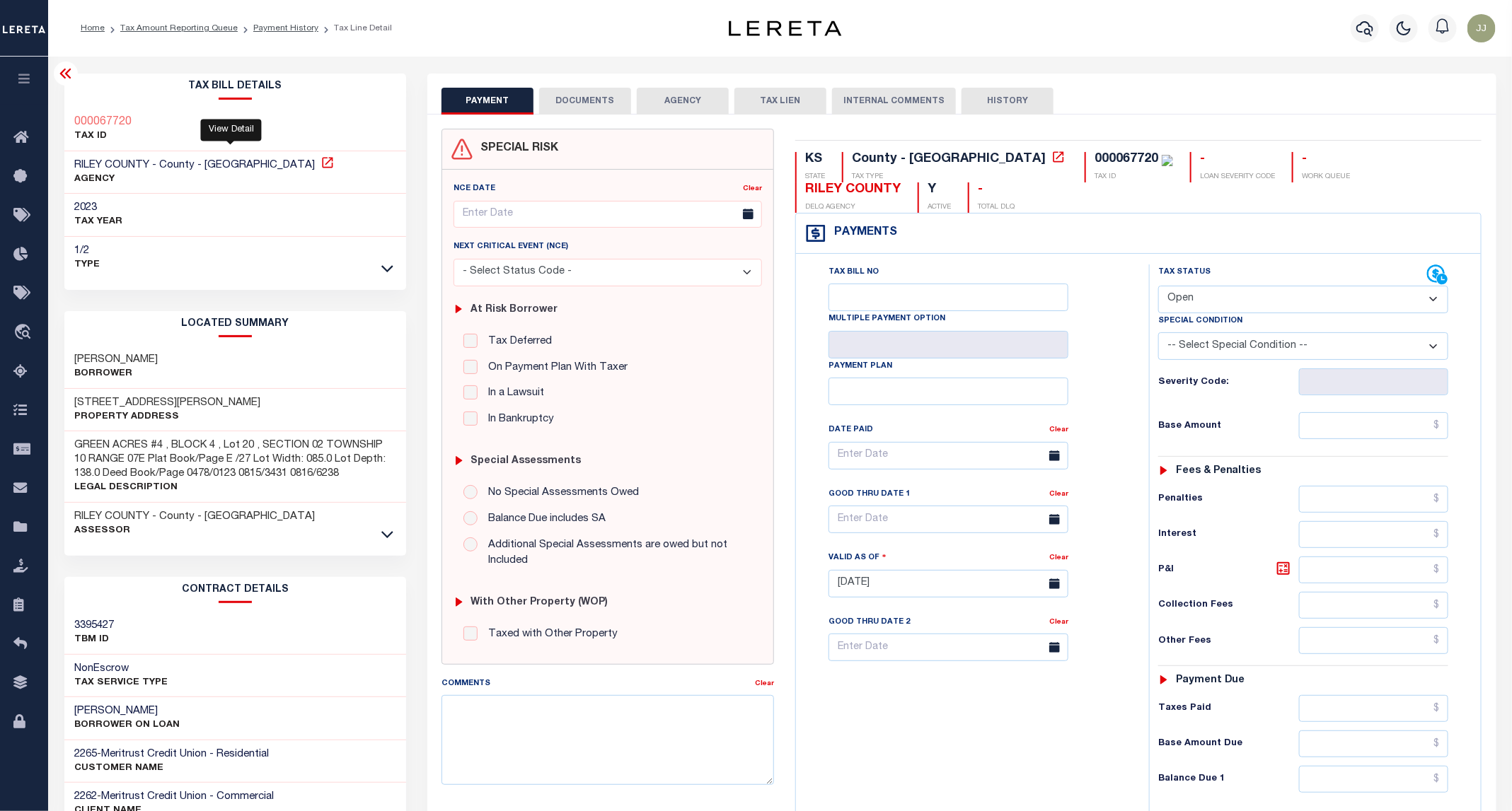
click at [322, 159] on icon at bounding box center [327, 162] width 11 height 11
click at [380, 530] on link at bounding box center [388, 533] width 17 height 10
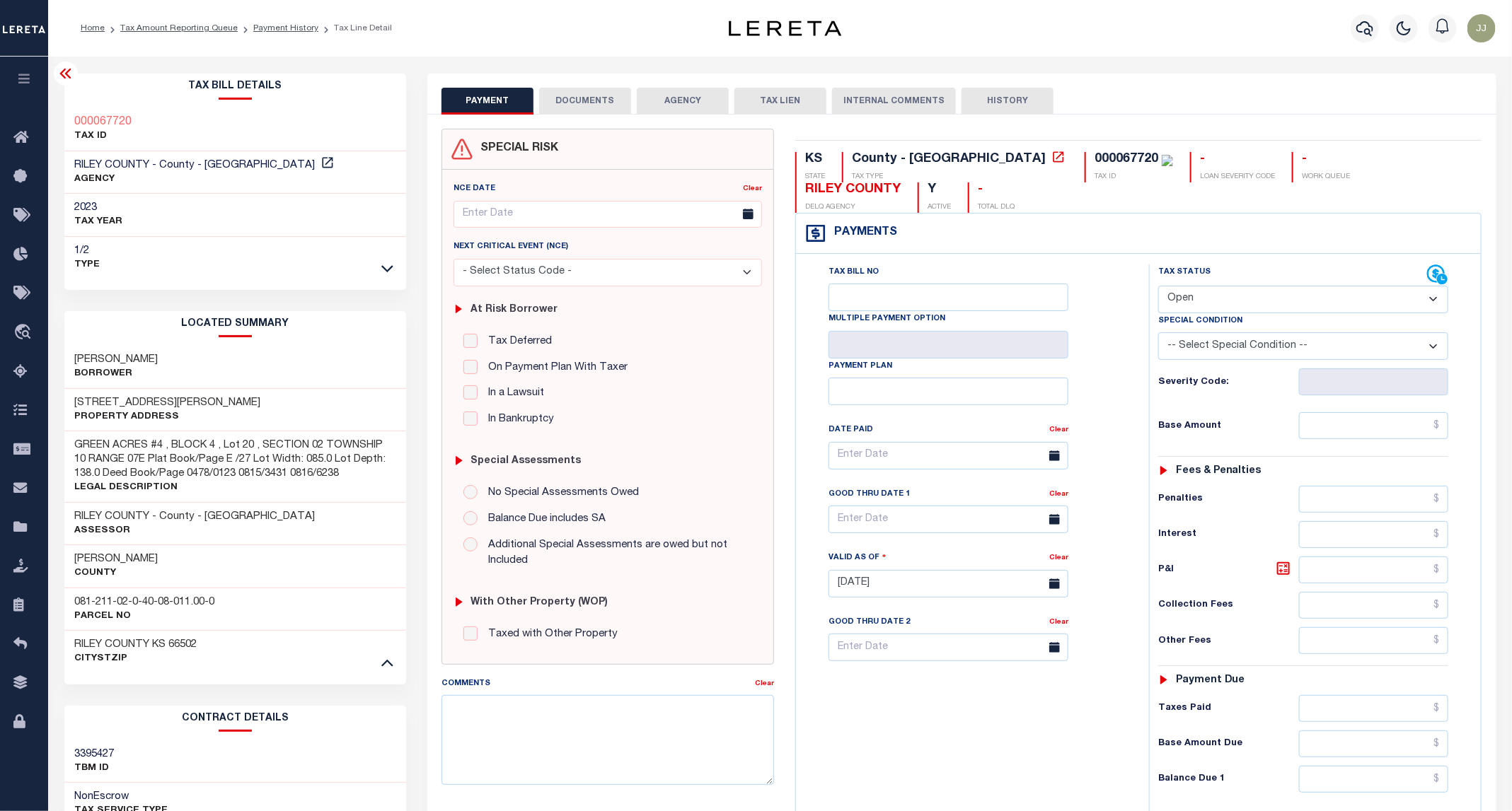
scroll to position [306, 0]
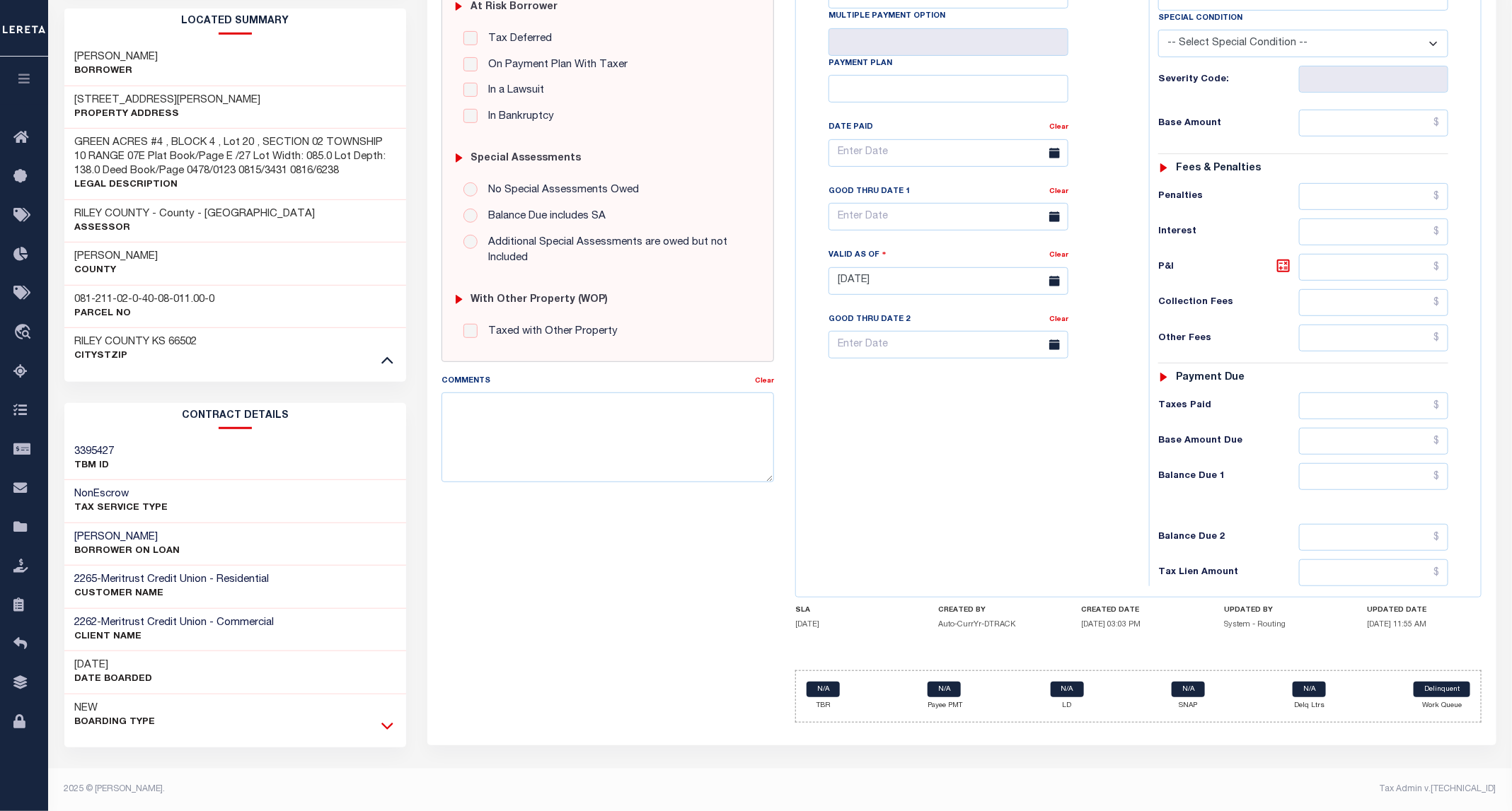
click at [386, 722] on icon at bounding box center [388, 726] width 12 height 15
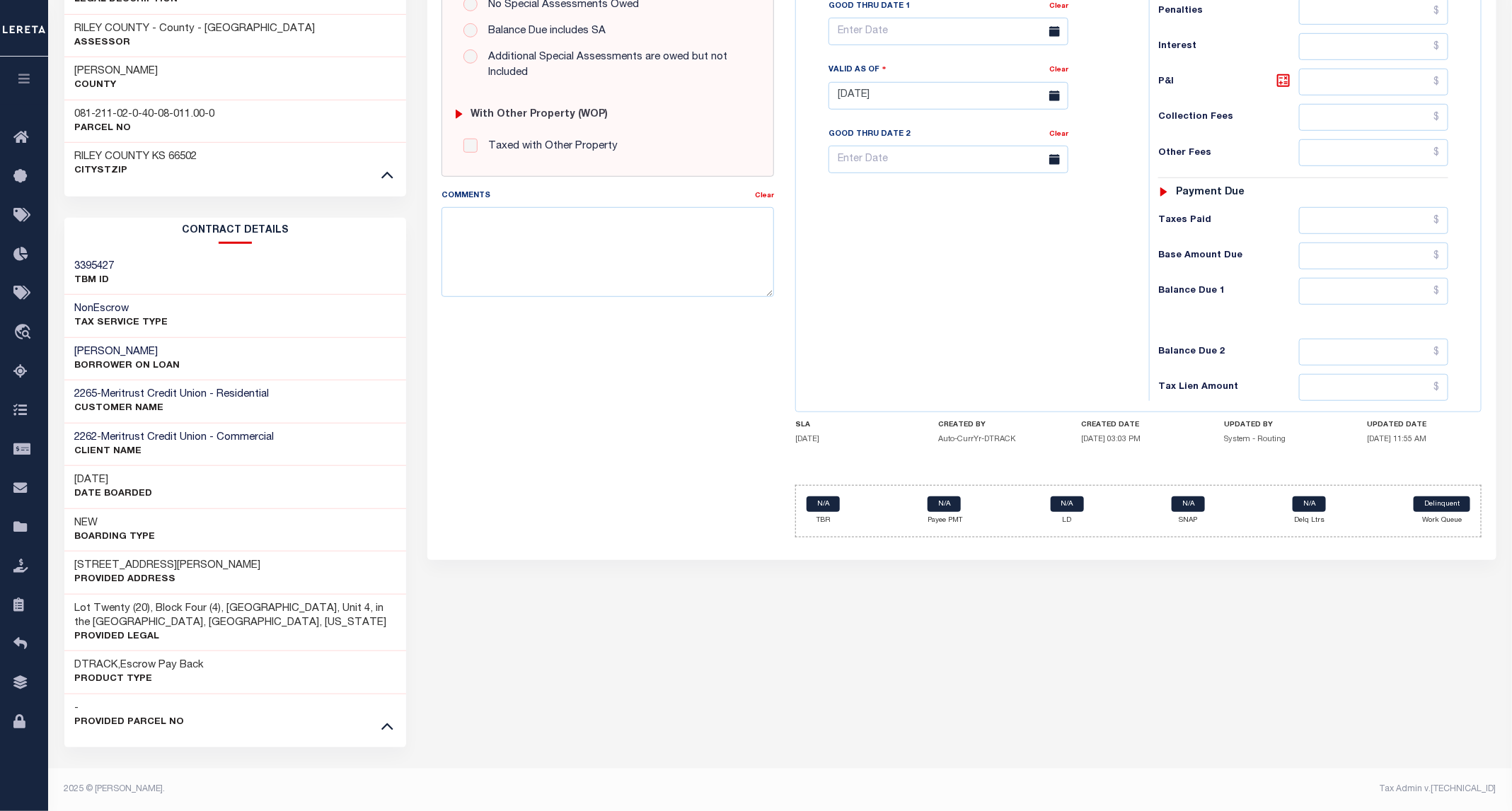
scroll to position [175, 0]
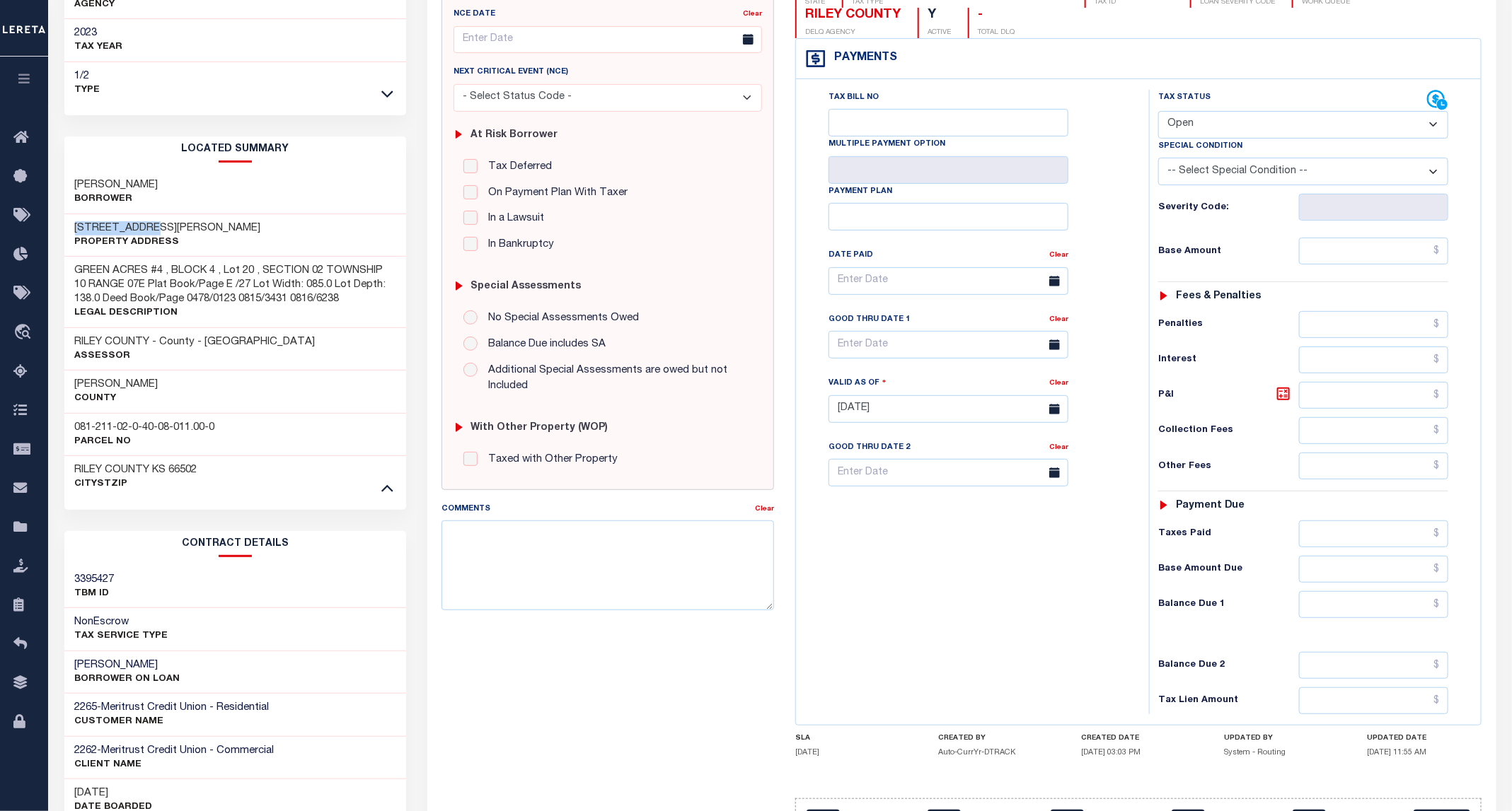
drag, startPoint x: 175, startPoint y: 227, endPoint x: 65, endPoint y: 227, distance: 110.0
click at [65, 227] on div "[STREET_ADDRESS][PERSON_NAME] Property Address" at bounding box center [236, 235] width 343 height 43
copy h3 "[STREET_ADDRESS][PERSON_NAME]"
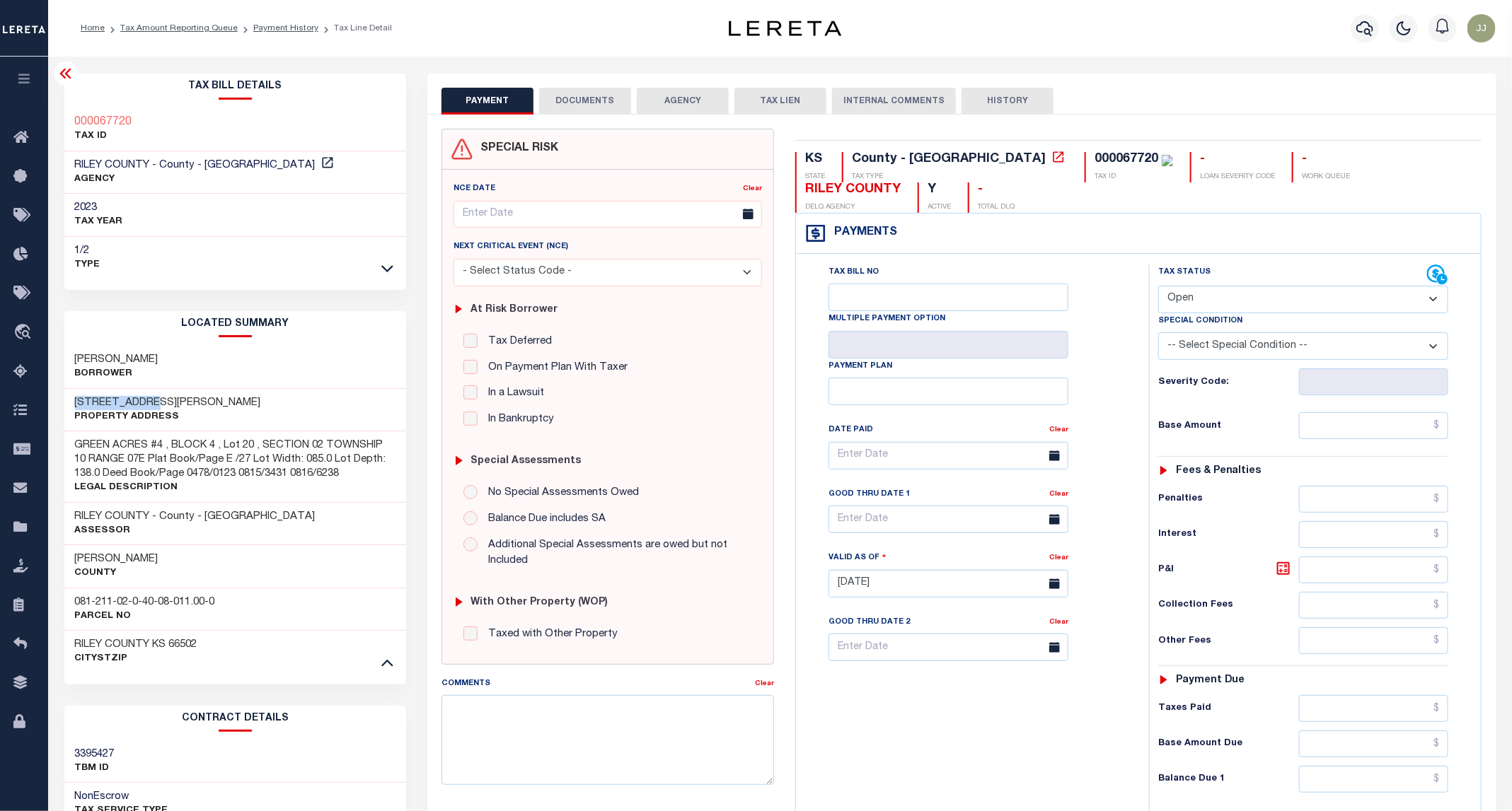
click at [934, 755] on div "Tax Bill No Multiple Payment Option Payment Plan Clear" at bounding box center [968, 577] width 339 height 625
click at [26, 381] on icon at bounding box center [25, 372] width 23 height 18
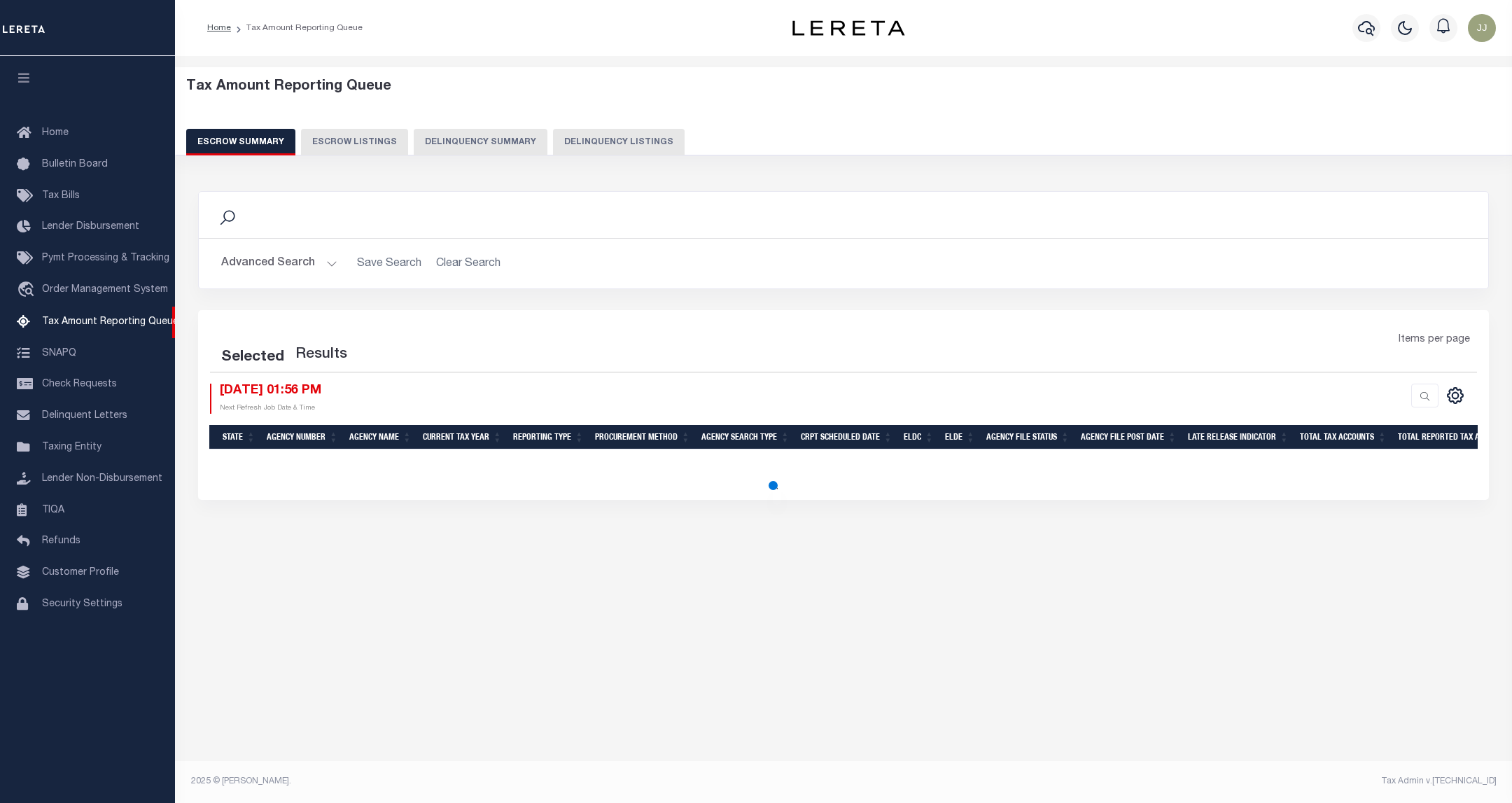
click at [553, 150] on button "Delinquency Listings" at bounding box center [618, 142] width 132 height 27
select select "100"
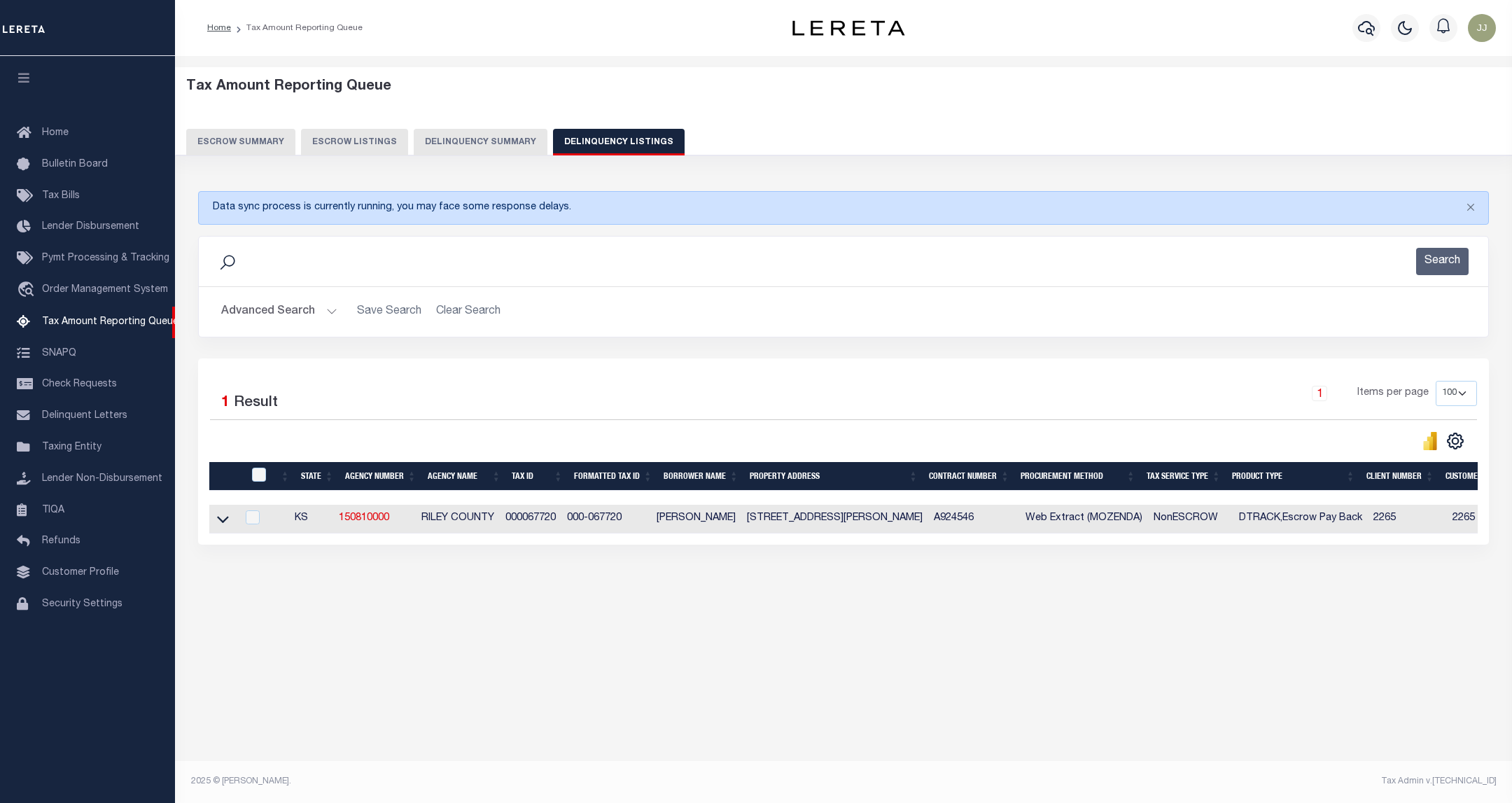
click at [283, 314] on button "Advanced Search" at bounding box center [280, 312] width 116 height 28
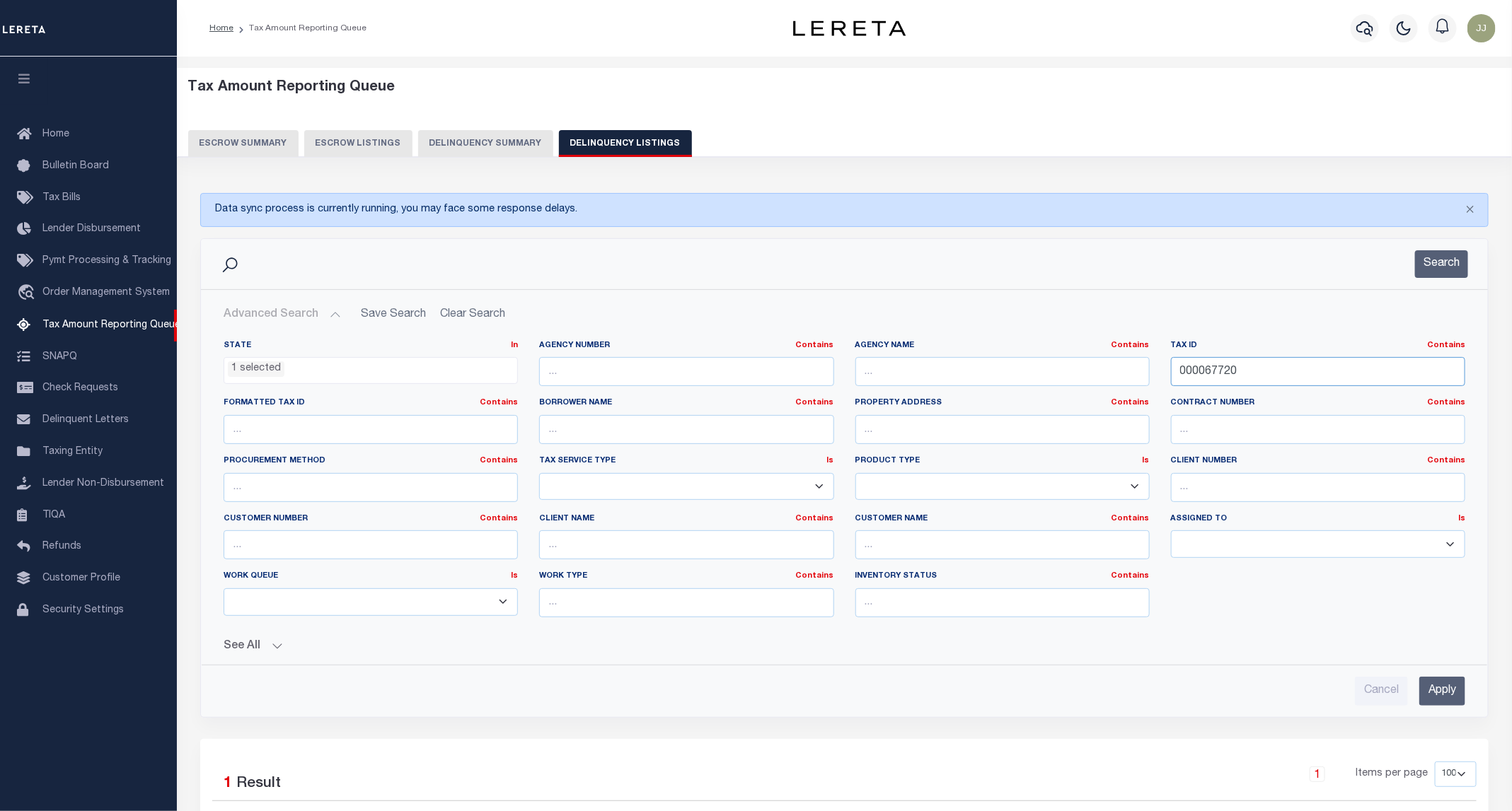
drag, startPoint x: 1145, startPoint y: 369, endPoint x: 1130, endPoint y: 372, distance: 15.3
click at [1130, 372] on div "State In In AK AL AR AZ CA CO CT DC DE FL GA GU HI IA ID IL IN KS KY LA MA MD M…" at bounding box center [844, 484] width 1263 height 288
paste input "82186140000000400"
type input "0821861400000004000"
click at [1441, 268] on button "Search" at bounding box center [1441, 264] width 53 height 28
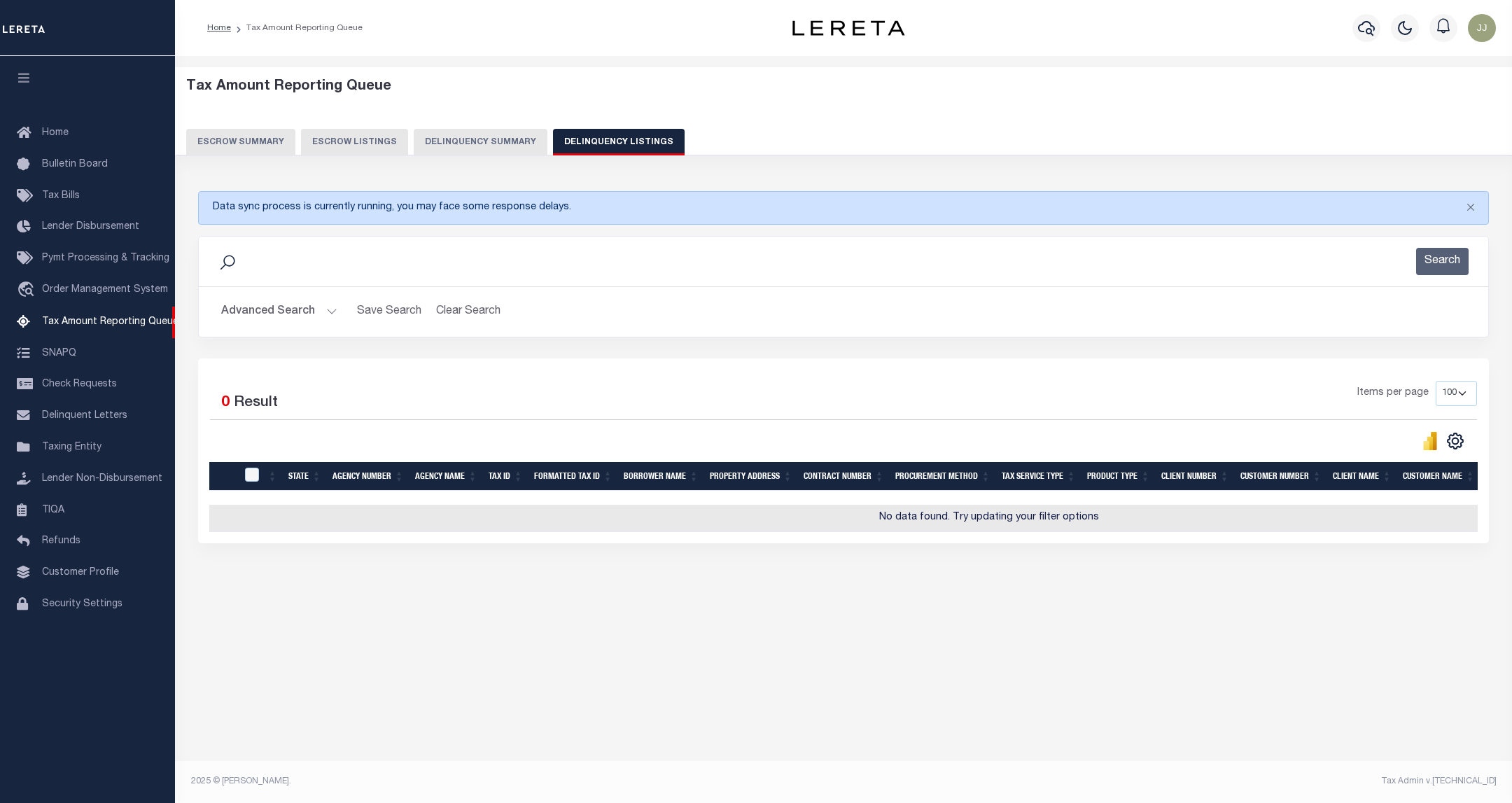
click at [301, 312] on button "Advanced Search" at bounding box center [280, 312] width 116 height 28
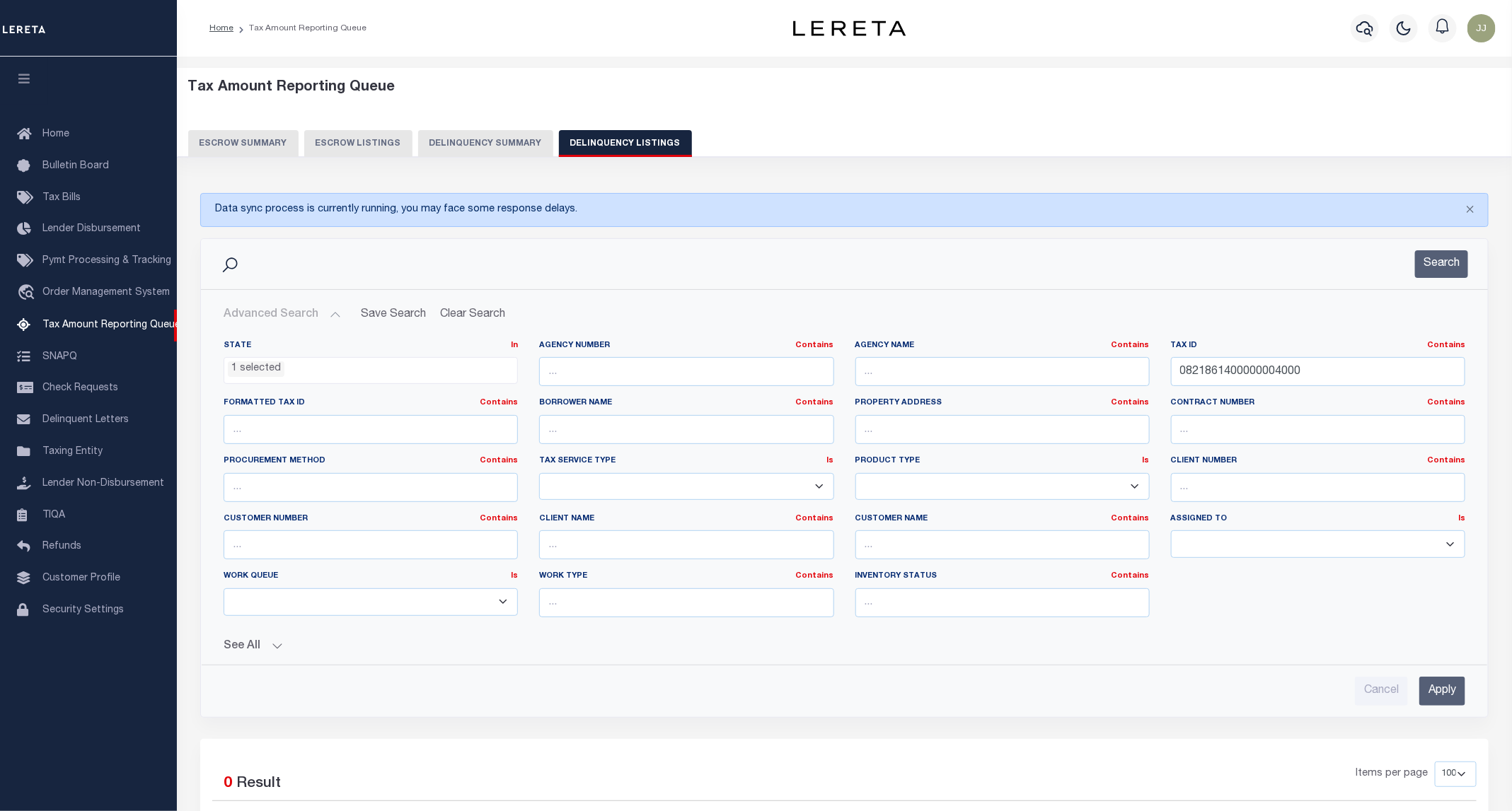
click at [266, 373] on li "1 selected" at bounding box center [255, 369] width 56 height 16
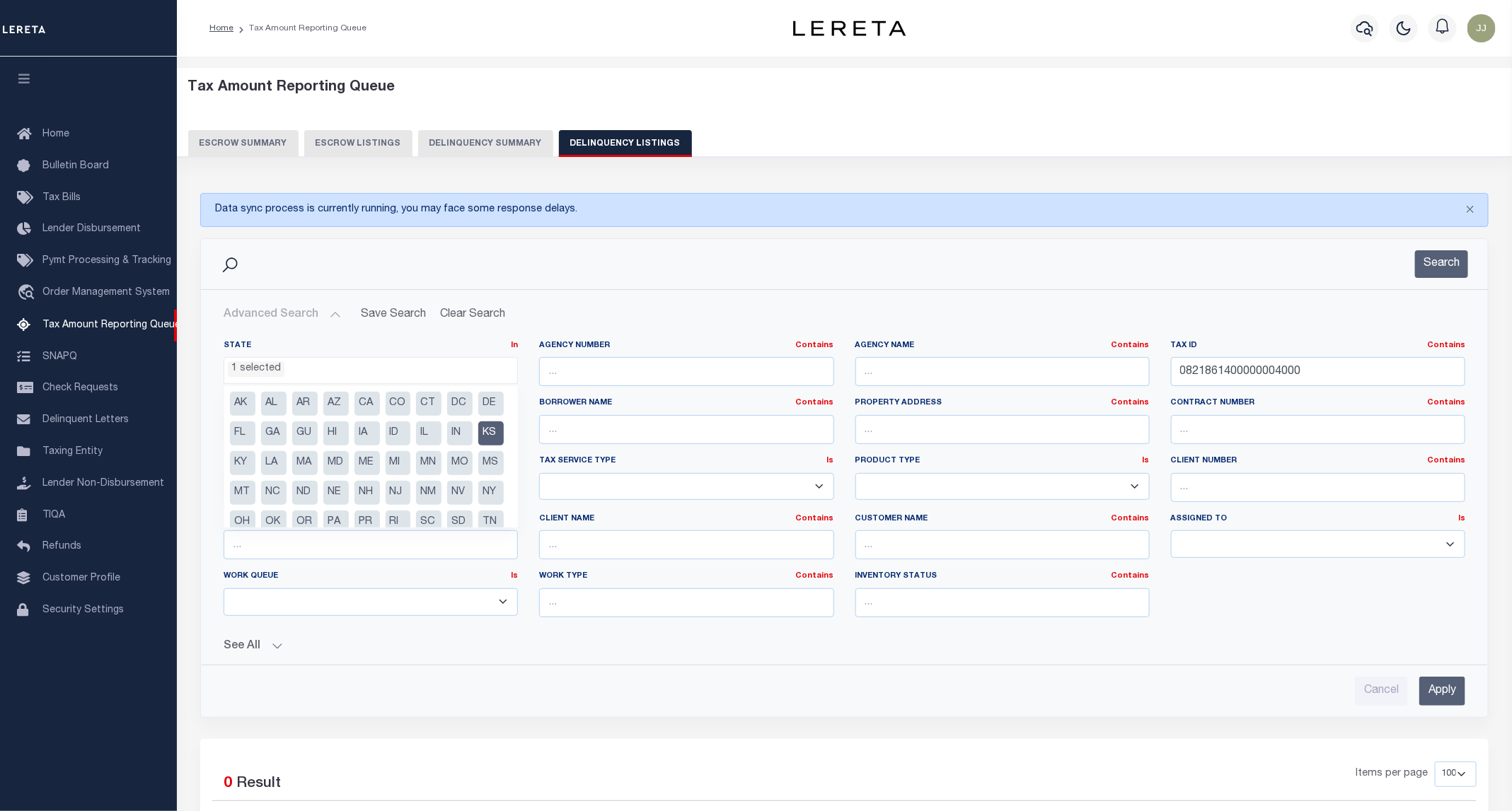
drag, startPoint x: 272, startPoint y: 465, endPoint x: 448, endPoint y: 444, distance: 177.2
click at [478, 445] on li "KS" at bounding box center [491, 433] width 26 height 24
select select
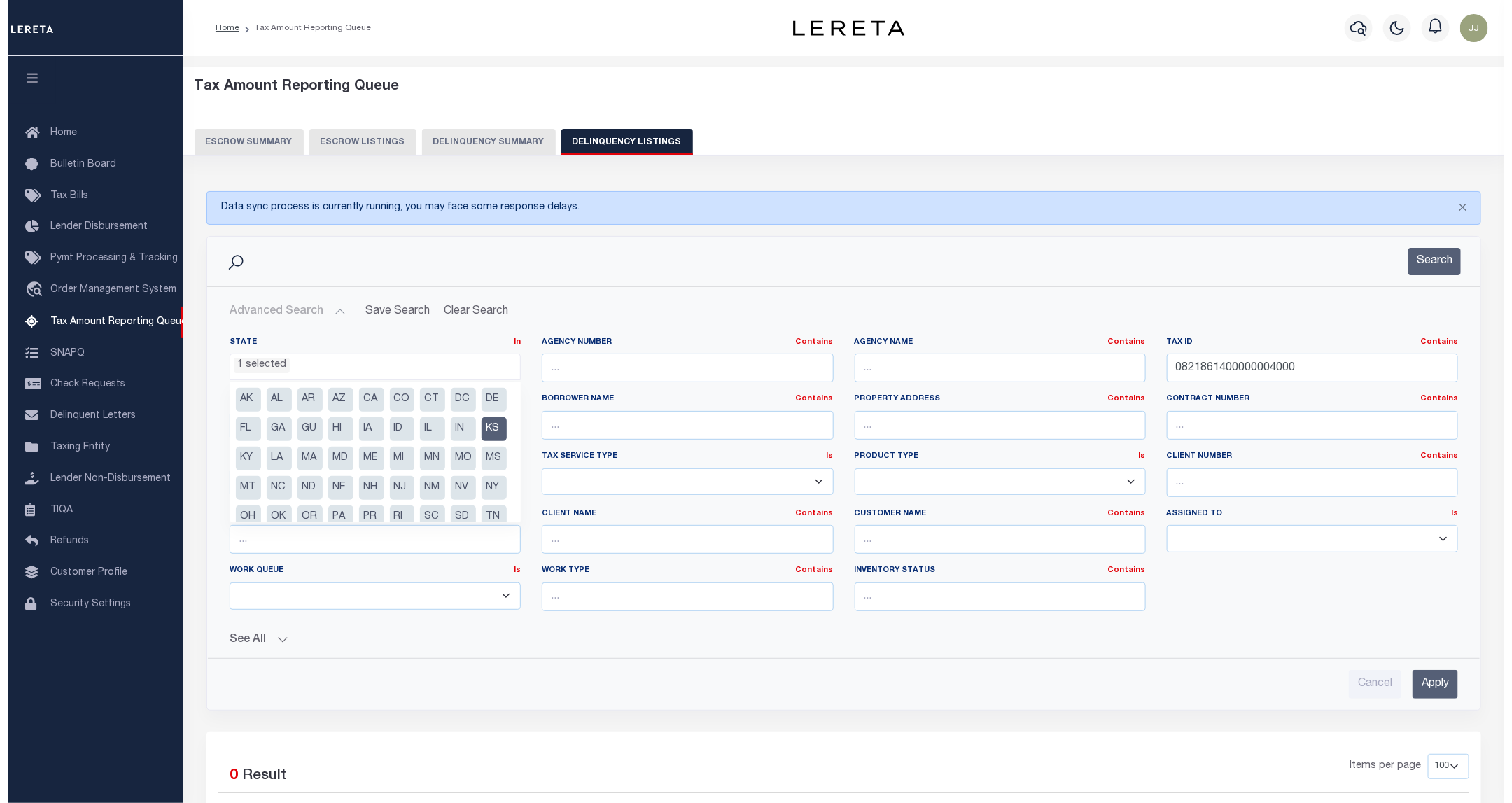
scroll to position [208, 0]
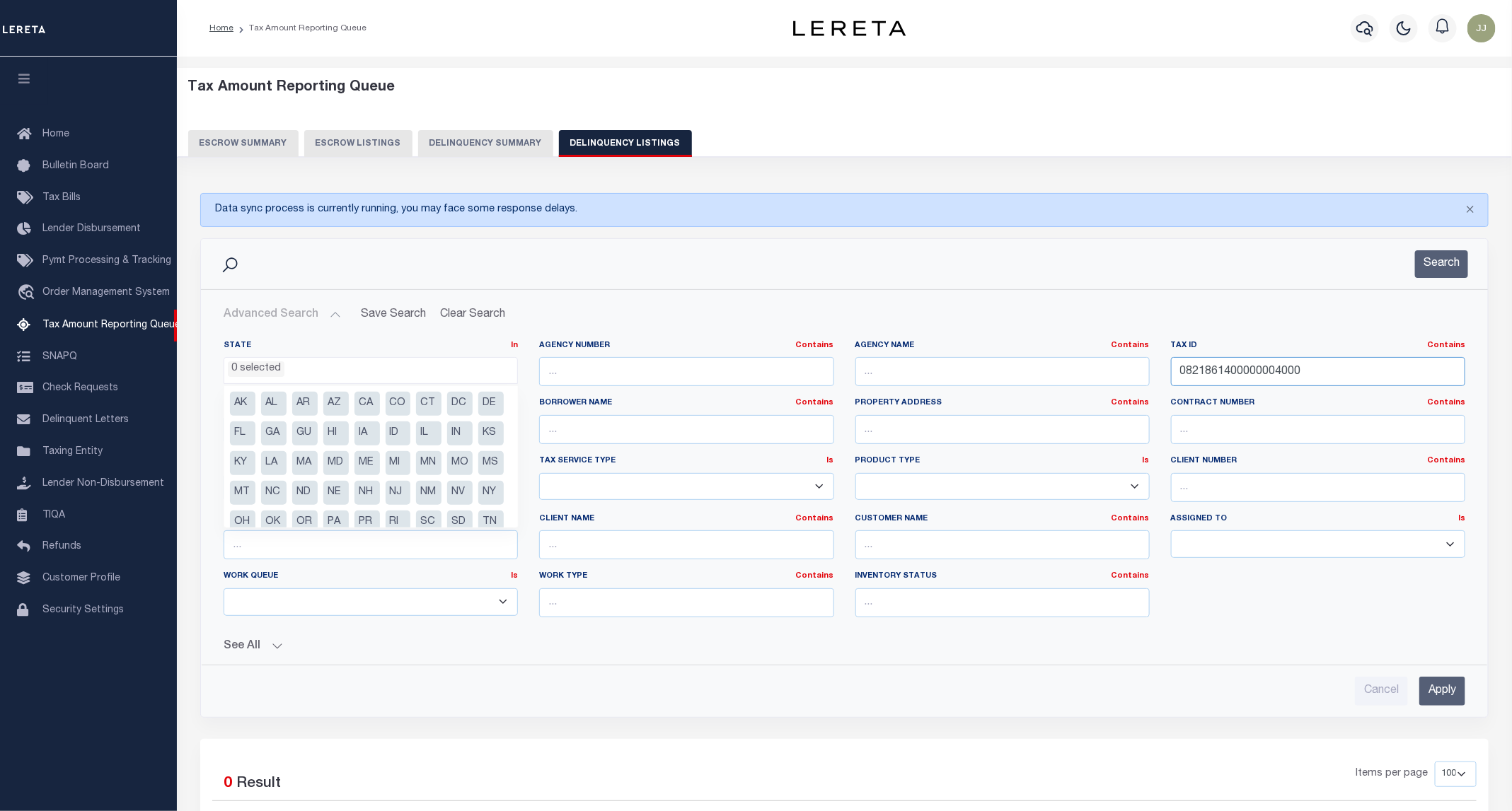
click at [1317, 363] on input "0821861400000004000" at bounding box center [1318, 372] width 294 height 29
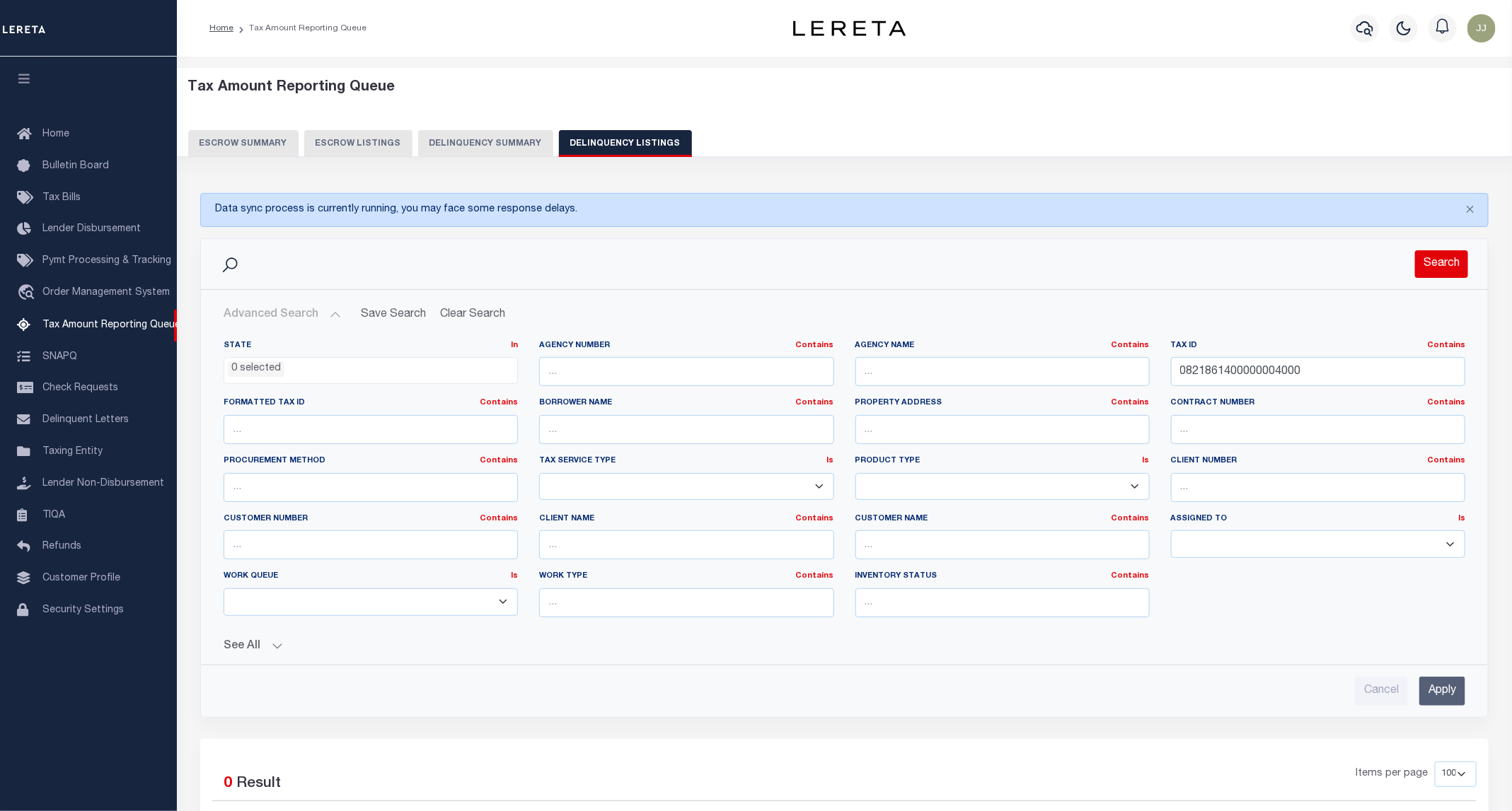
click at [1426, 273] on button "Search" at bounding box center [1441, 264] width 53 height 28
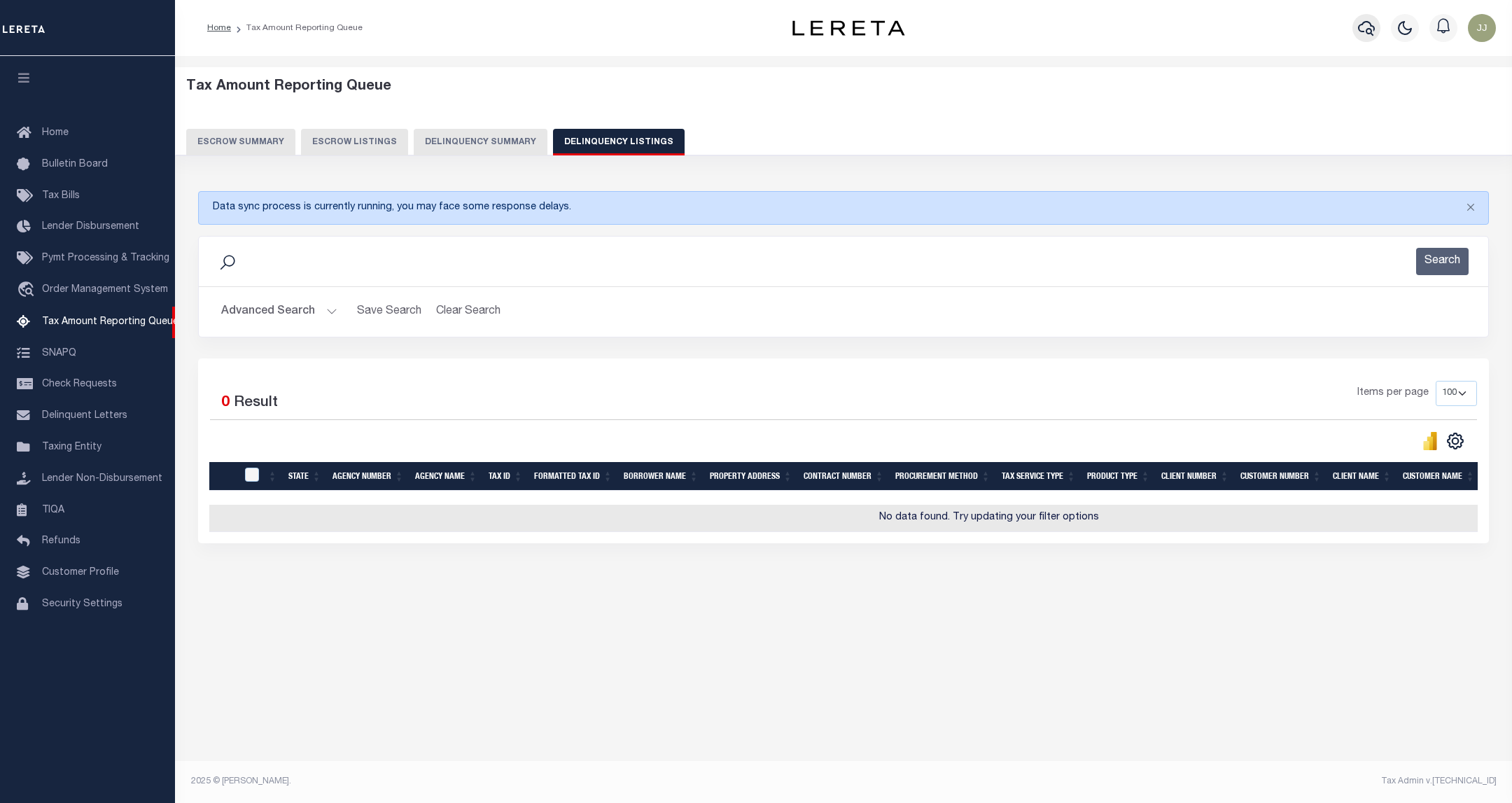
click at [1363, 30] on icon "button" at bounding box center [1366, 28] width 17 height 17
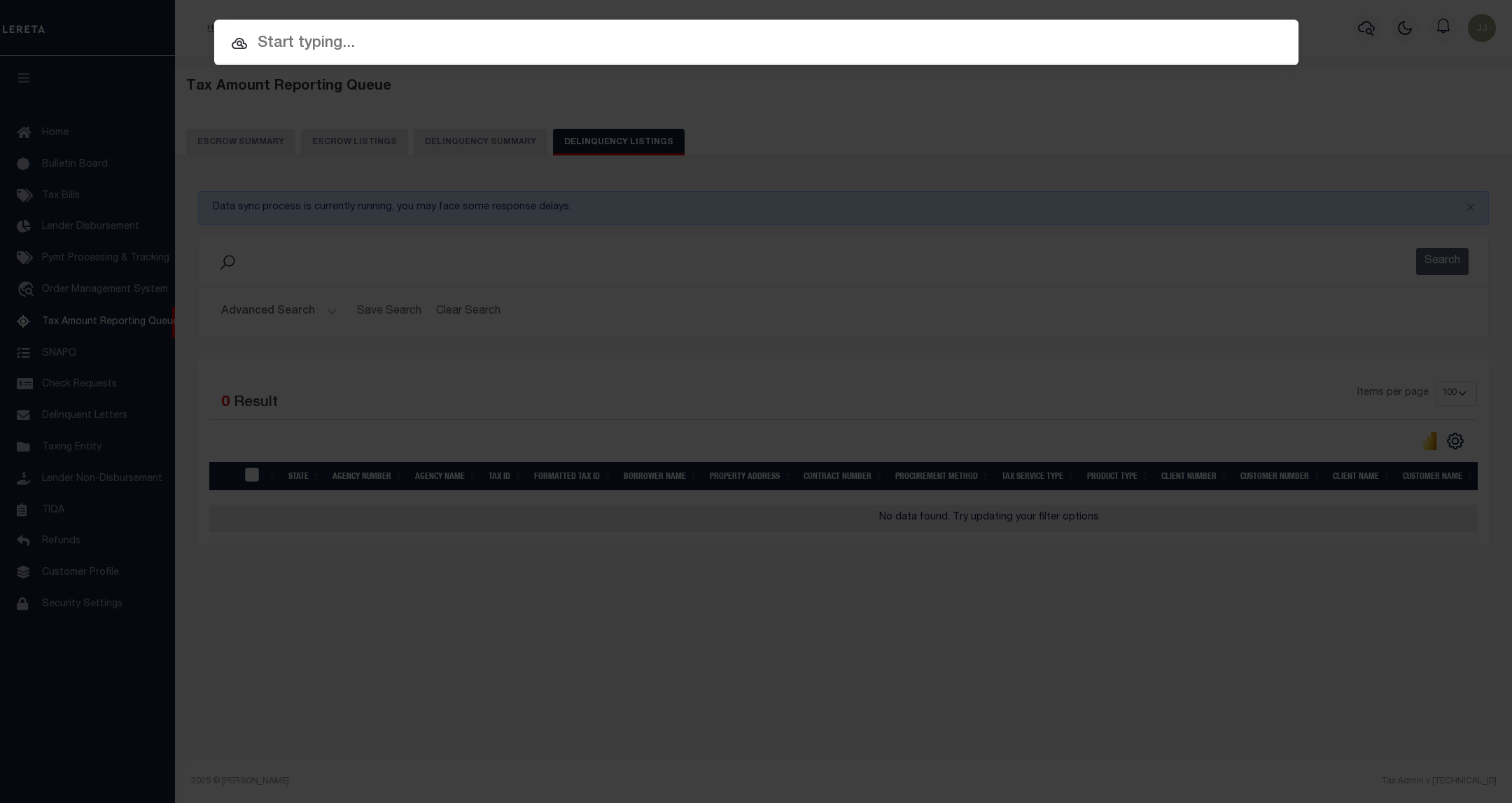
paste input "22105428"
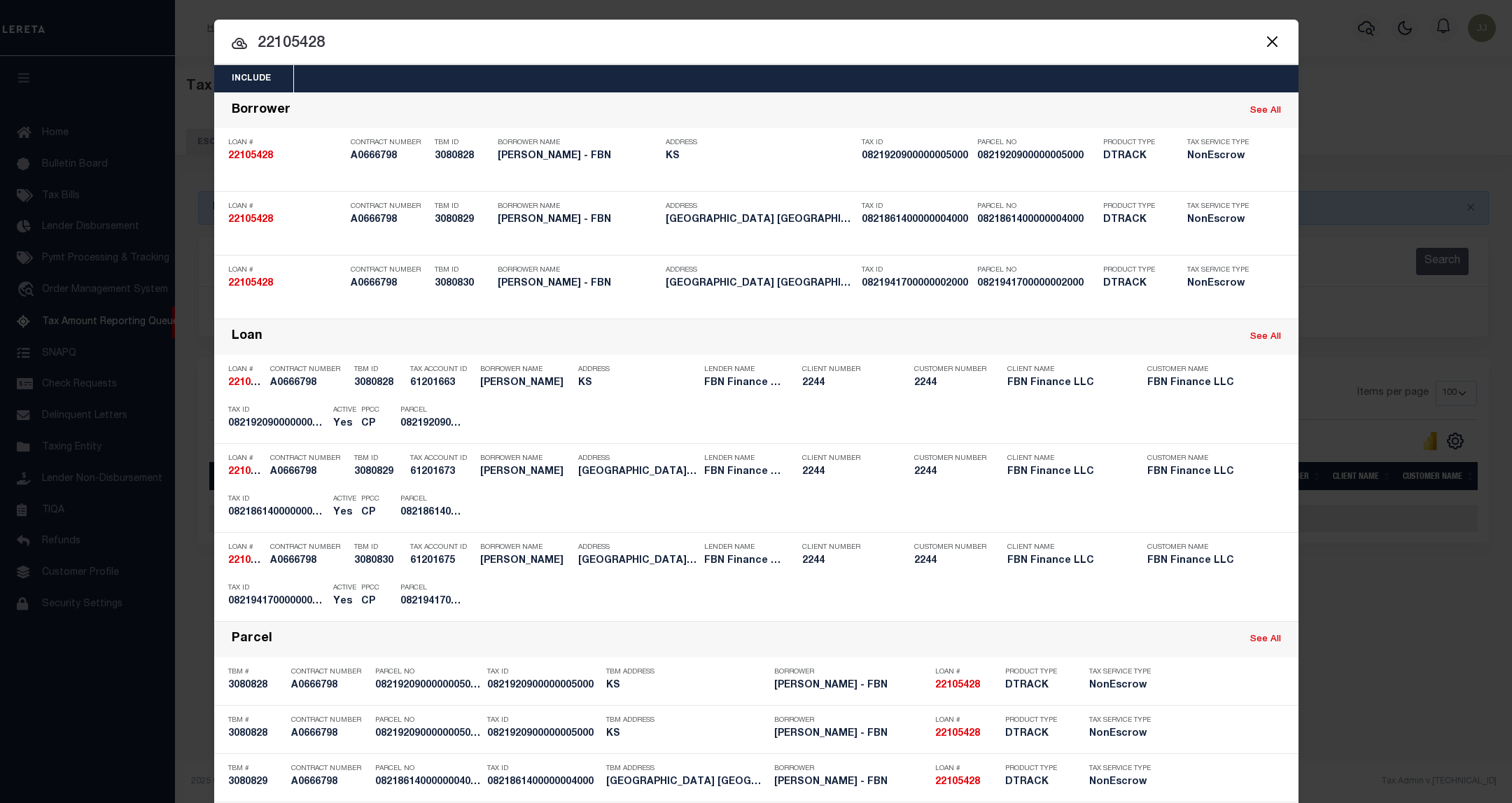
type input "22105428"
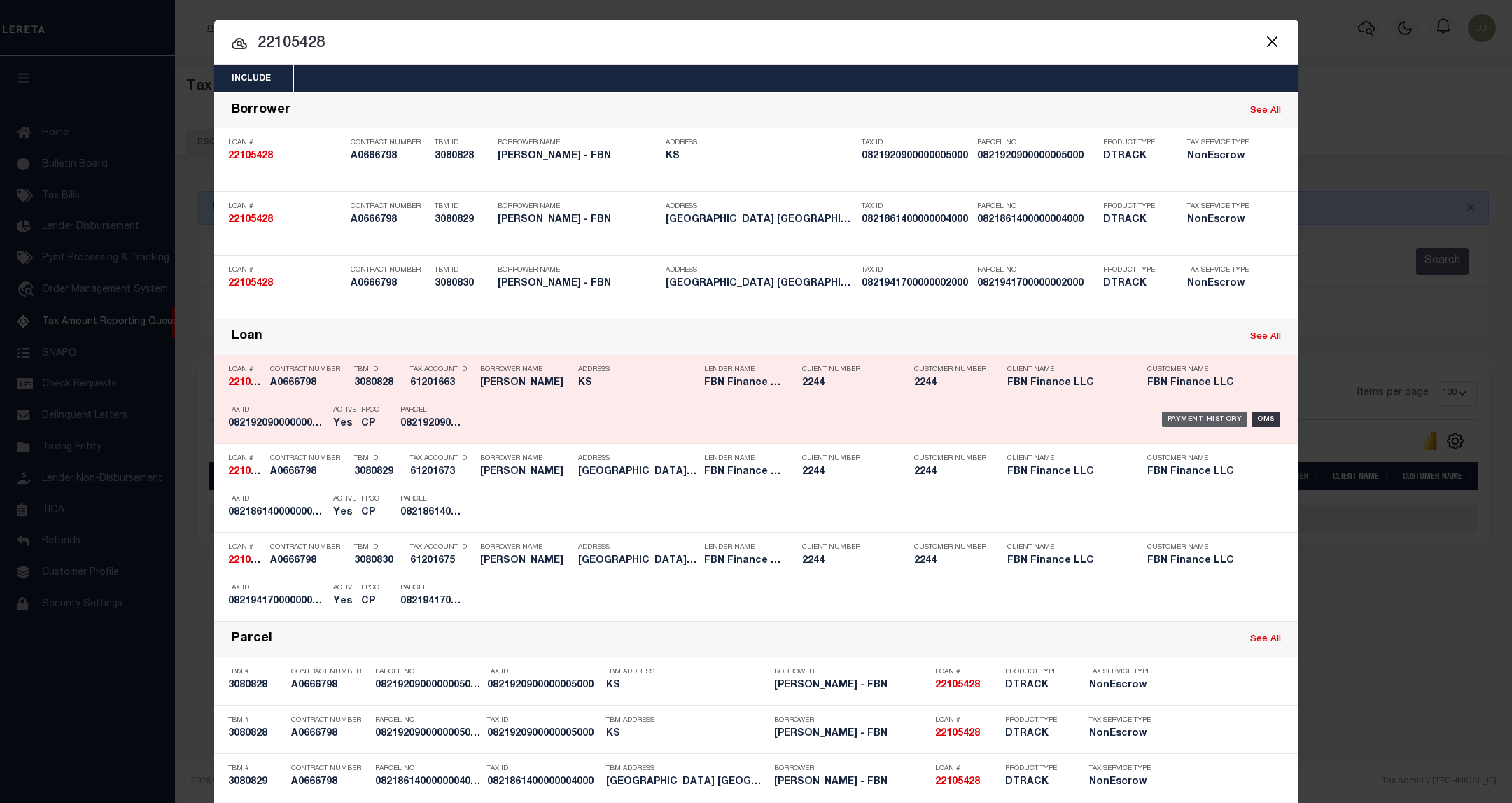
click at [1189, 418] on div "Payment History" at bounding box center [1205, 419] width 86 height 16
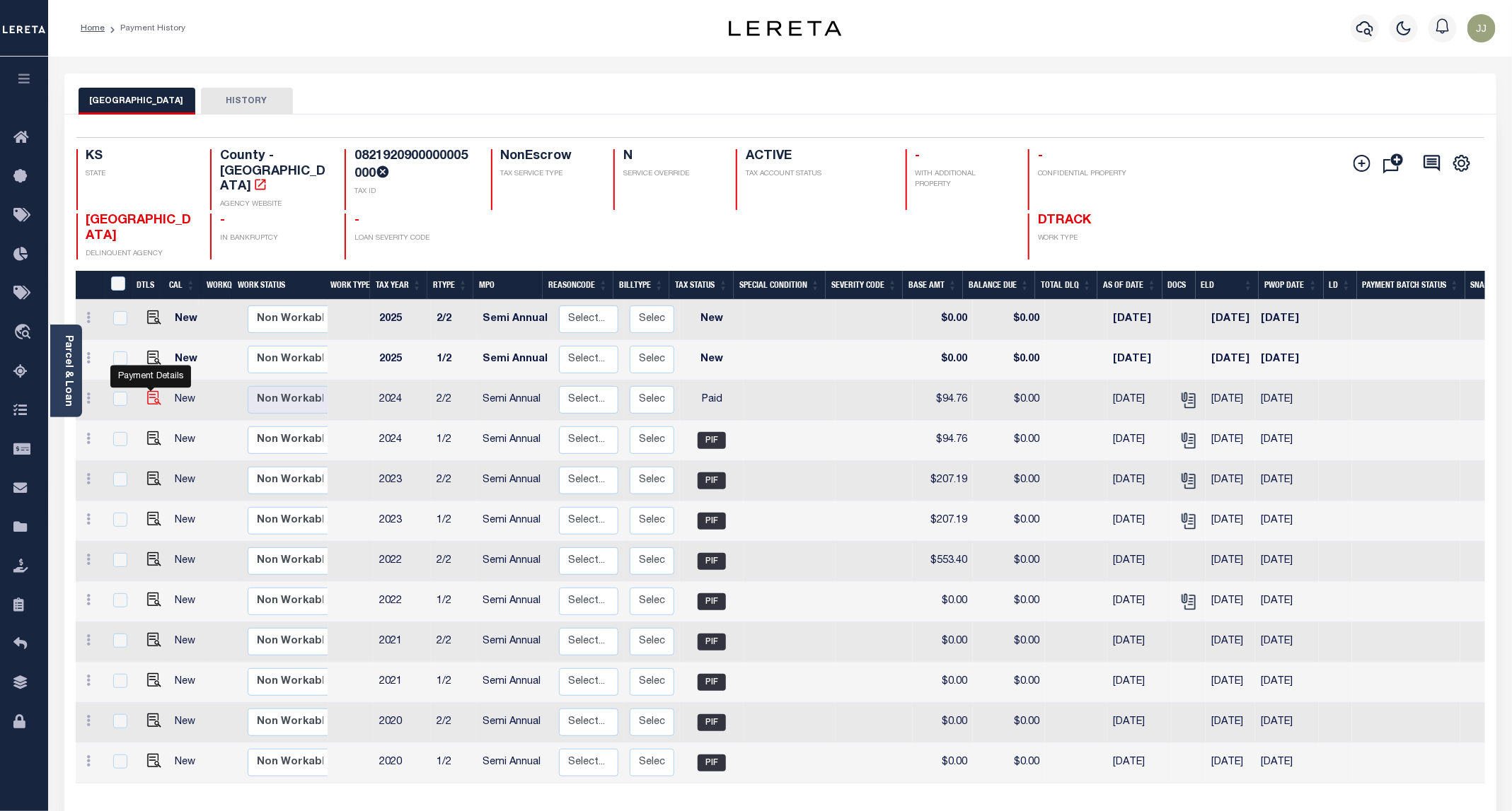
click at [149, 391] on img "" at bounding box center [154, 398] width 14 height 14
checkbox input "true"
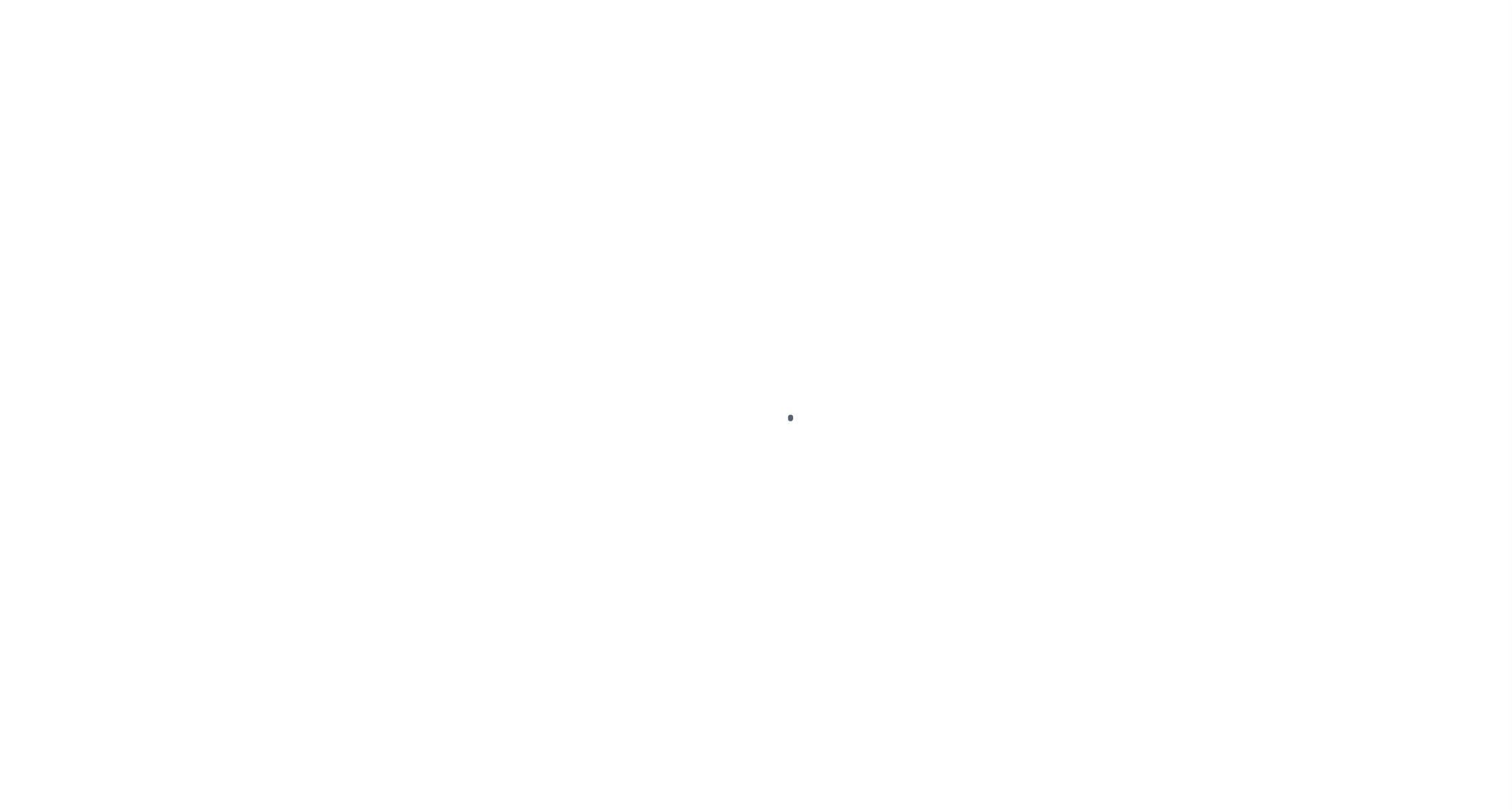
select select "PYD"
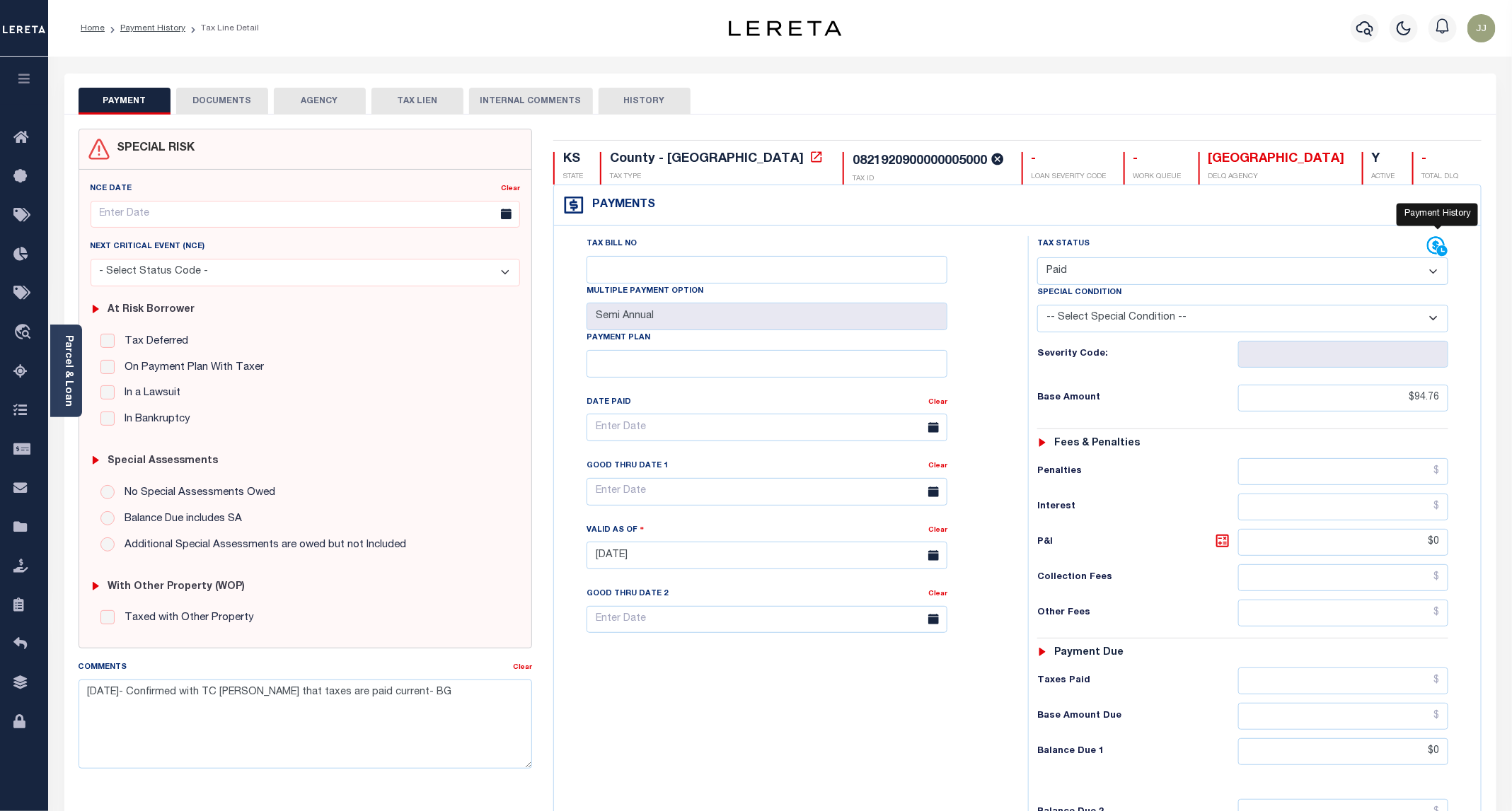
click at [1443, 242] on icon at bounding box center [1437, 246] width 18 height 18
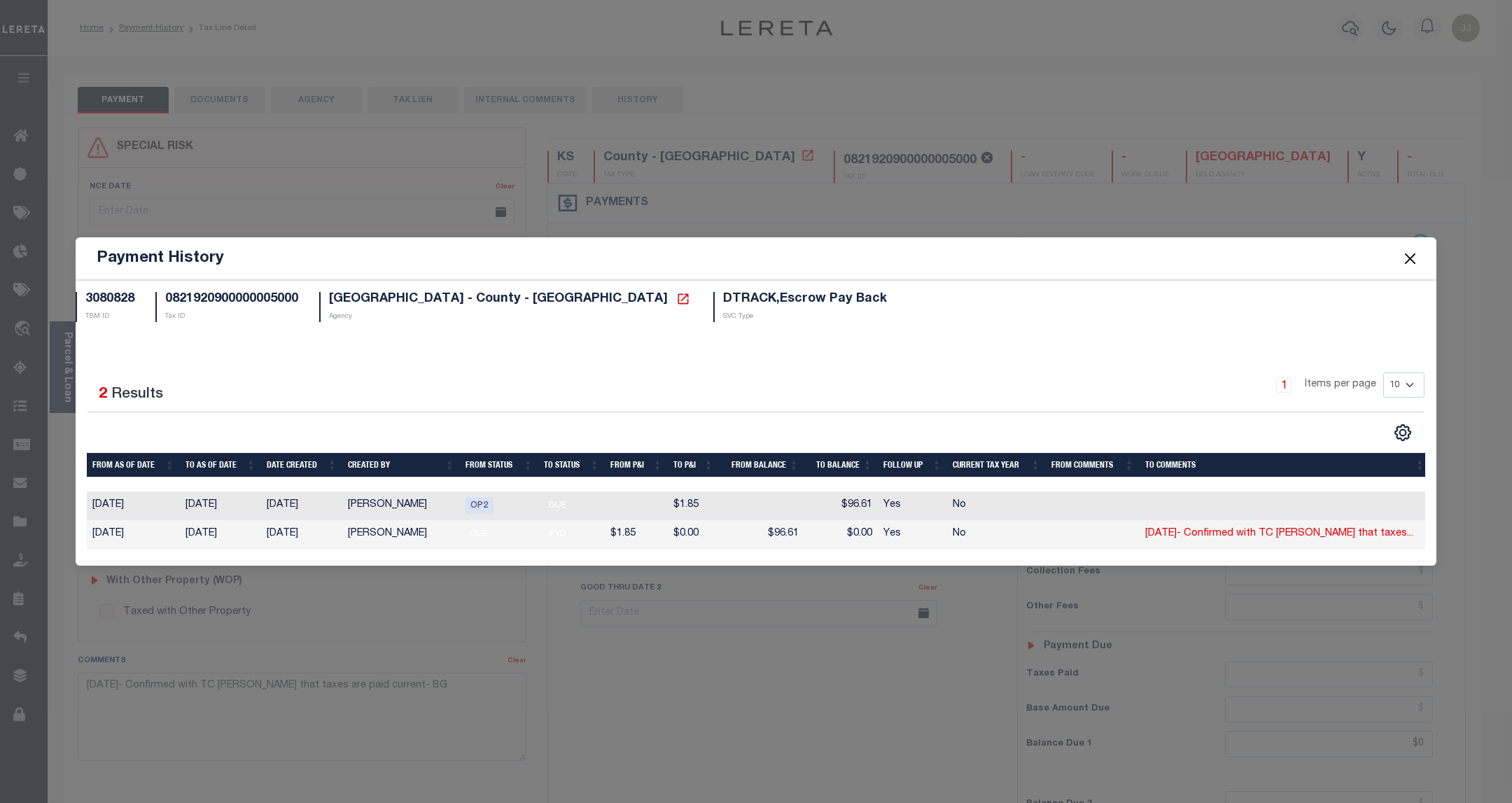
click at [1412, 257] on button "Close" at bounding box center [1411, 258] width 18 height 18
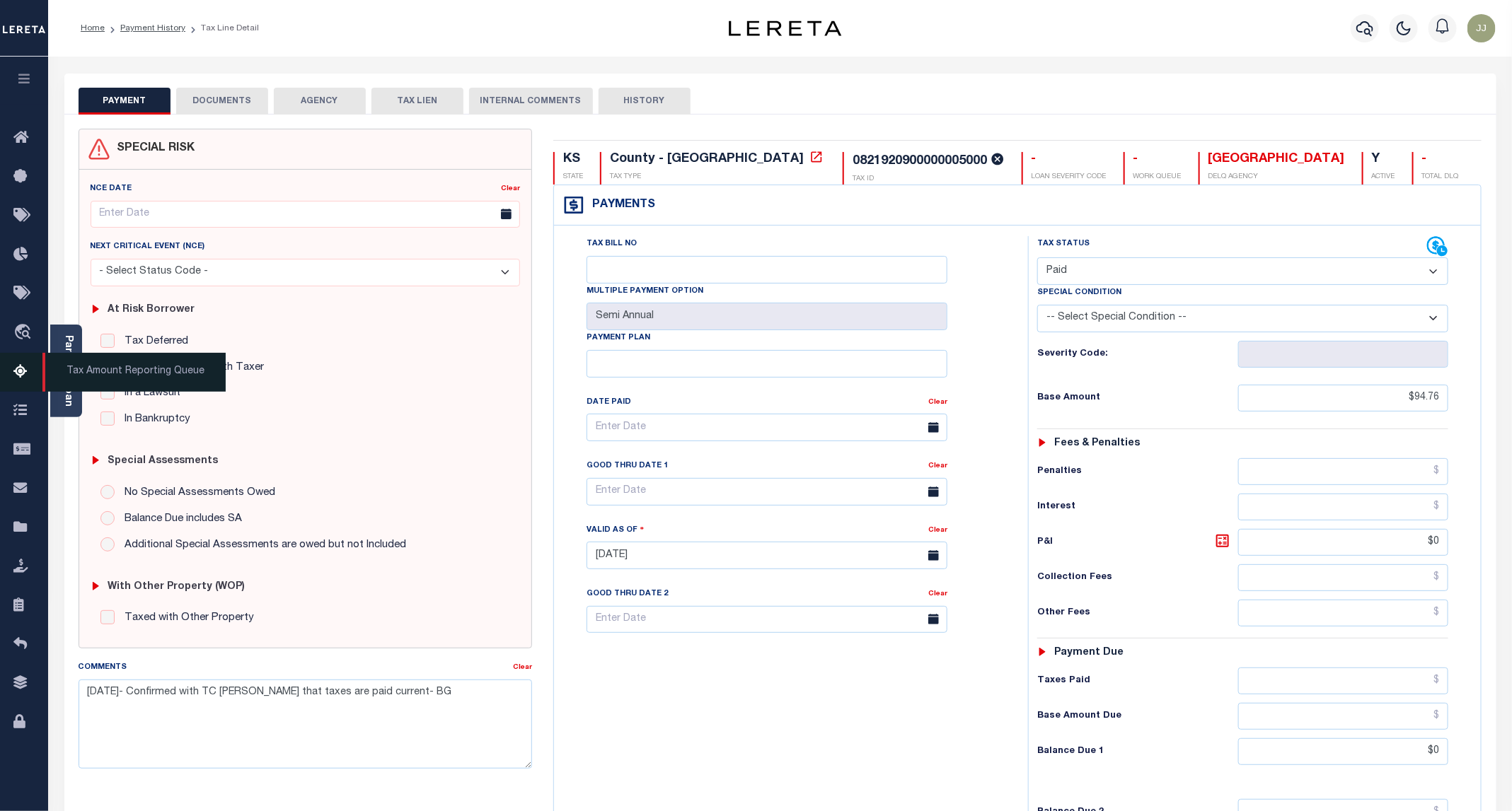
click at [17, 372] on icon at bounding box center [25, 372] width 23 height 18
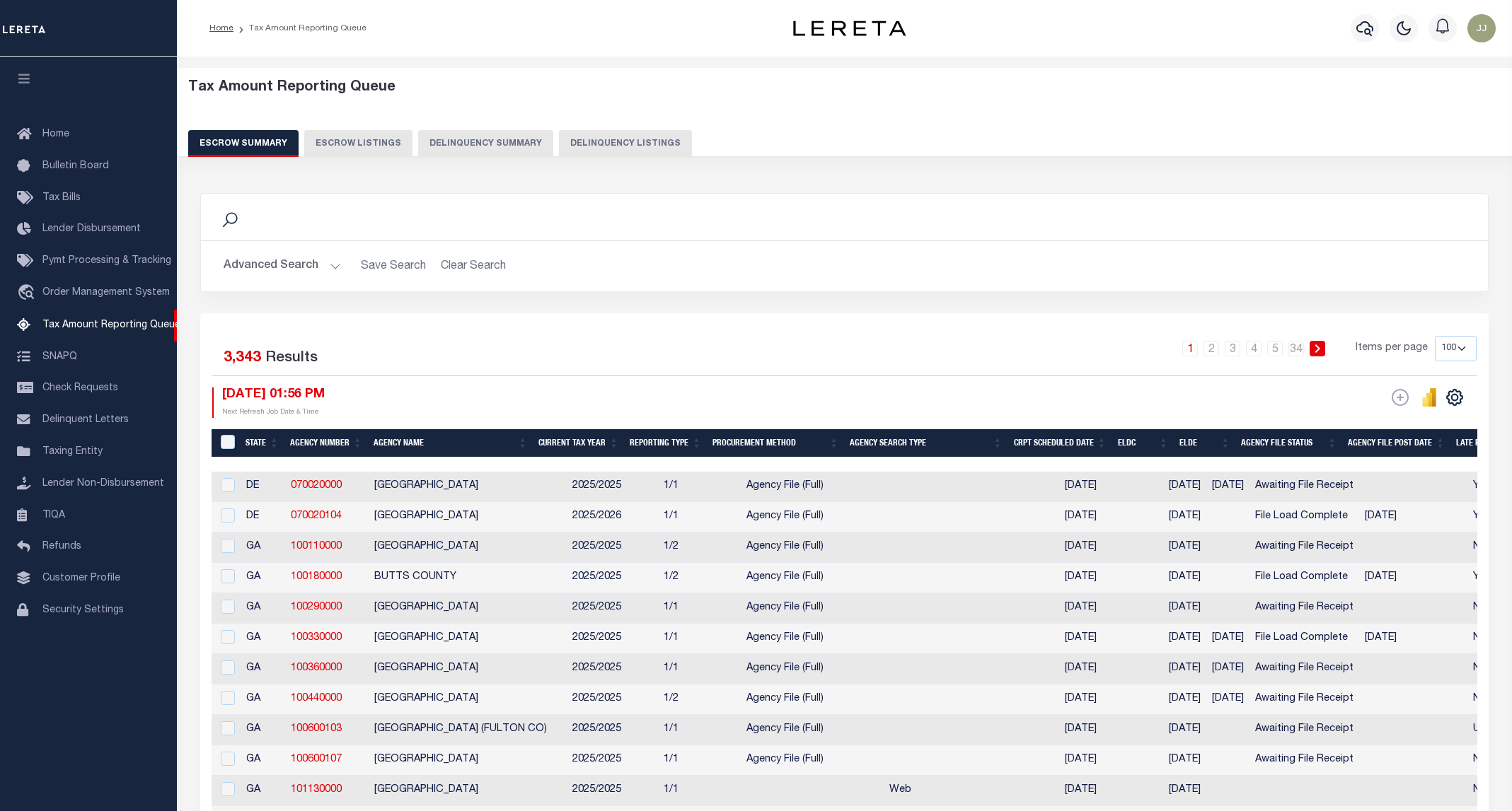
select select "100"
click at [1369, 24] on icon "button" at bounding box center [1364, 29] width 17 height 15
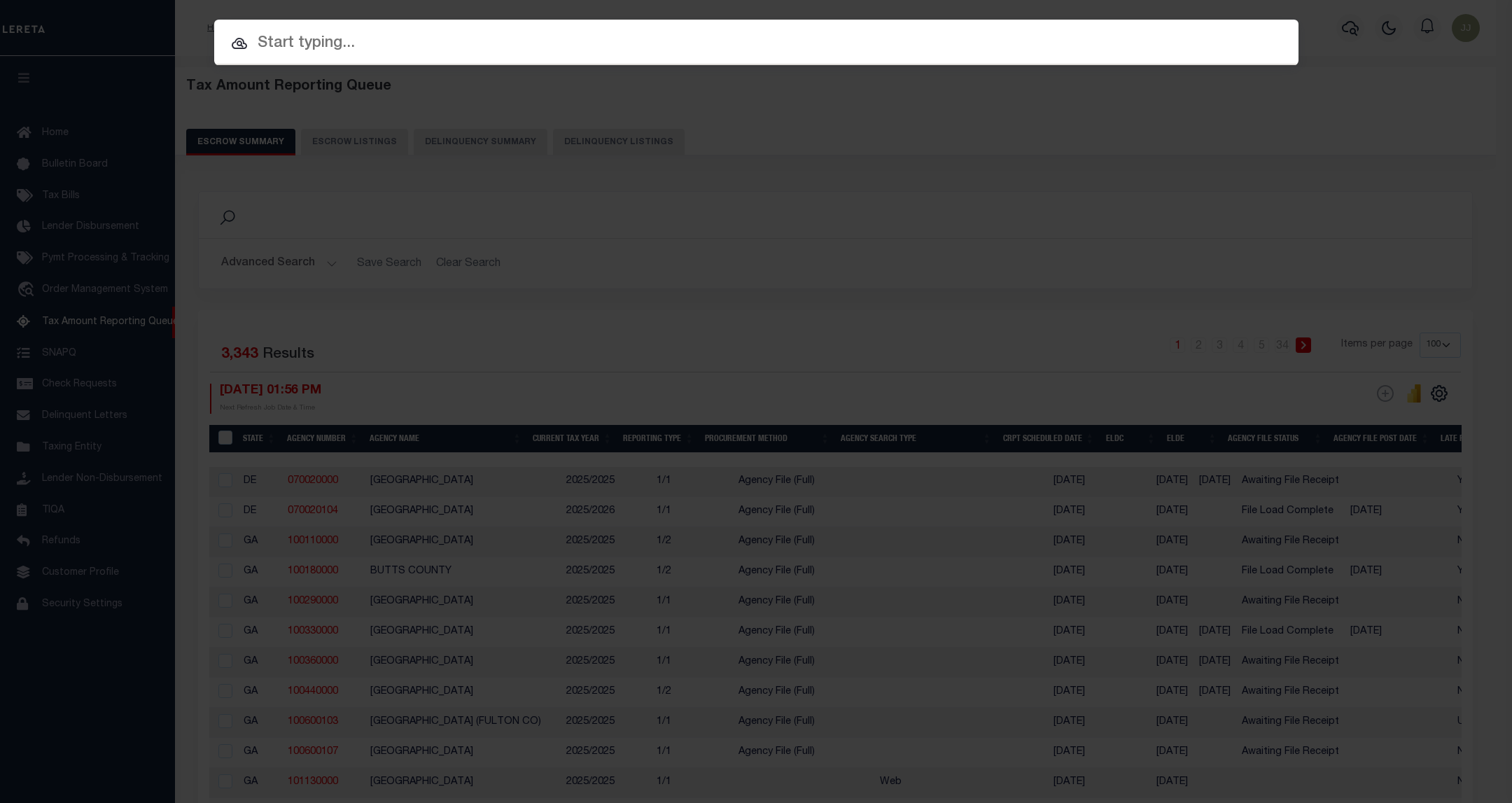
paste input "22105428"
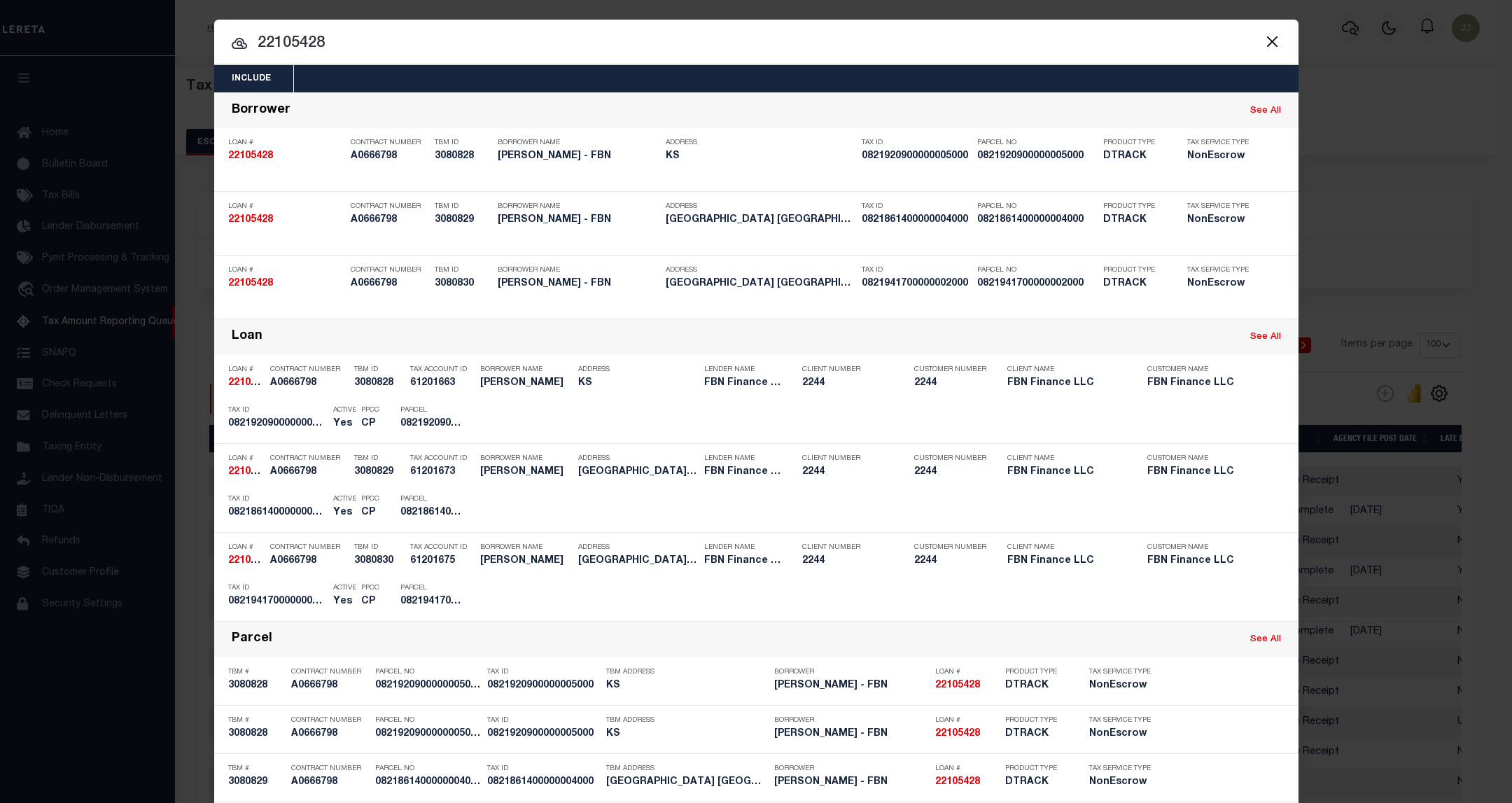
type input "22105428"
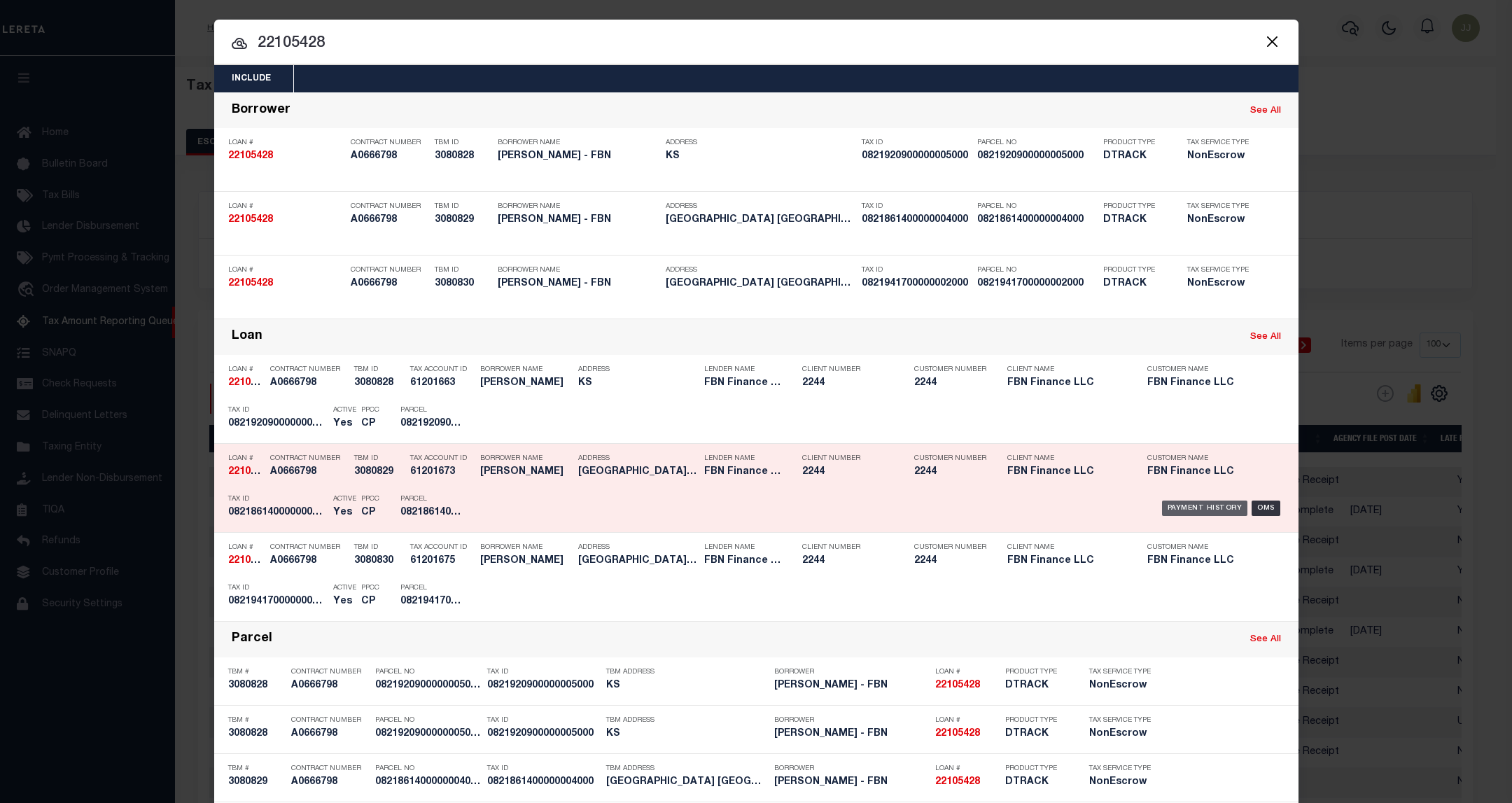
click at [1194, 511] on div "Payment History" at bounding box center [1205, 508] width 86 height 16
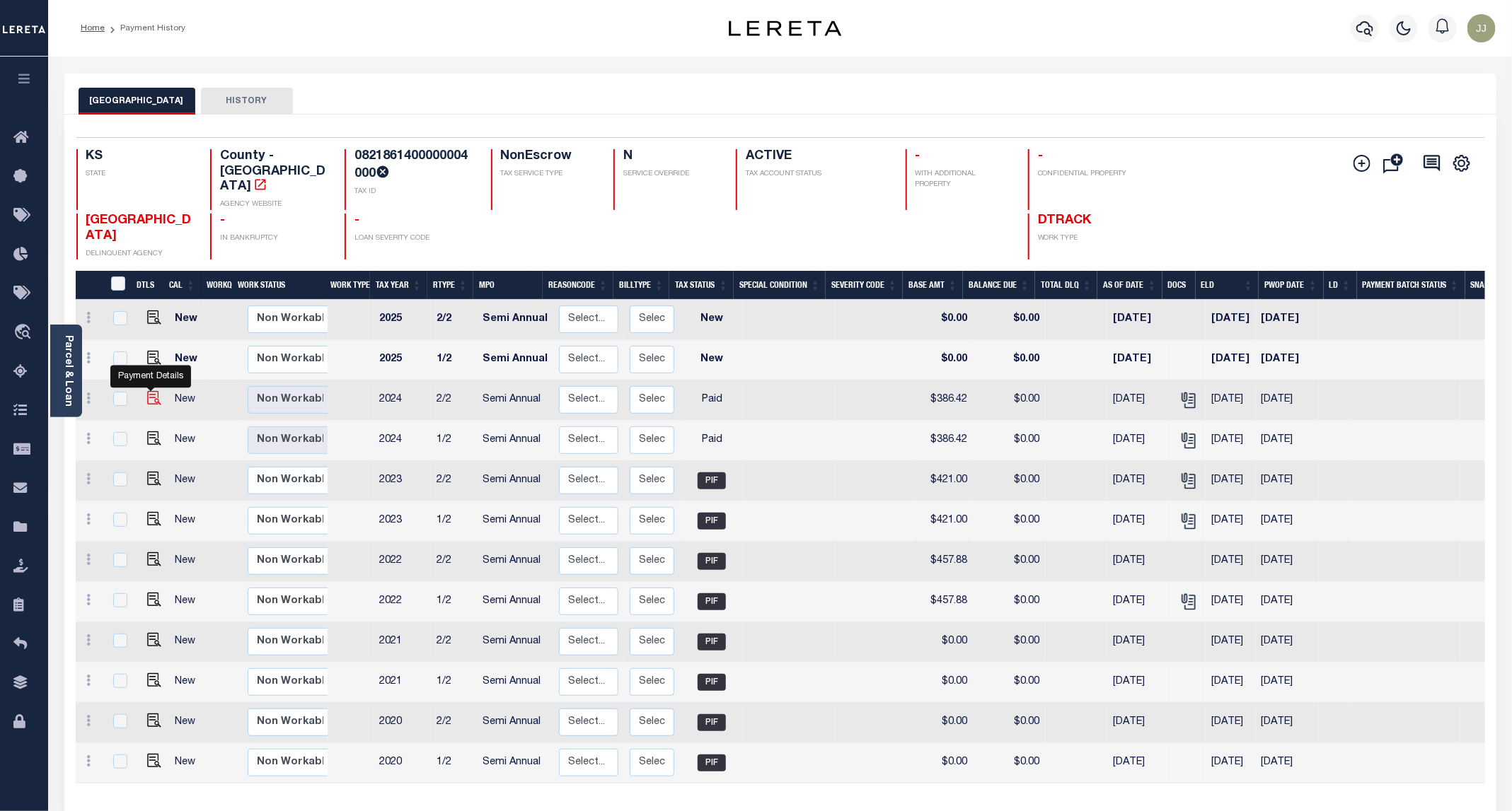
click at [155, 391] on img "" at bounding box center [154, 398] width 14 height 14
checkbox input "true"
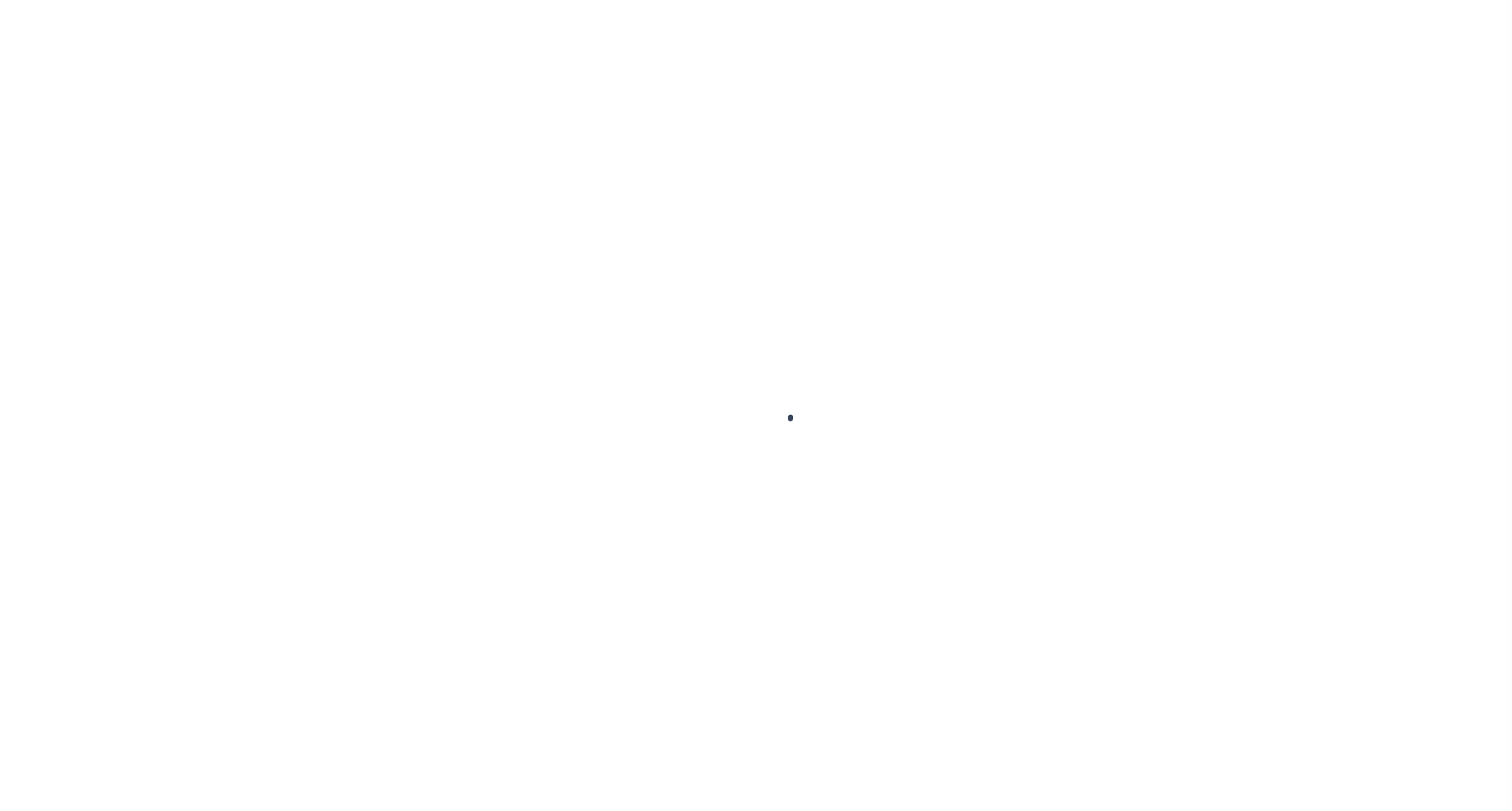
select select "PYD"
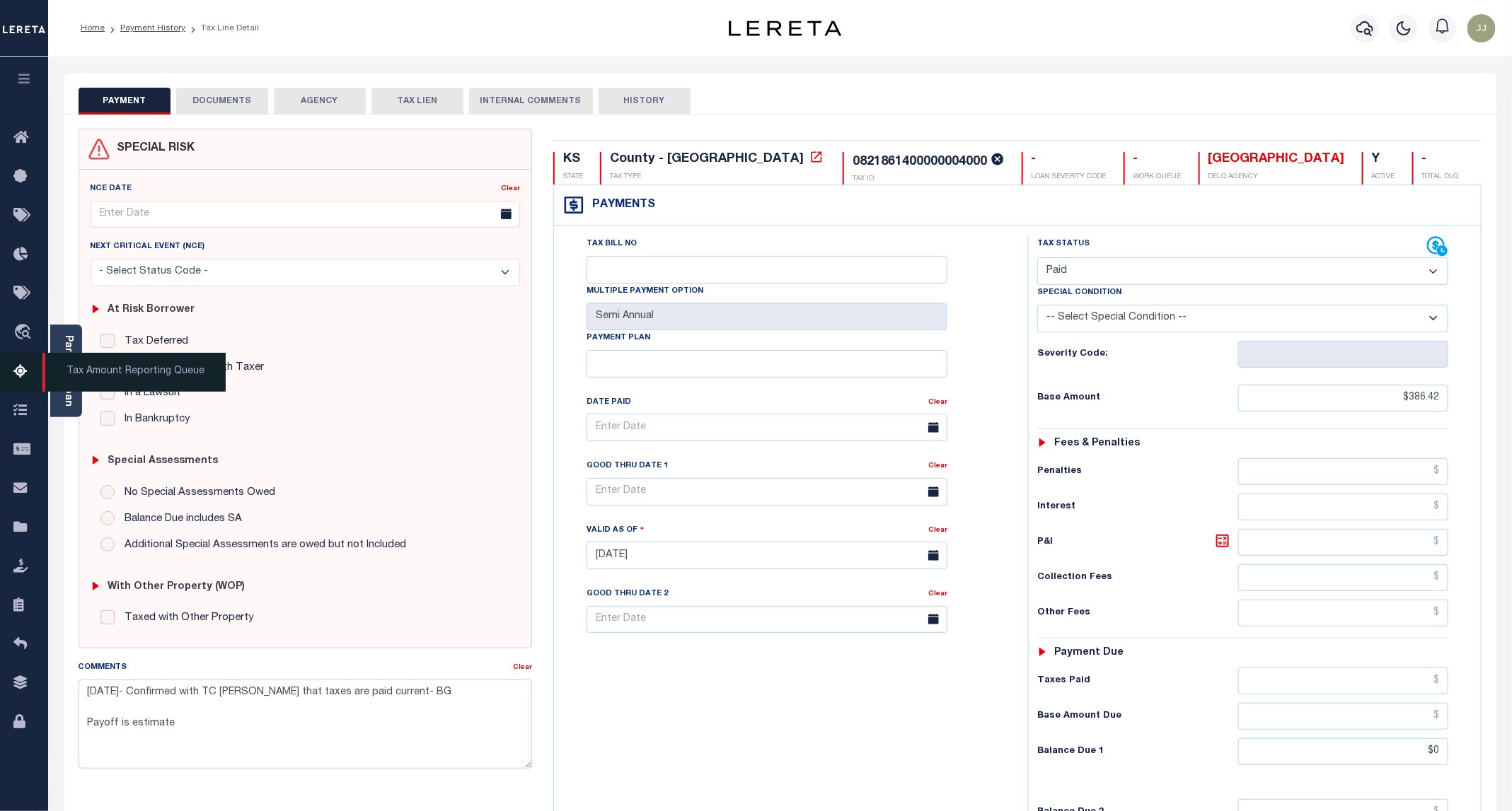
click at [17, 380] on icon at bounding box center [25, 372] width 23 height 18
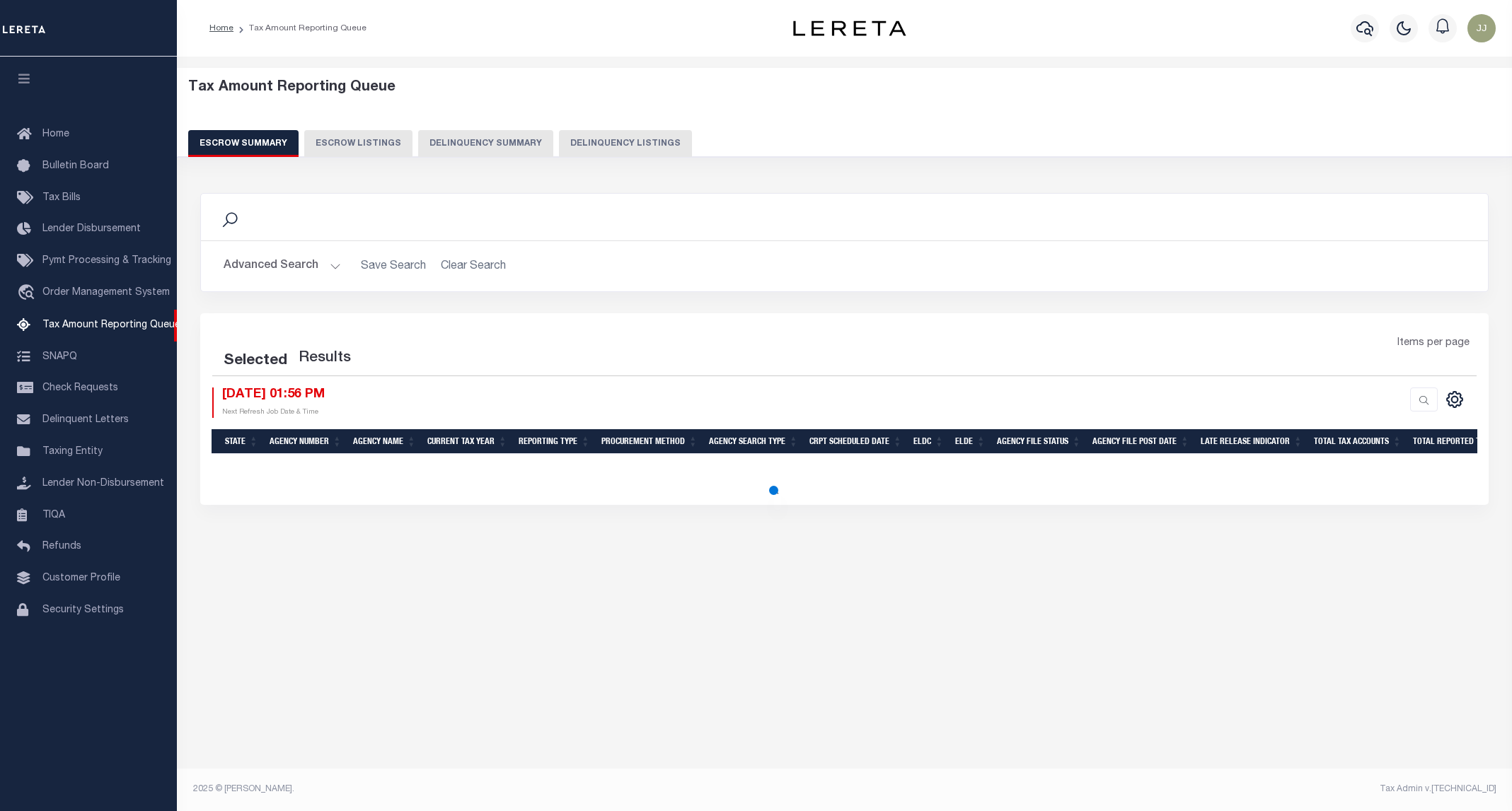
select select "100"
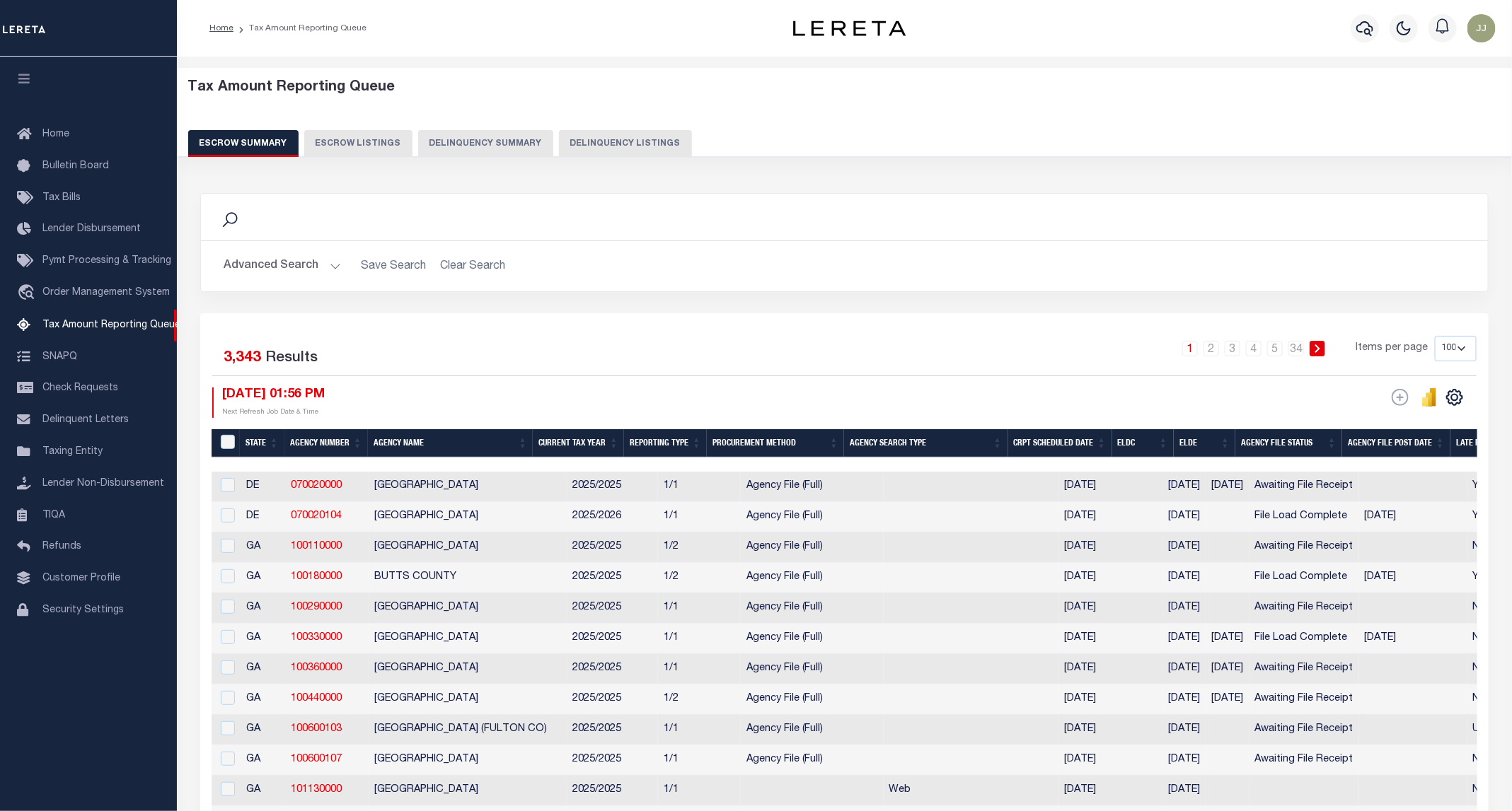
click at [635, 152] on button "Delinquency Listings" at bounding box center [625, 143] width 133 height 27
select select "100"
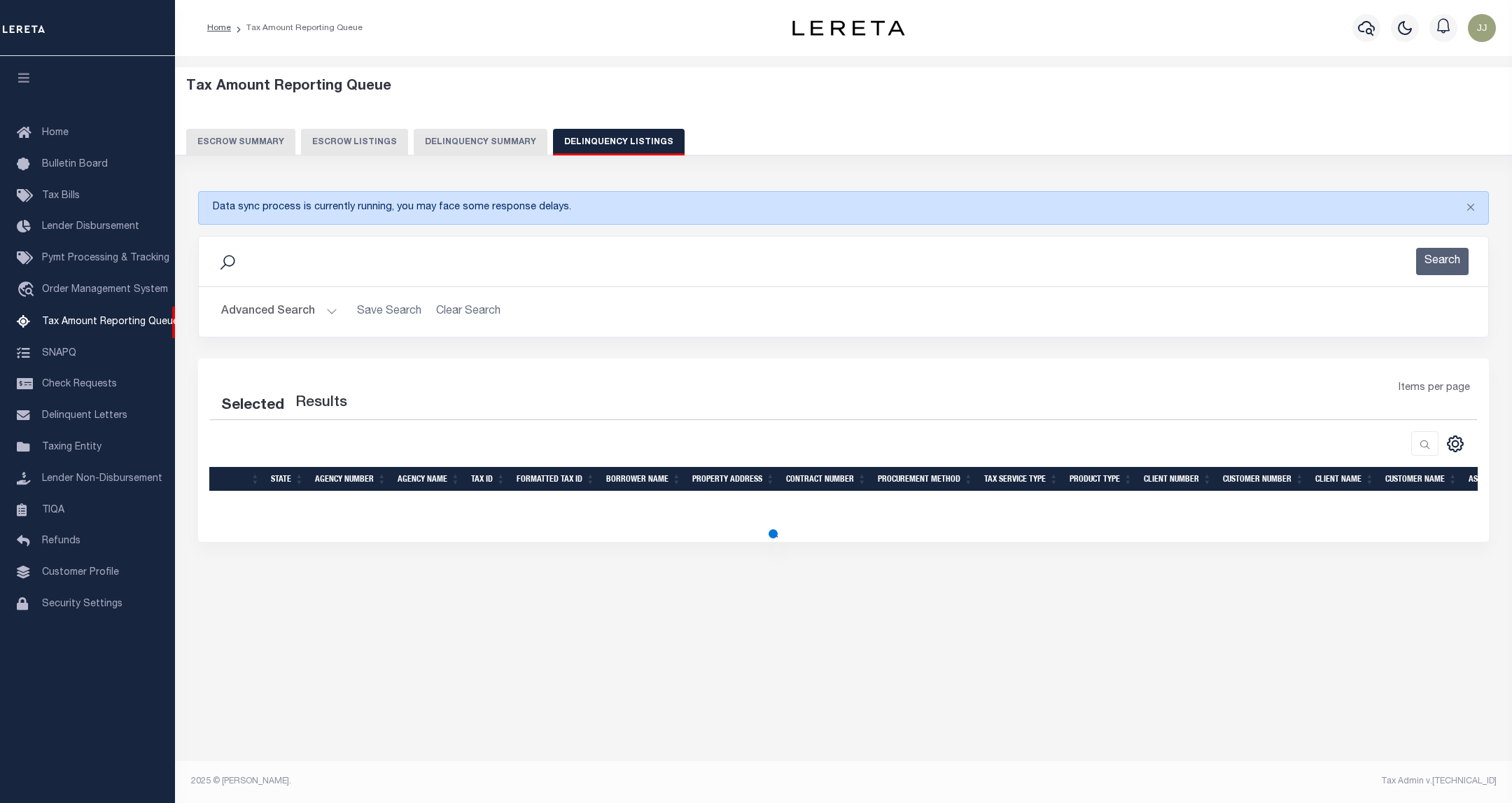
select select "100"
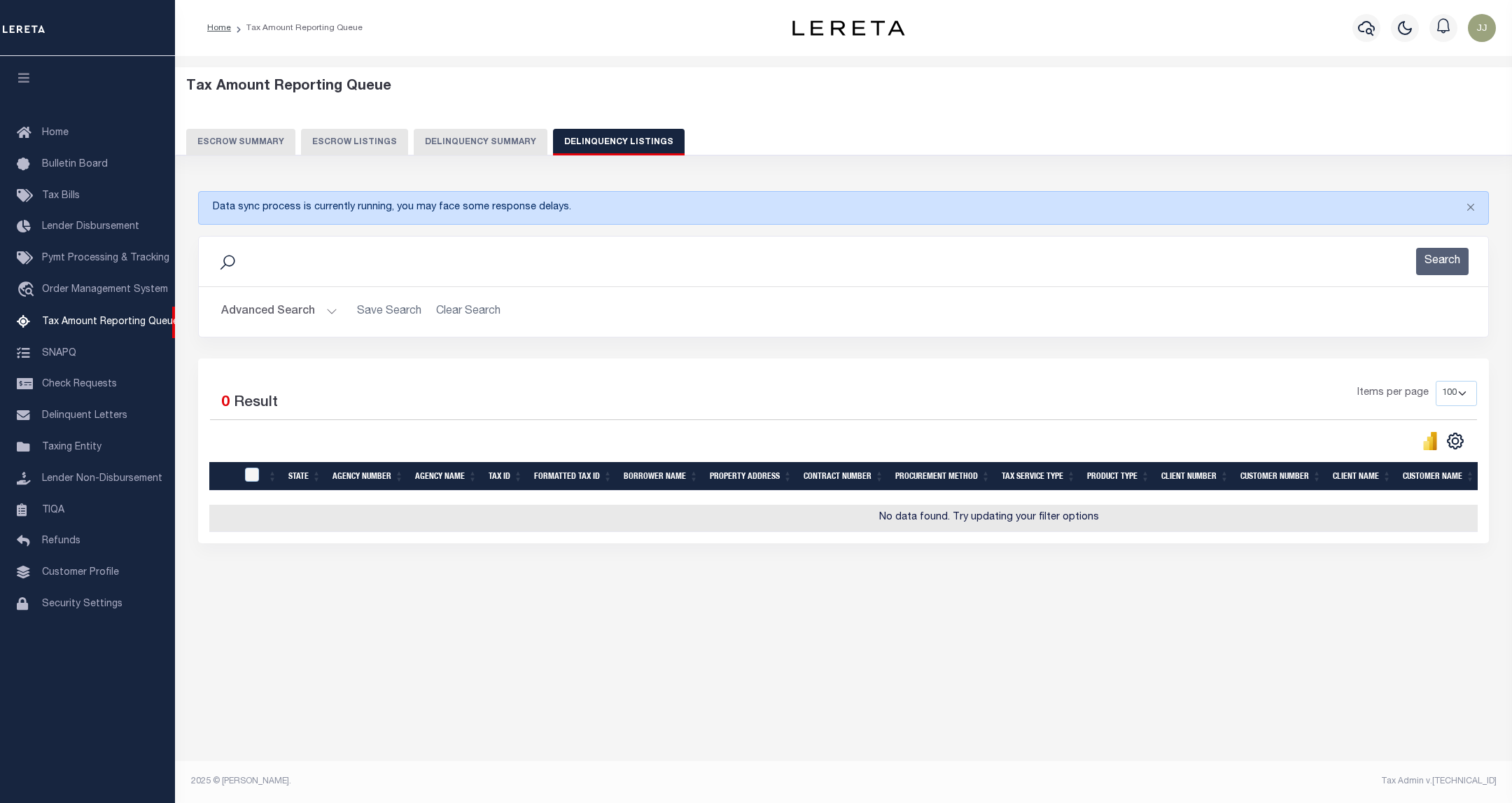
click at [271, 314] on button "Advanced Search" at bounding box center [280, 312] width 116 height 28
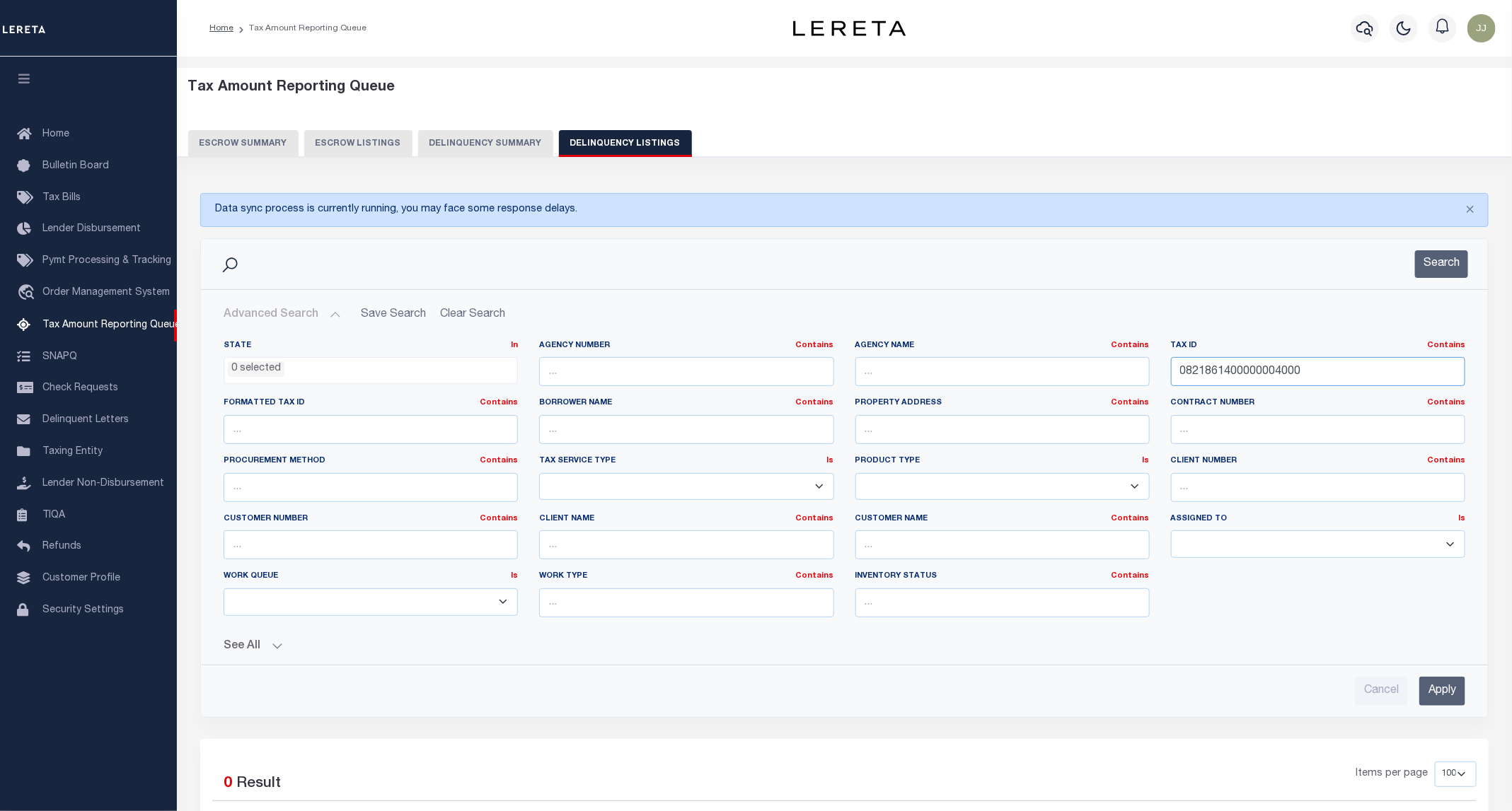
drag, startPoint x: 1318, startPoint y: 367, endPoint x: 1170, endPoint y: 360, distance: 148.2
click at [1171, 360] on input "0821861400000004000" at bounding box center [1318, 372] width 294 height 29
paste input "1482703019"
type input "1482703019004000"
click at [1448, 261] on button "Search" at bounding box center [1441, 264] width 53 height 28
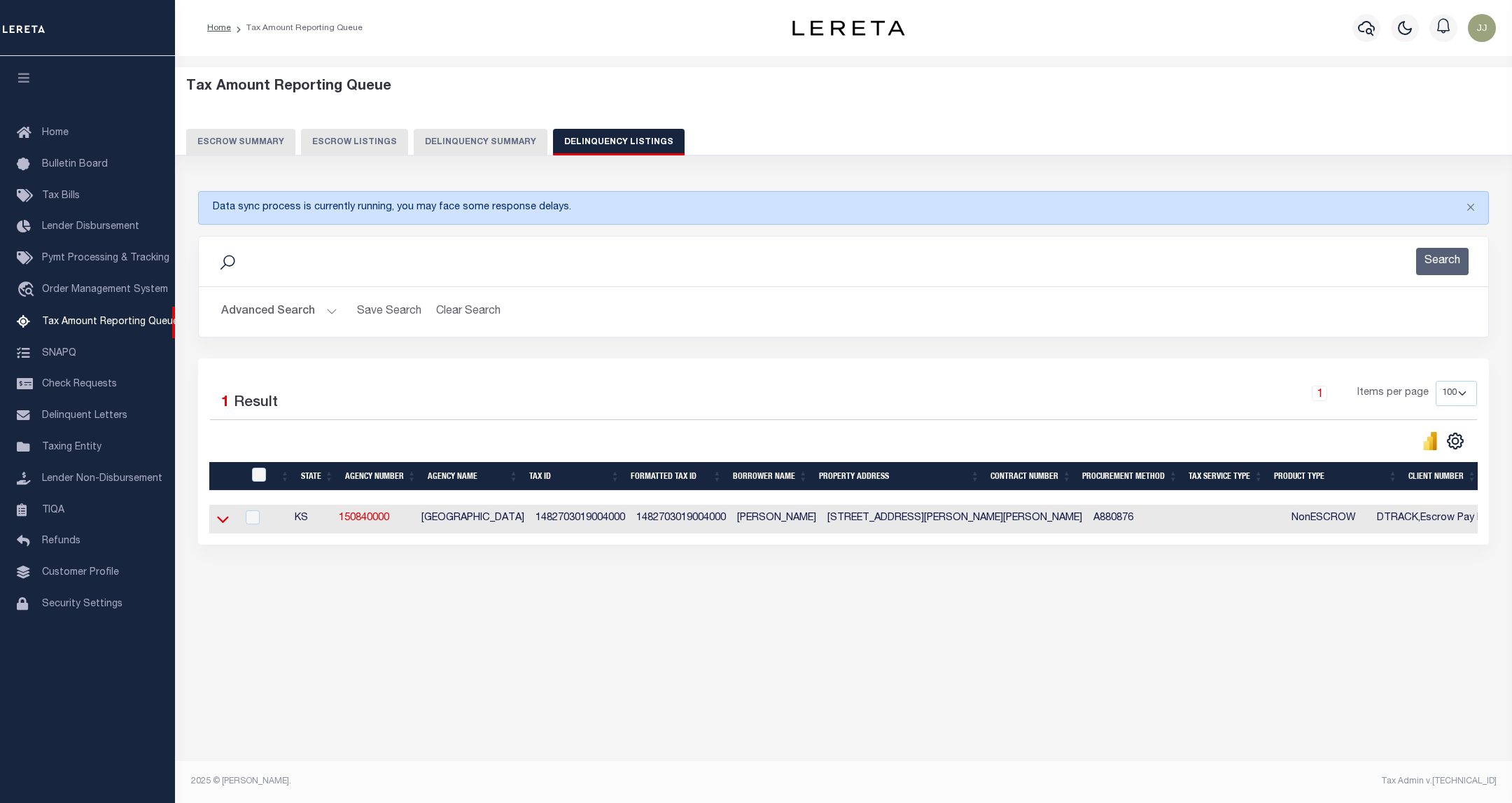
click at [222, 526] on icon at bounding box center [223, 519] width 12 height 15
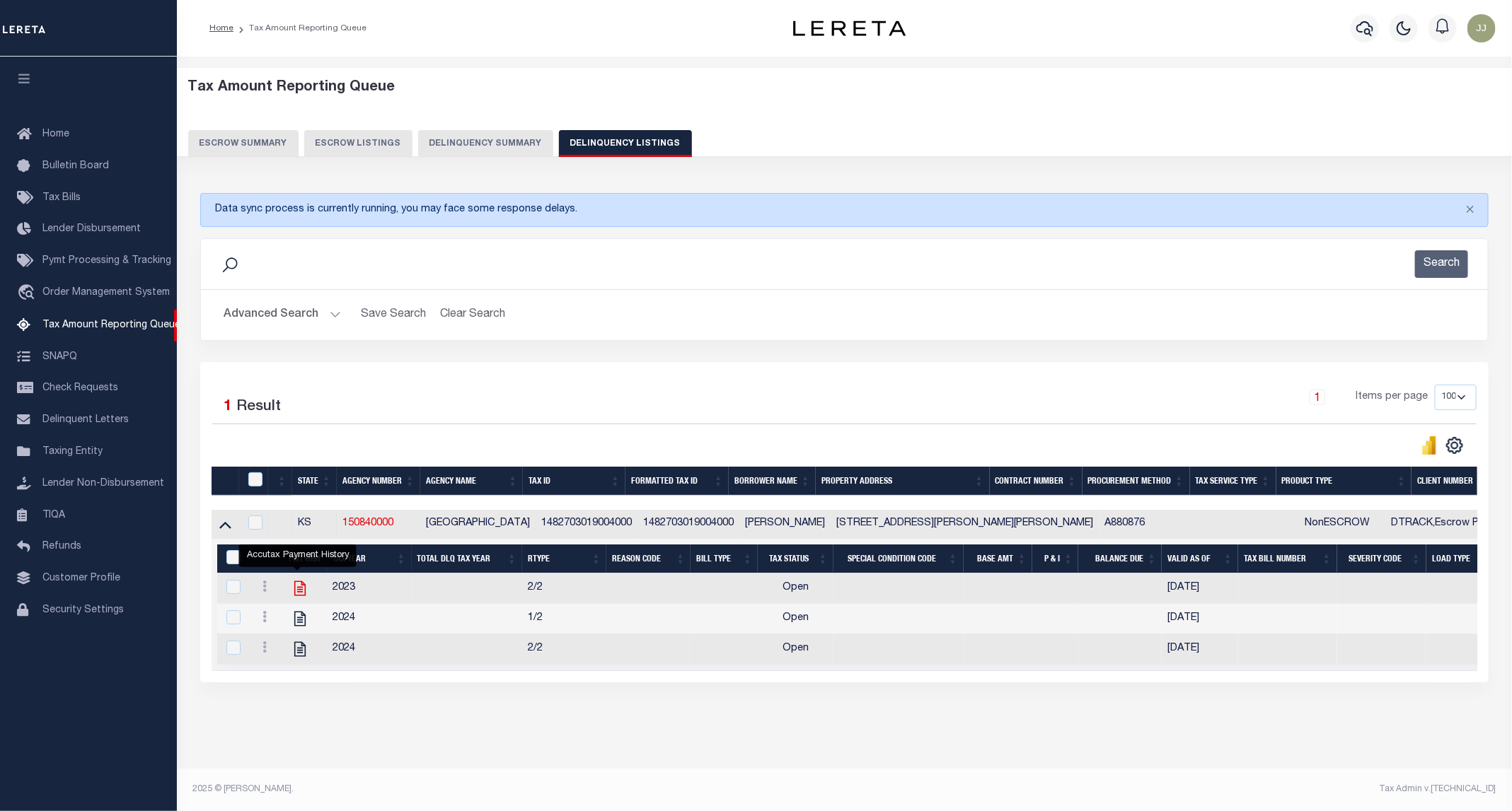
click at [304, 594] on icon "" at bounding box center [300, 588] width 18 height 18
checkbox input "true"
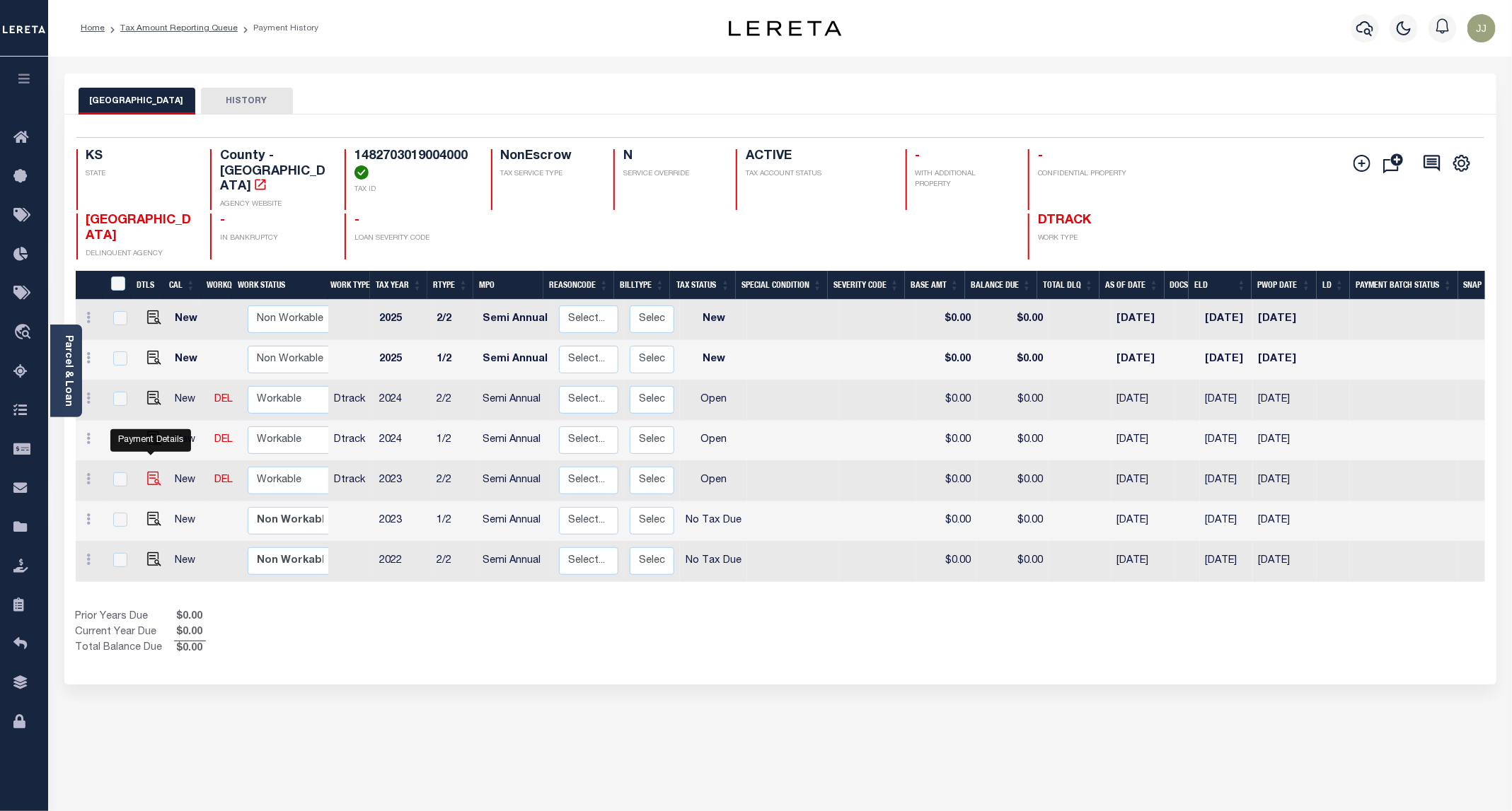
click at [155, 472] on img "" at bounding box center [154, 478] width 14 height 14
checkbox input "true"
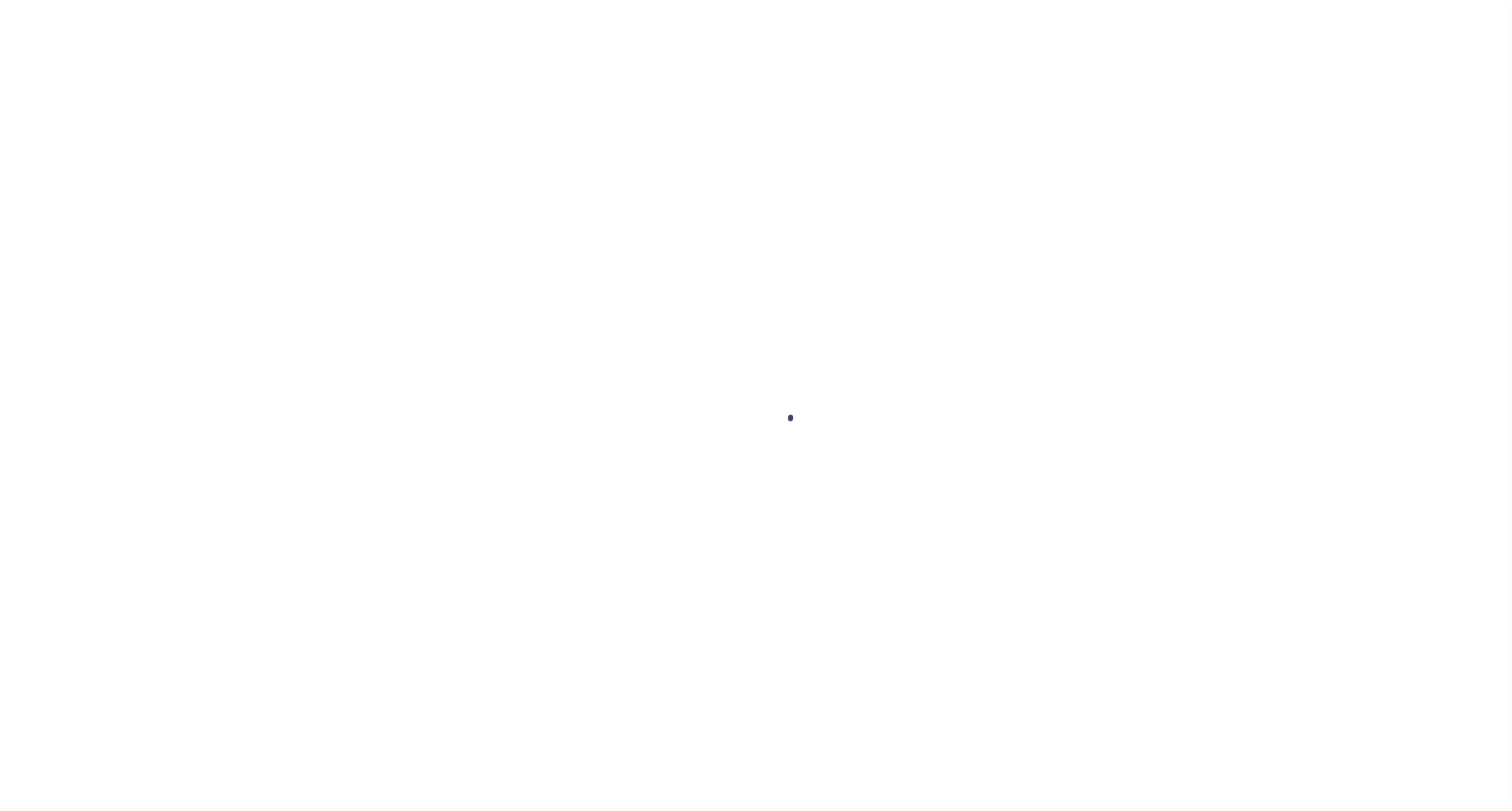
select select "OP2"
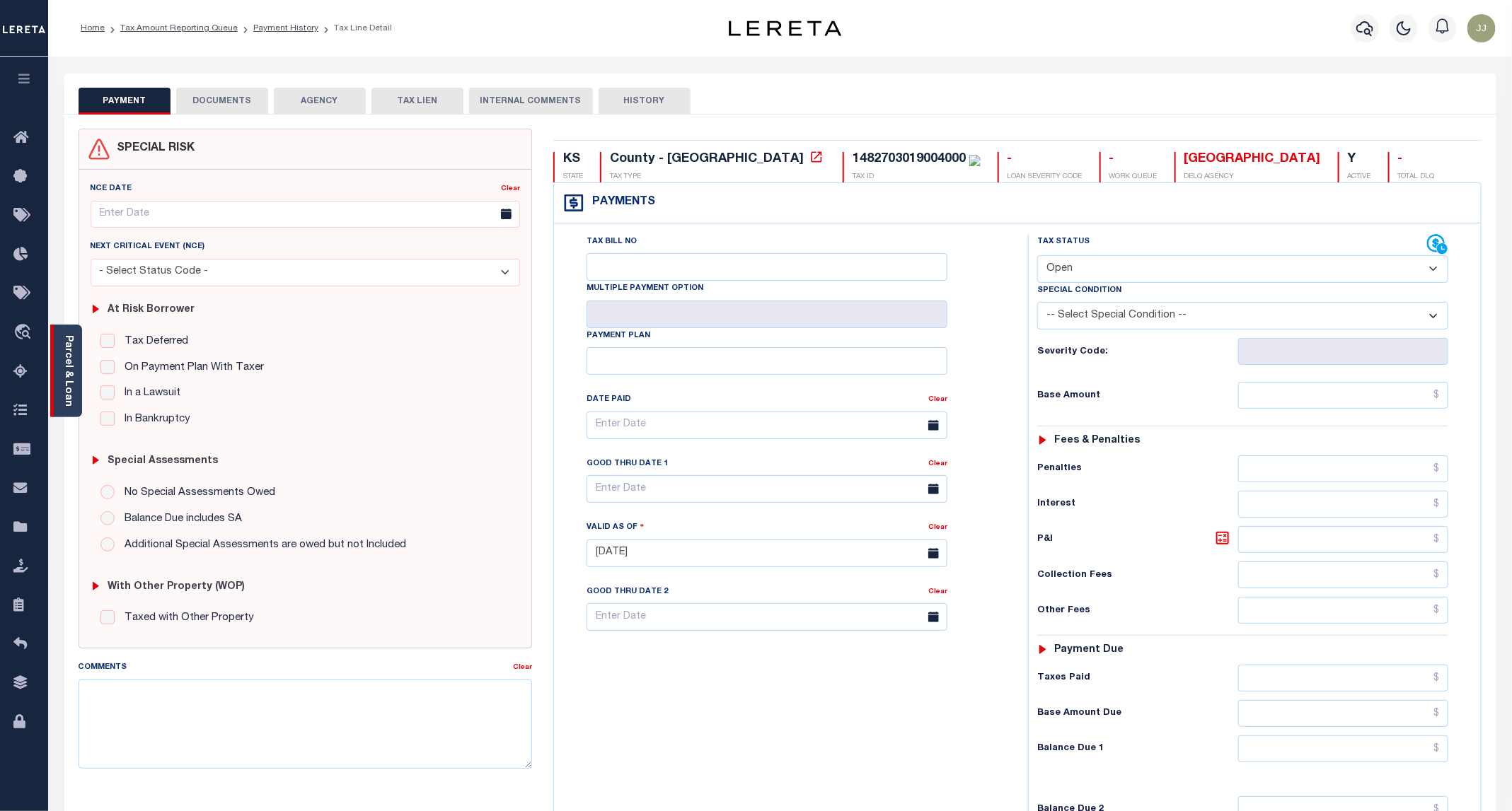
click at [74, 395] on div "Parcel & Loan" at bounding box center [66, 370] width 32 height 92
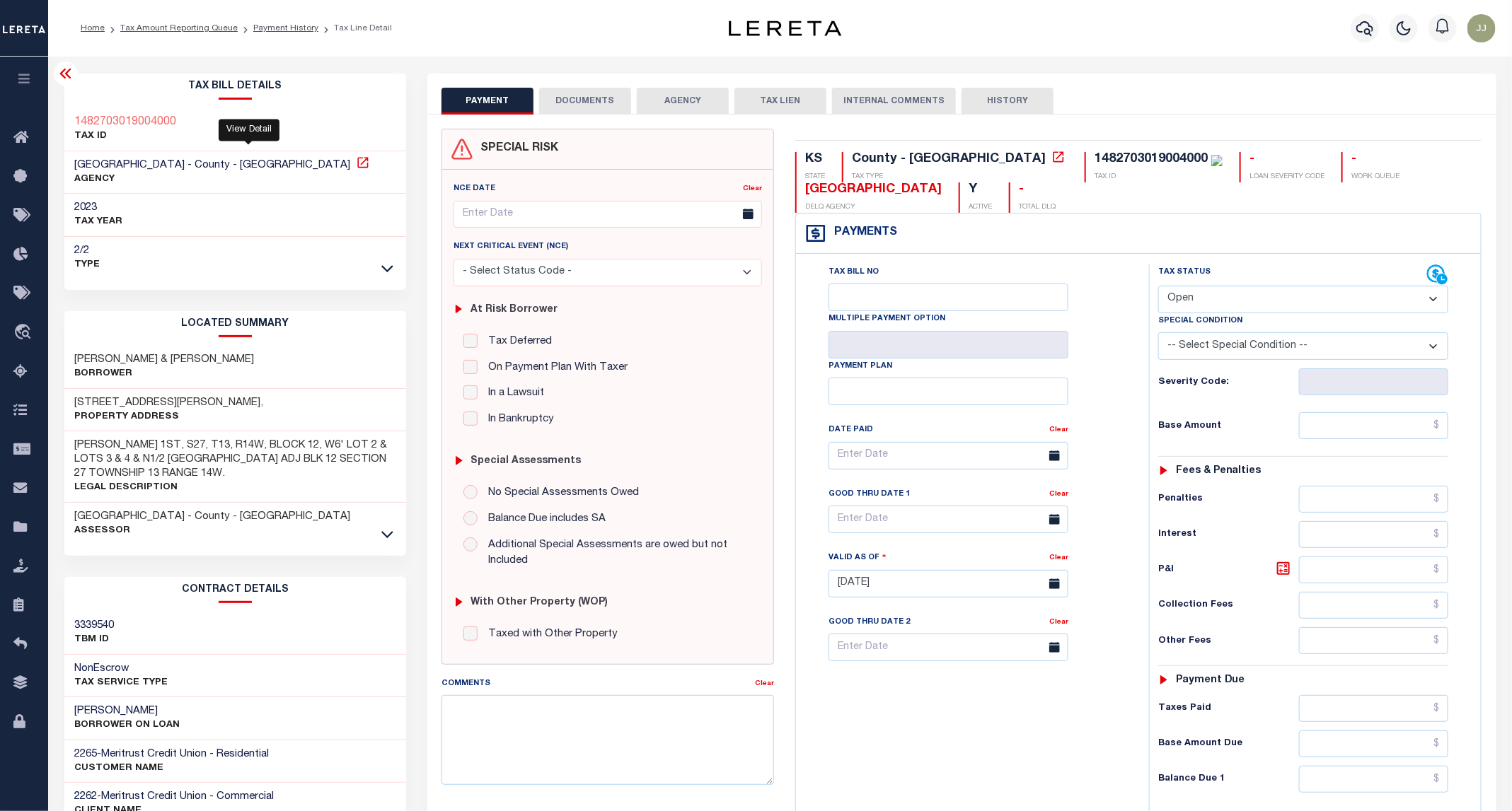
click at [356, 164] on icon at bounding box center [363, 162] width 14 height 14
drag, startPoint x: 1441, startPoint y: 158, endPoint x: 1302, endPoint y: 160, distance: 139.0
click at [1302, 160] on div "KS STATE County - KS TAX TYPE 1482703019004000 TAX ID - LOAN SEVERITY CODE - WO…" at bounding box center [1139, 182] width 687 height 61
copy div "[GEOGRAPHIC_DATA]"
drag, startPoint x: 215, startPoint y: 122, endPoint x: 60, endPoint y: 122, distance: 155.0
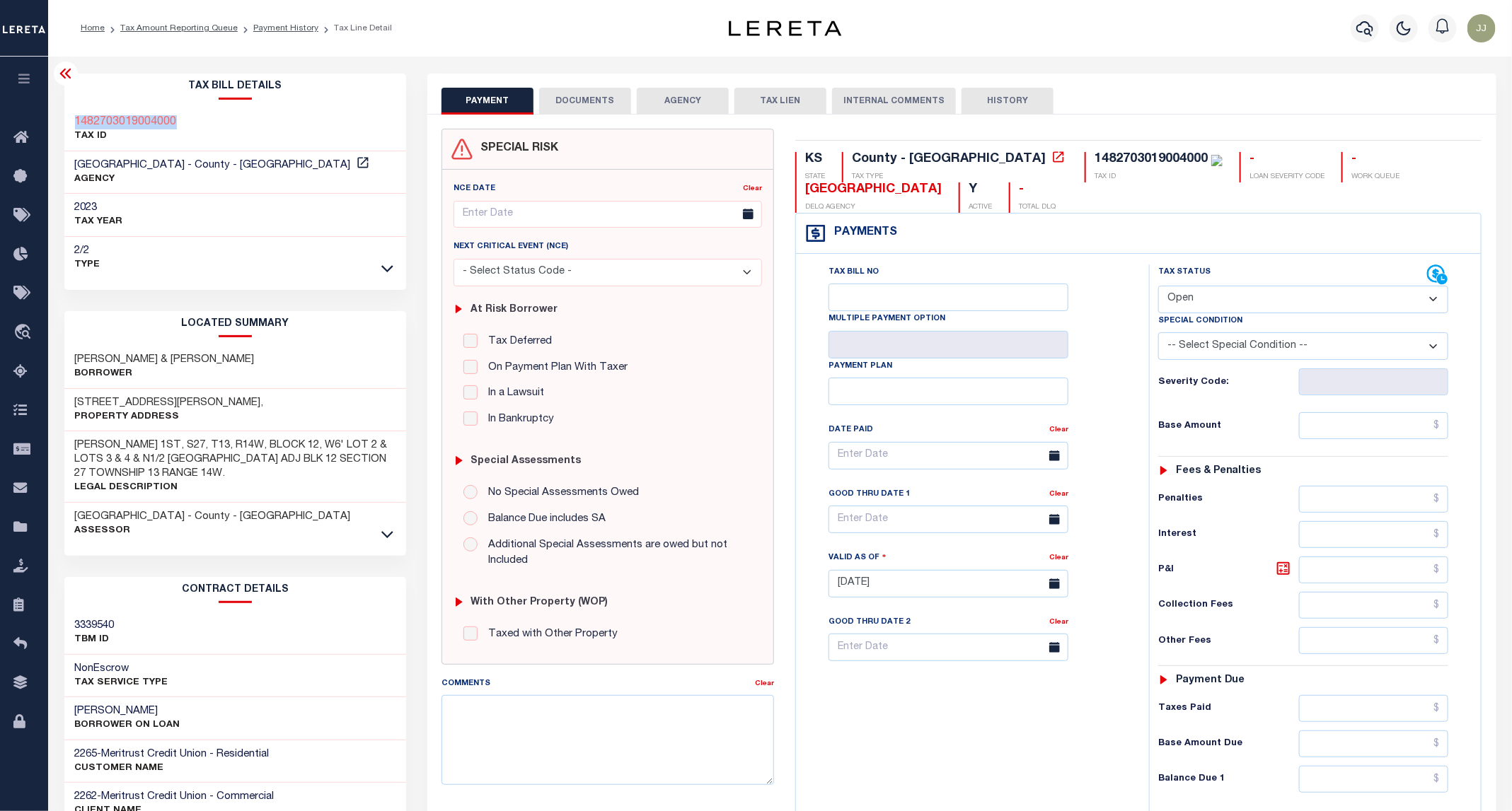
click at [60, 122] on div "Tax Bill Details 1482703019004000 TAX ID AGENCY 2023 TAX YEAR 2025 2/2 Type" at bounding box center [236, 571] width 364 height 996
copy h3 "1482703019004000"
click at [389, 535] on icon at bounding box center [388, 535] width 12 height 15
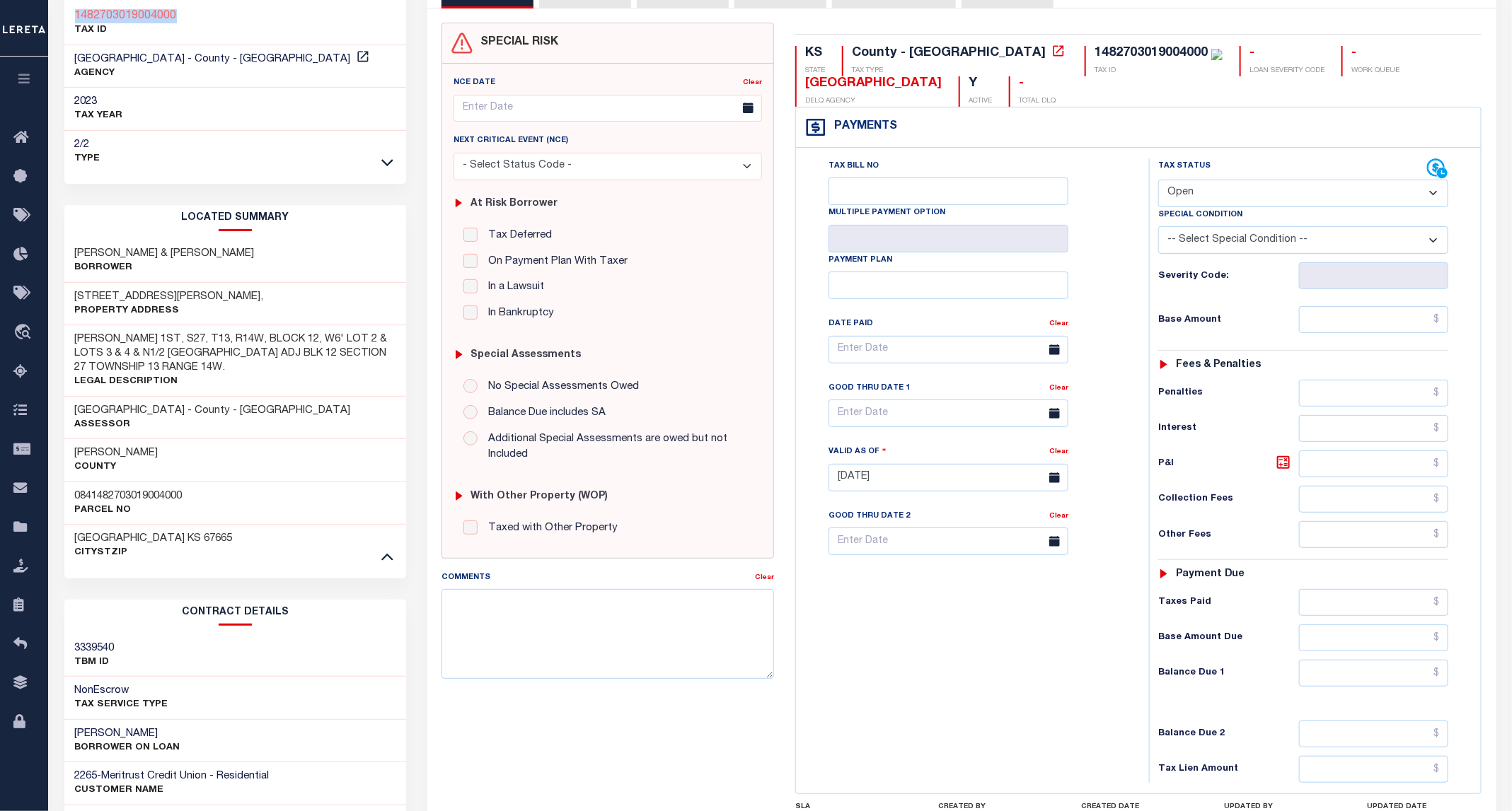
scroll to position [306, 0]
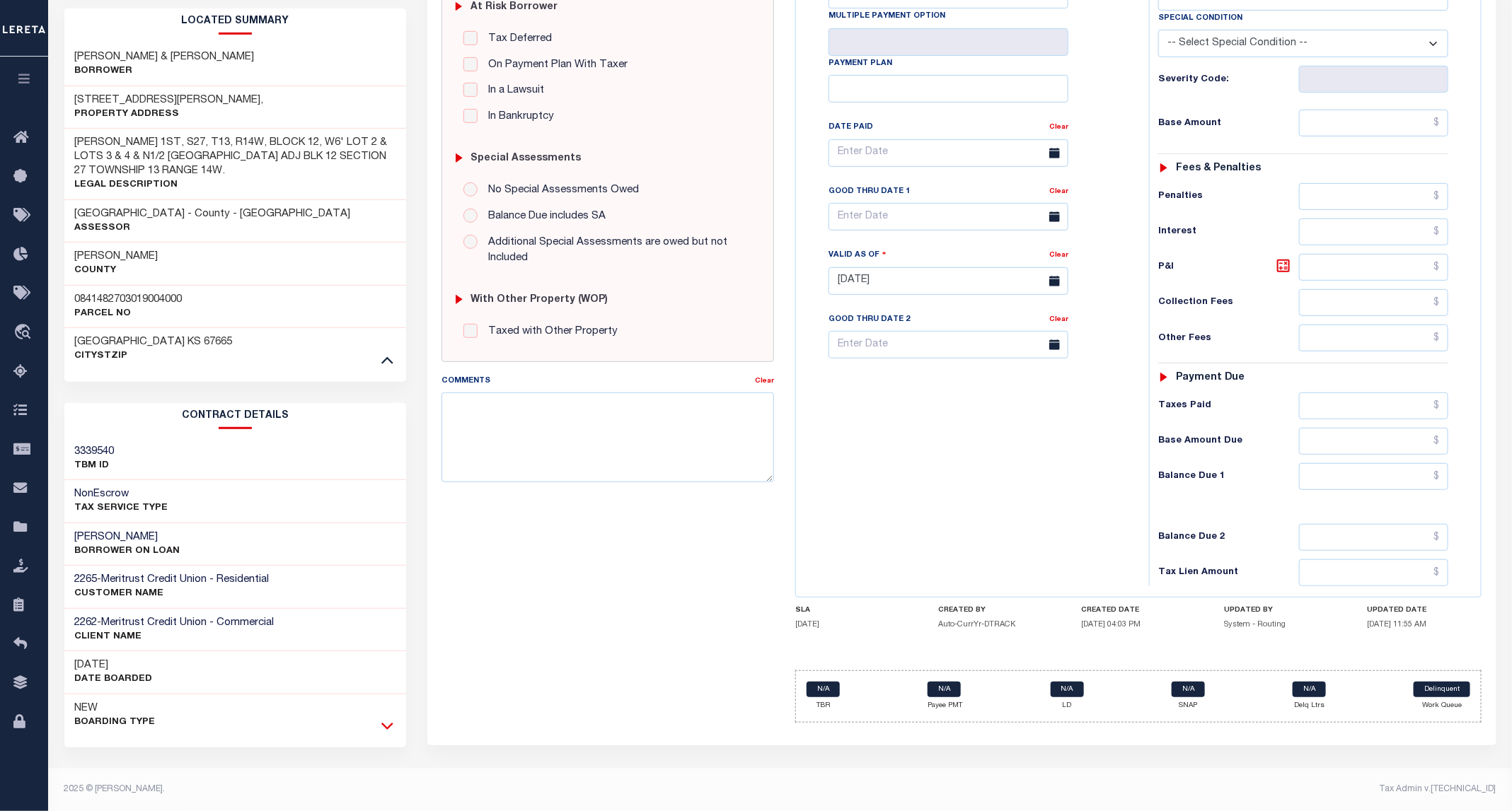
click at [393, 730] on icon at bounding box center [388, 726] width 12 height 15
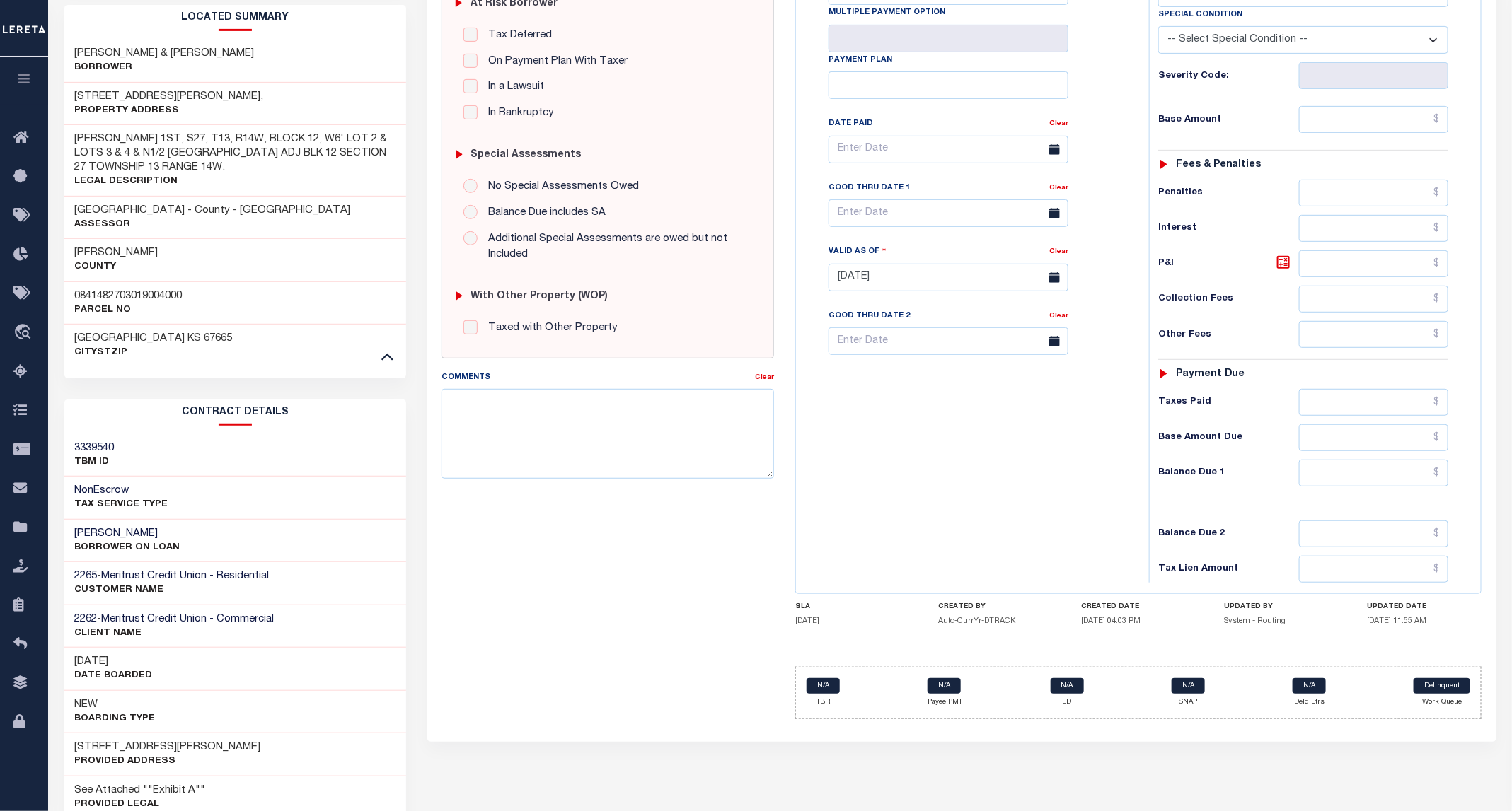
scroll to position [480, 0]
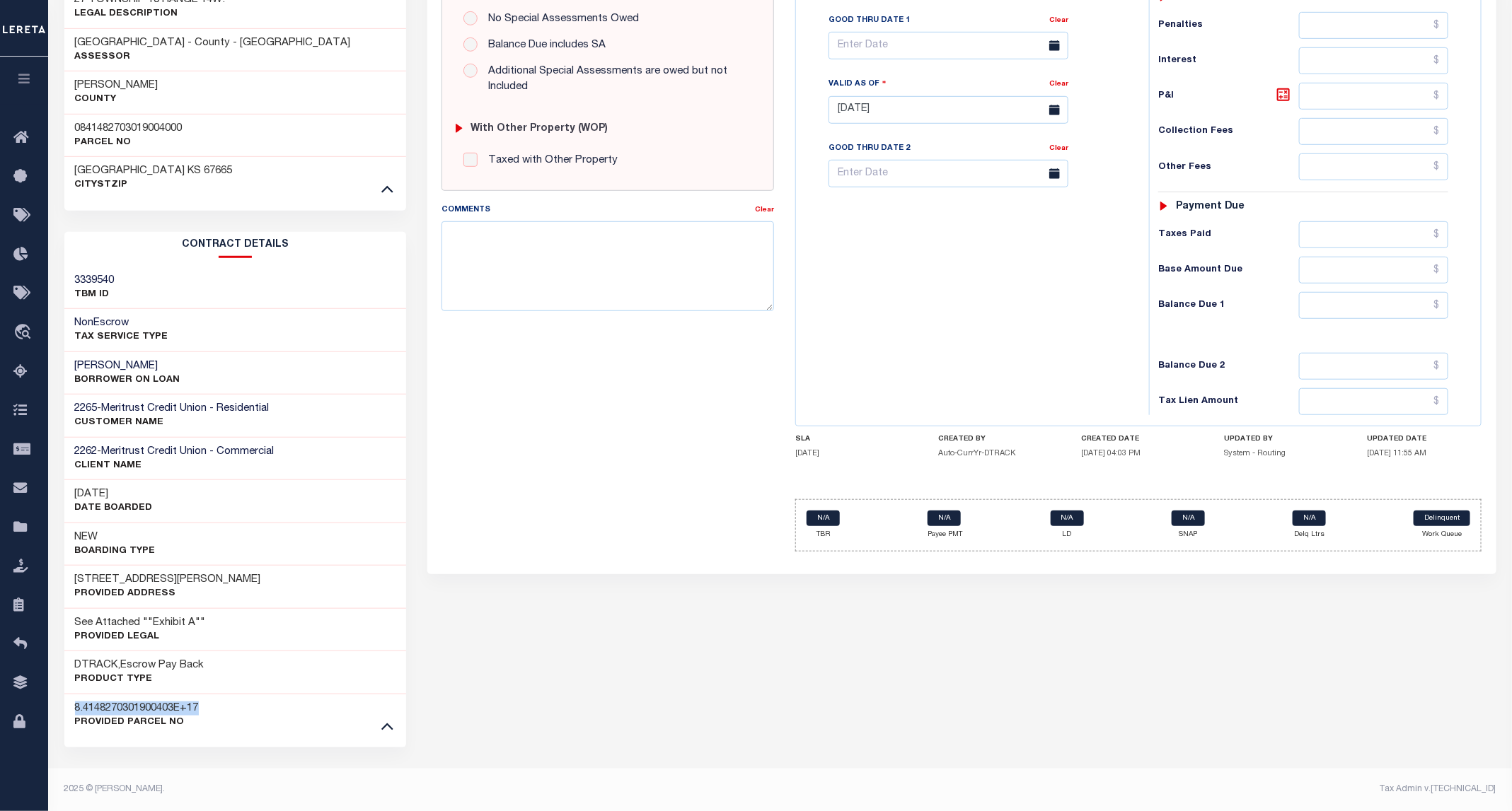
drag, startPoint x: 219, startPoint y: 703, endPoint x: 75, endPoint y: 704, distance: 144.0
click at [75, 704] on div "8.4148270301900403E+17 Provided Parcel No" at bounding box center [236, 715] width 343 height 43
copy h3 "8.4148270301900403E+17"
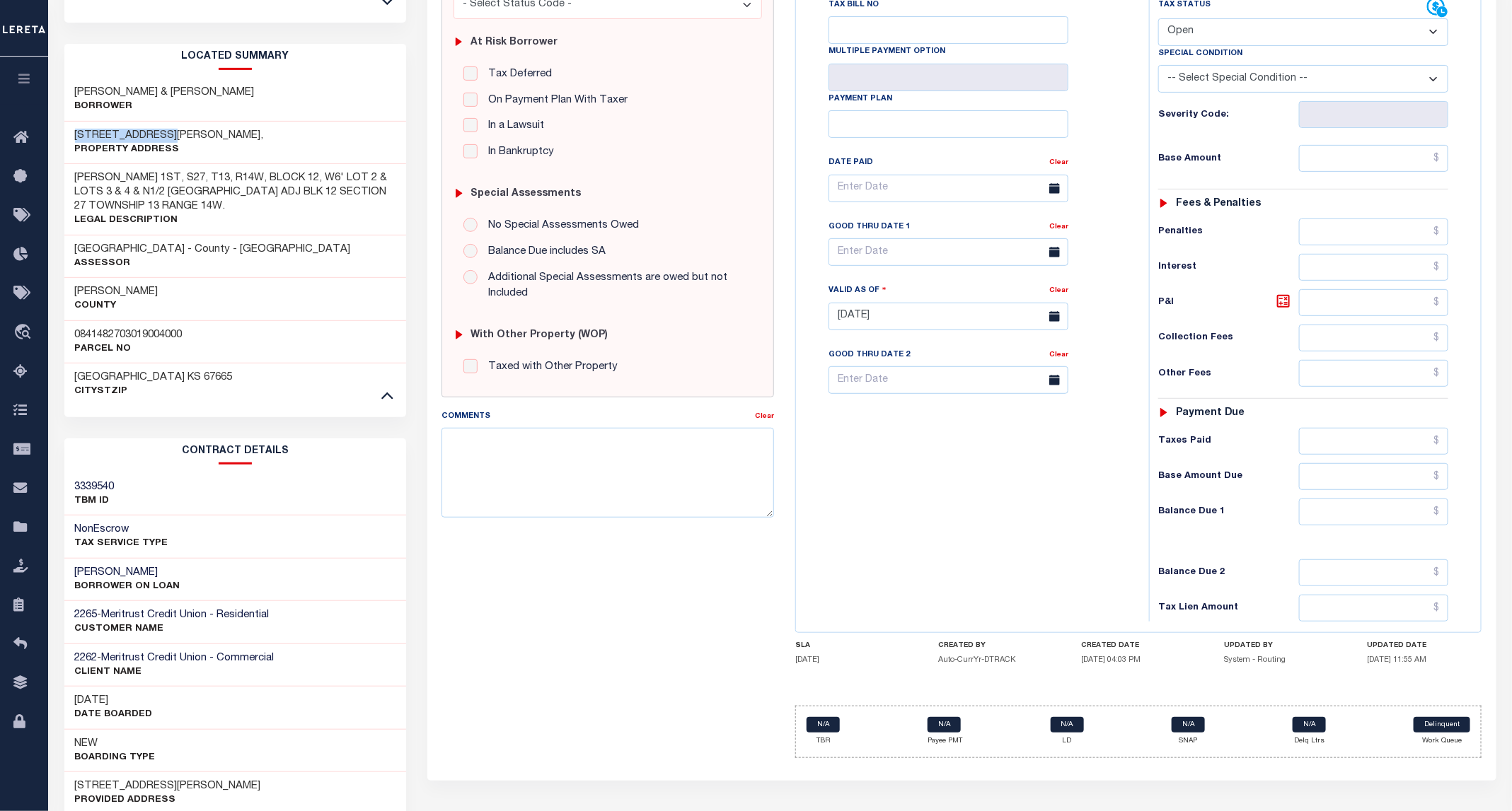
drag, startPoint x: 183, startPoint y: 129, endPoint x: 74, endPoint y: 134, distance: 109.1
click at [74, 134] on div "331 N BROOKS ST, Property Address" at bounding box center [236, 143] width 343 height 43
copy h3 "331 N BROOKS ST,"
click at [109, 87] on h3 "DOLLISON WILLIAM L & AMY" at bounding box center [164, 92] width 180 height 14
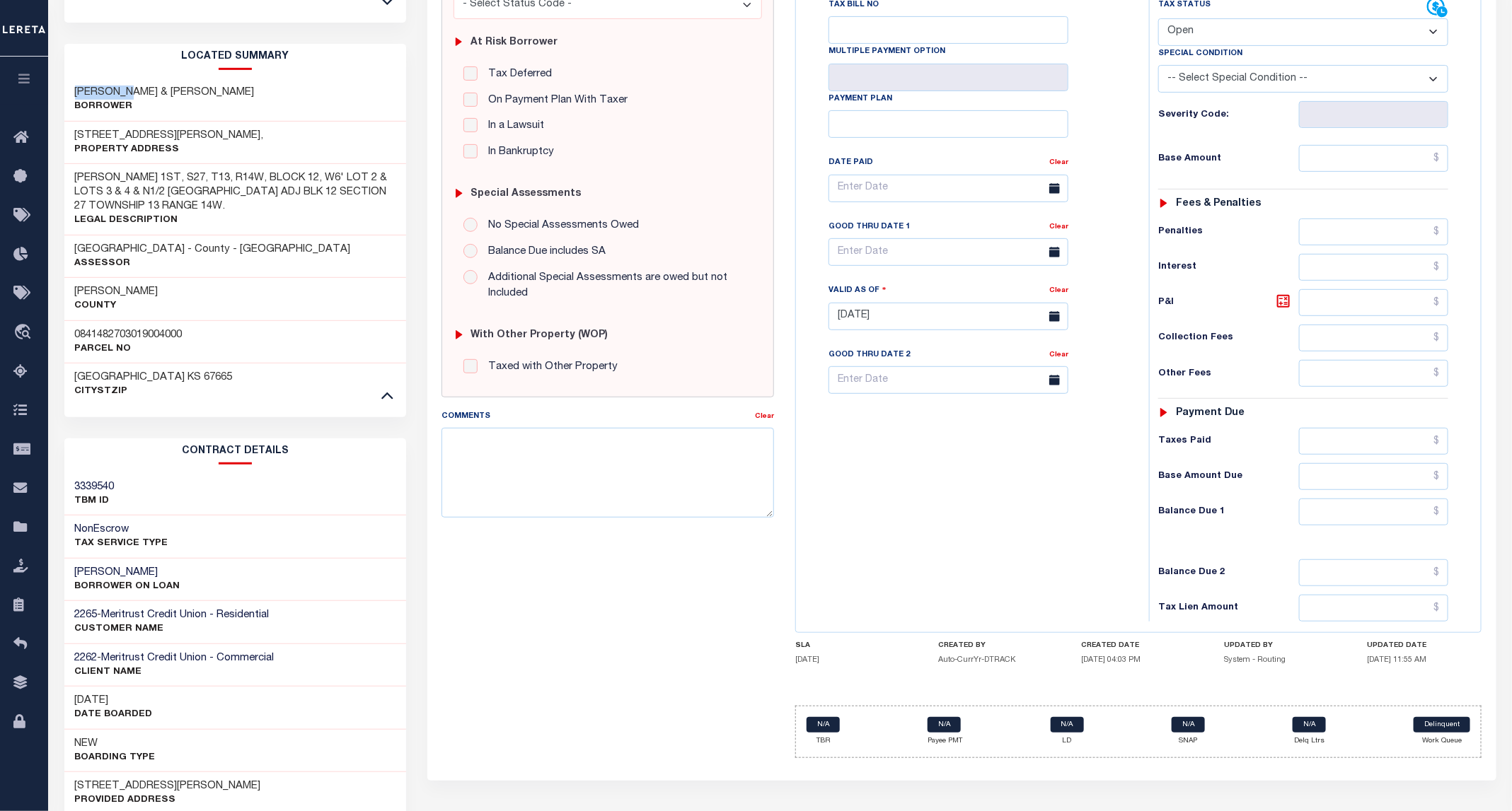
copy h3 "DOLLISON"
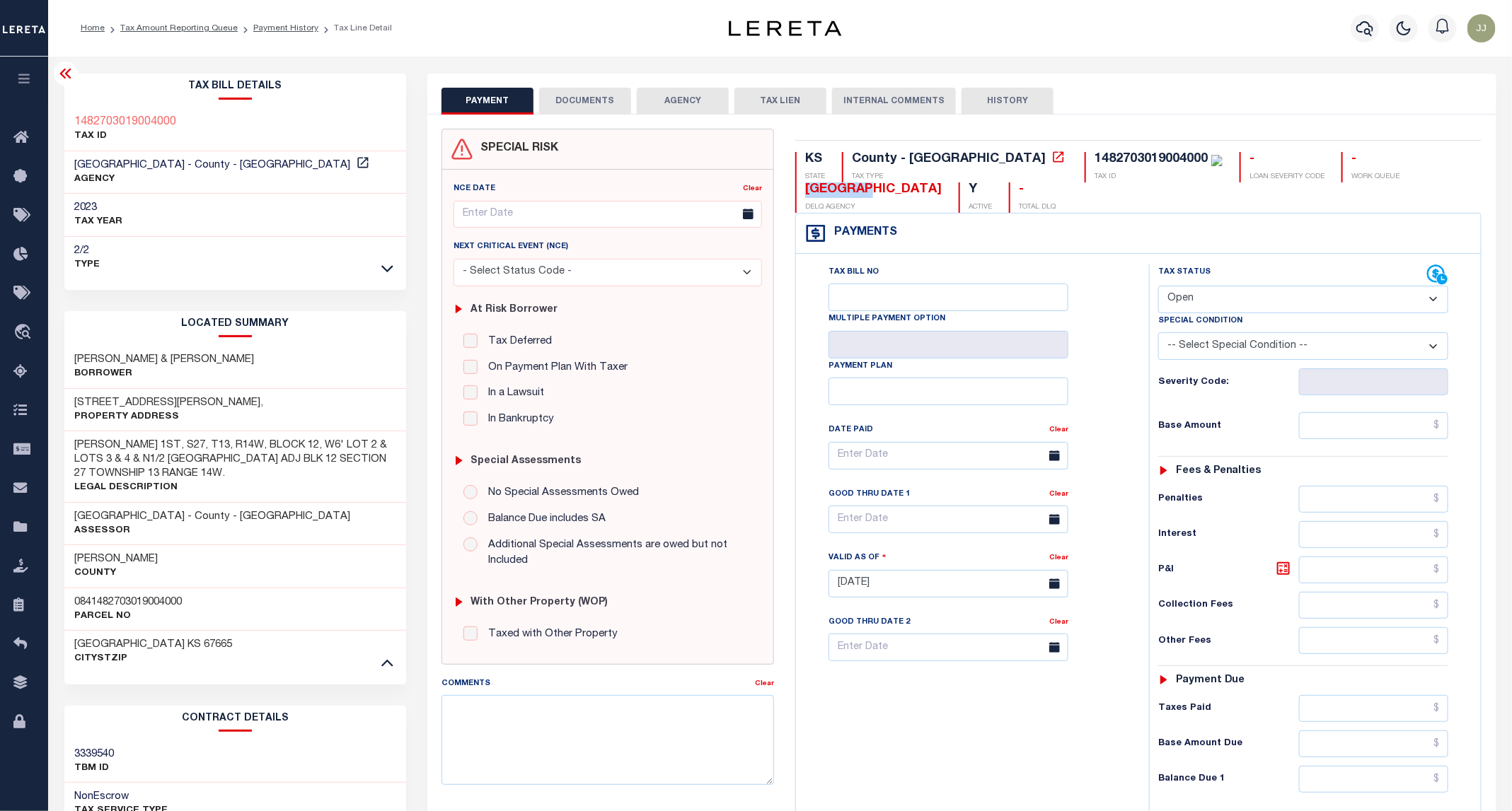
drag, startPoint x: 1367, startPoint y: 155, endPoint x: 1302, endPoint y: 159, distance: 65.1
click at [942, 182] on div "RUSSELL COUNTY DELQ AGENCY" at bounding box center [868, 197] width 146 height 30
copy div "RUSSELL"
click at [26, 380] on icon at bounding box center [25, 372] width 23 height 18
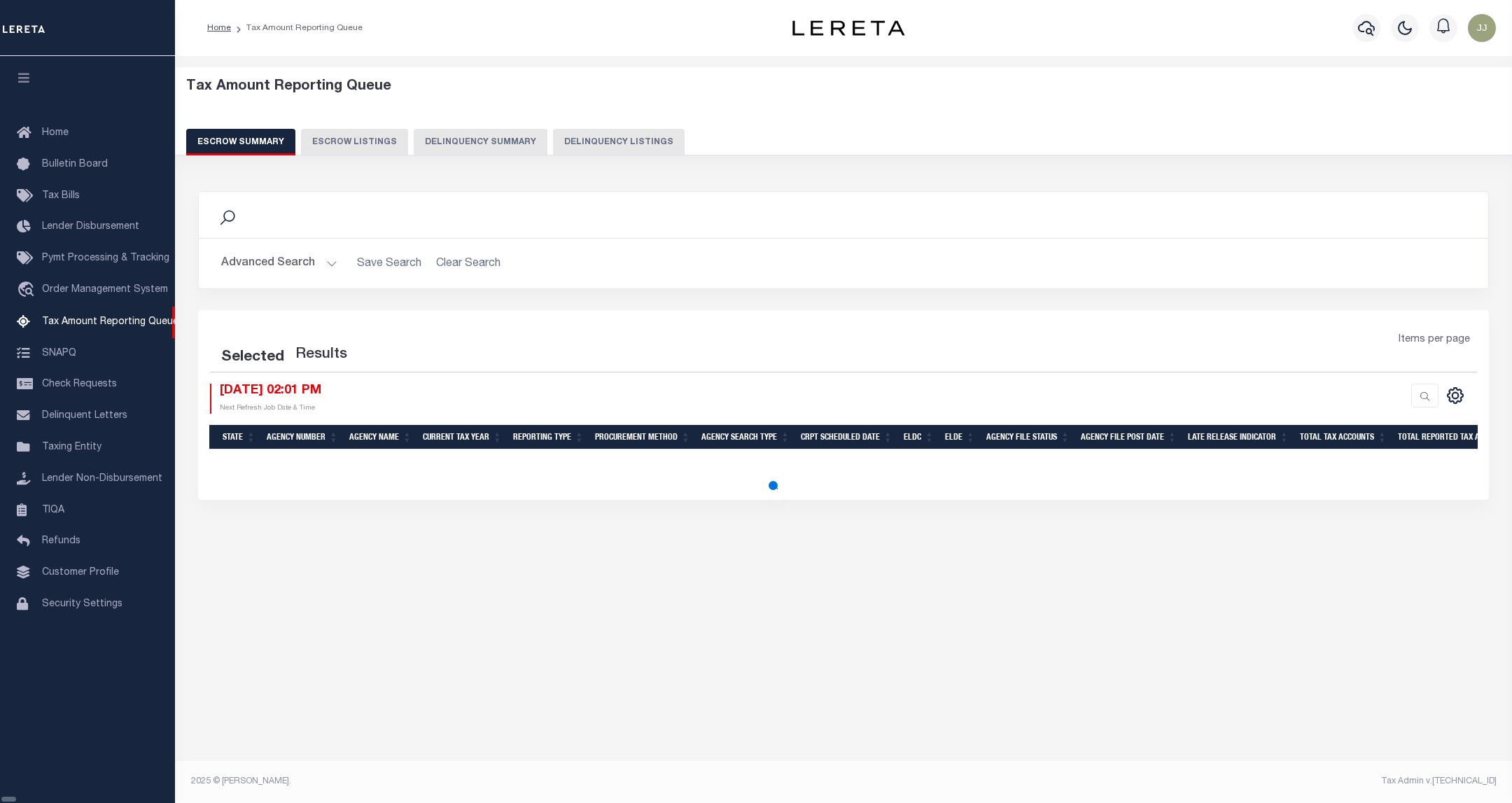
click at [613, 138] on button "Delinquency Listings" at bounding box center [618, 142] width 132 height 27
select select "100"
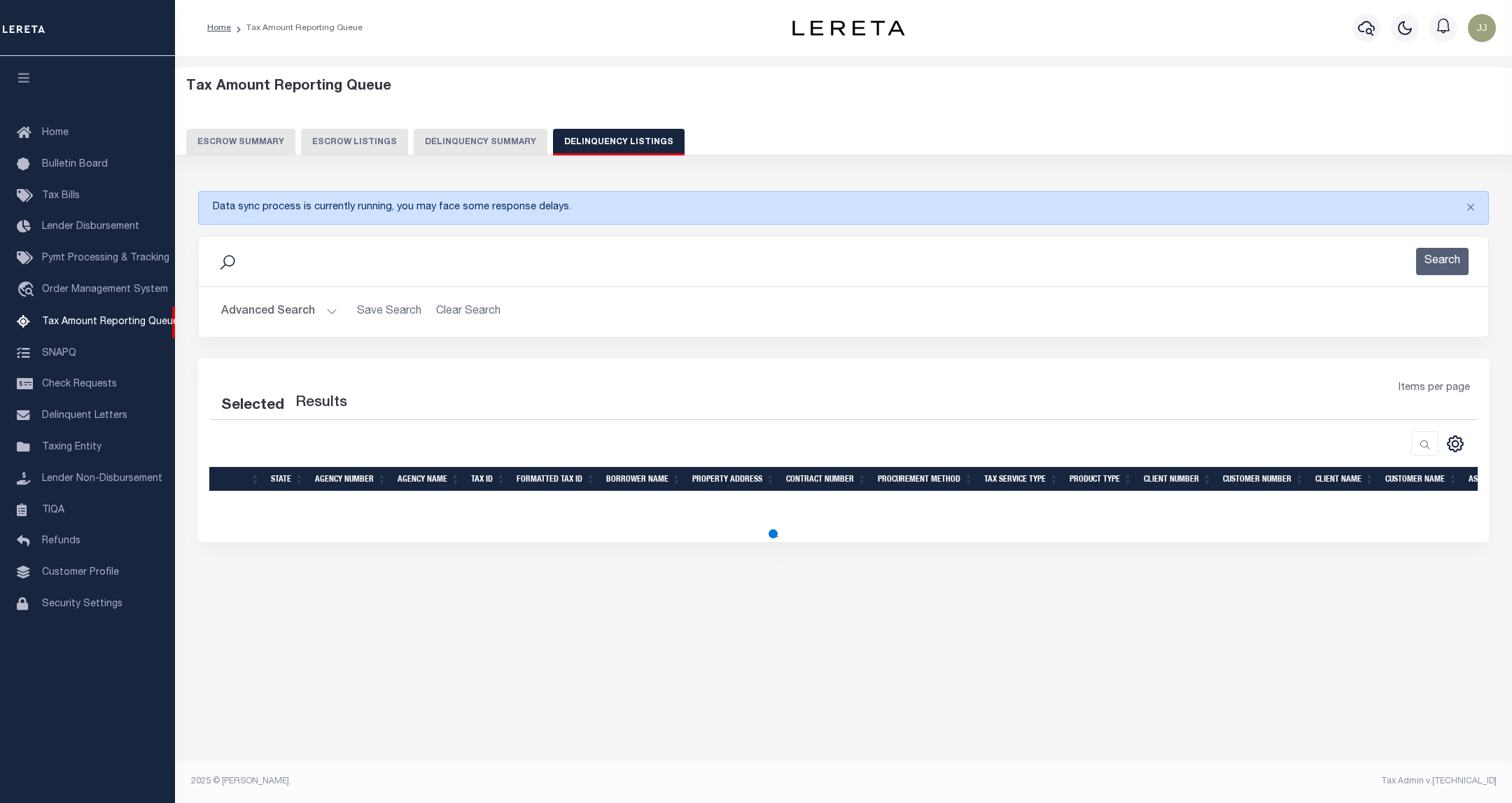
select select "100"
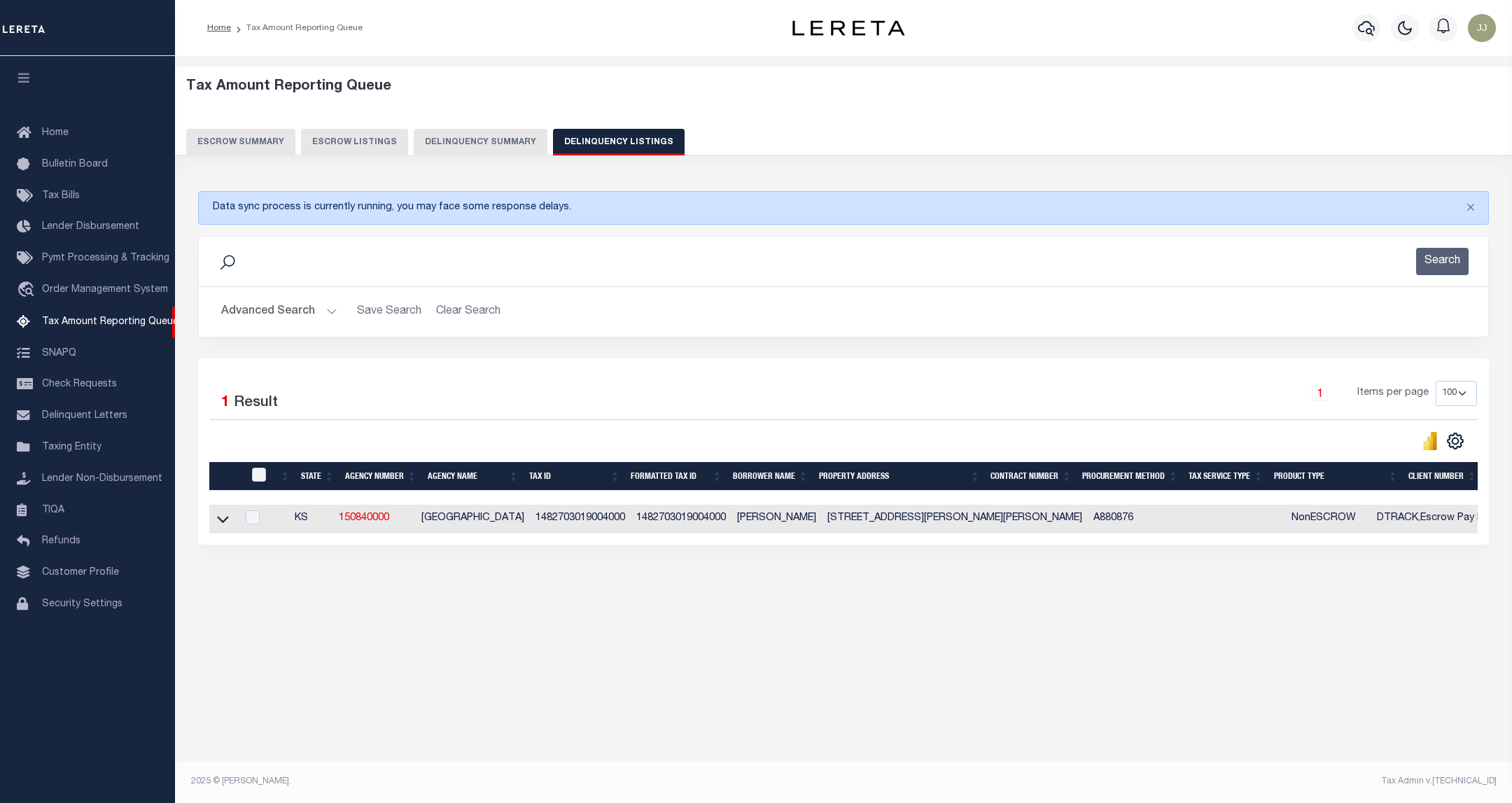
click at [296, 315] on button "Advanced Search" at bounding box center [280, 312] width 116 height 28
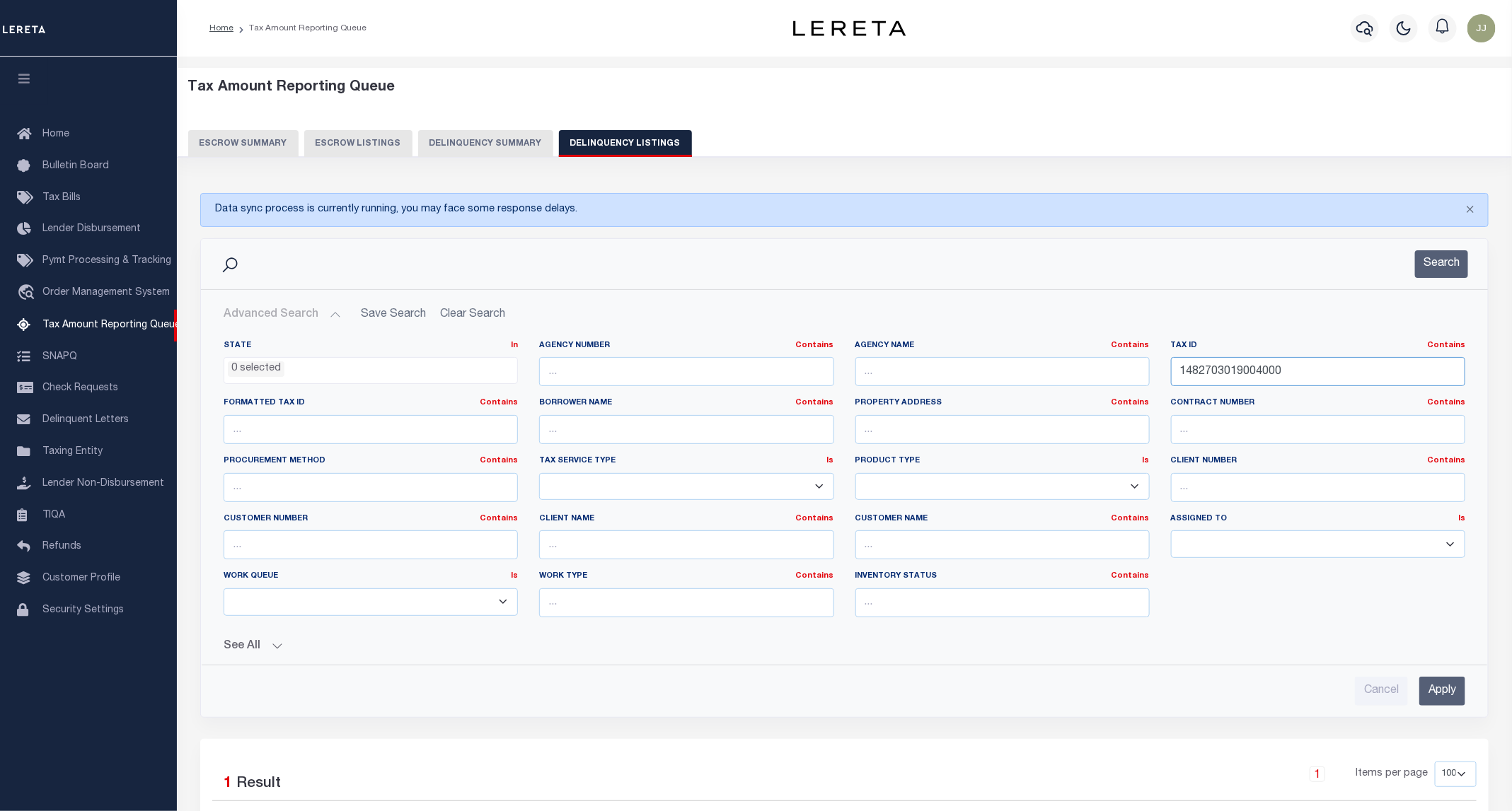
drag, startPoint x: 1355, startPoint y: 387, endPoint x: 1132, endPoint y: 384, distance: 223.0
click at [1132, 384] on div "State In In AK AL AR AZ CA CO CT DC DE FL GA GU HI IA ID IL IN KS KY LA MA MD M…" at bounding box center [844, 484] width 1263 height 288
paste input "04000136"
type input "040001360"
click at [249, 369] on li "0 selected" at bounding box center [255, 369] width 56 height 16
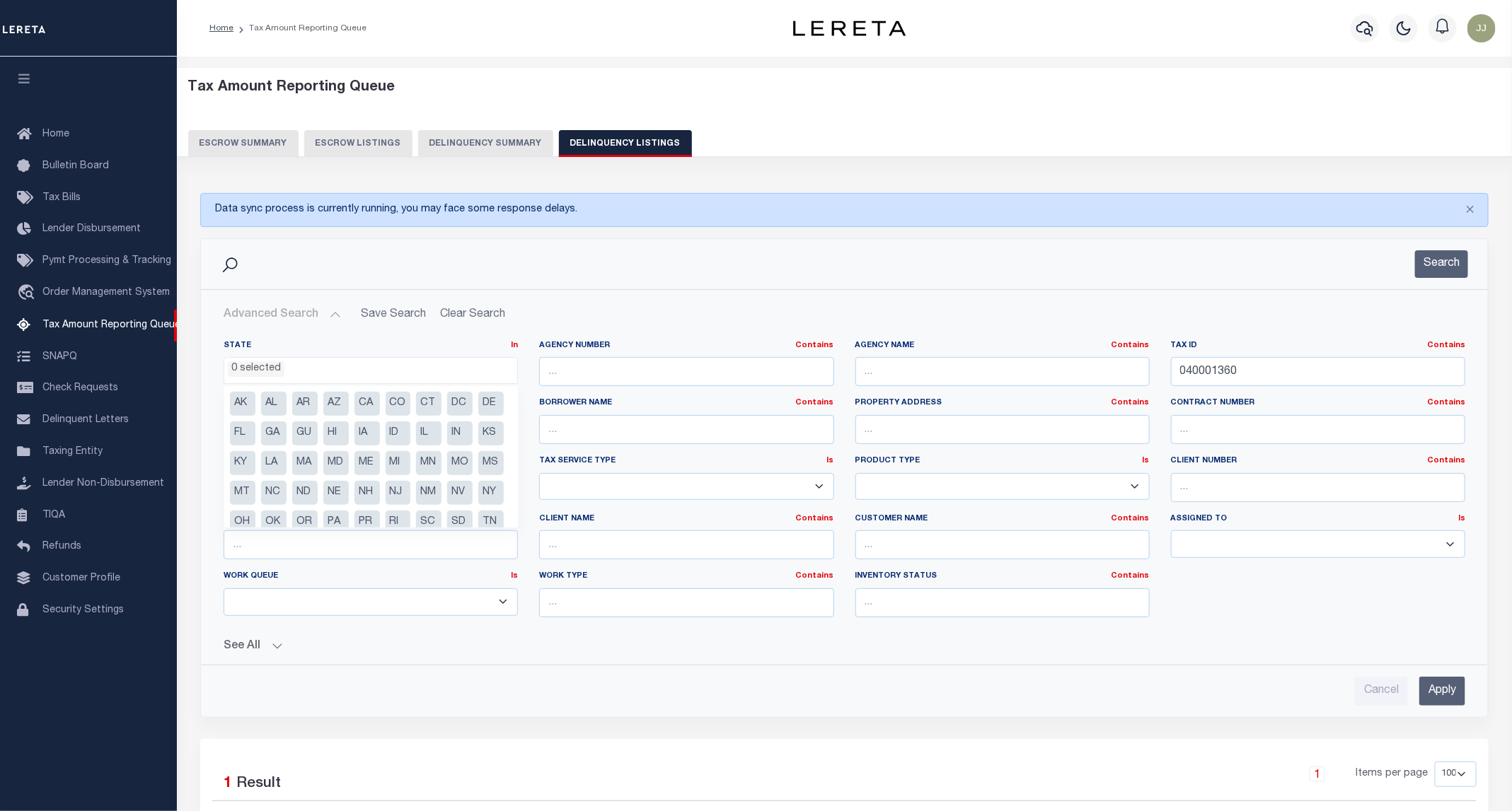
click at [478, 445] on li "KS" at bounding box center [491, 433] width 26 height 24
select select "KS"
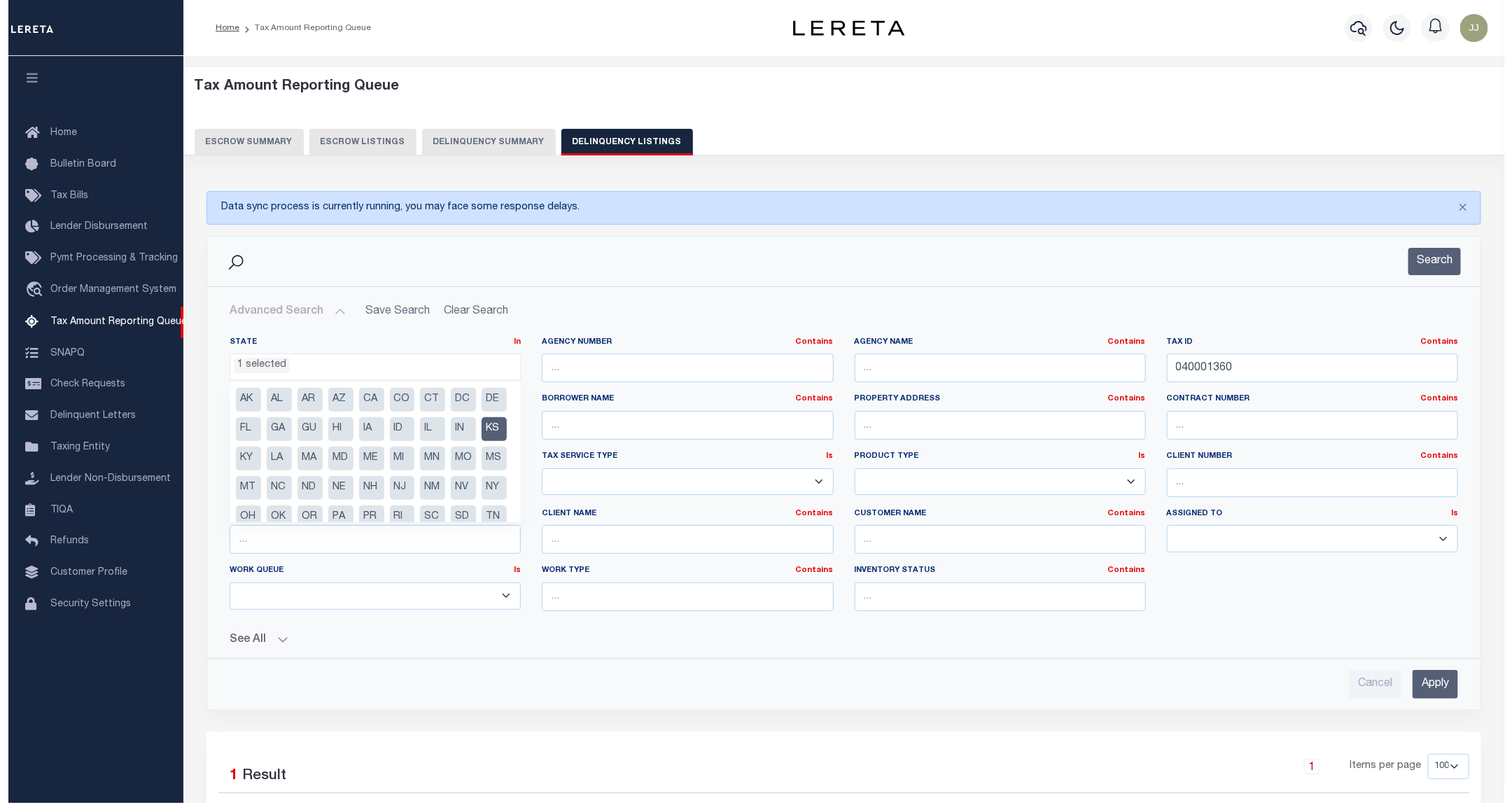
scroll to position [208, 0]
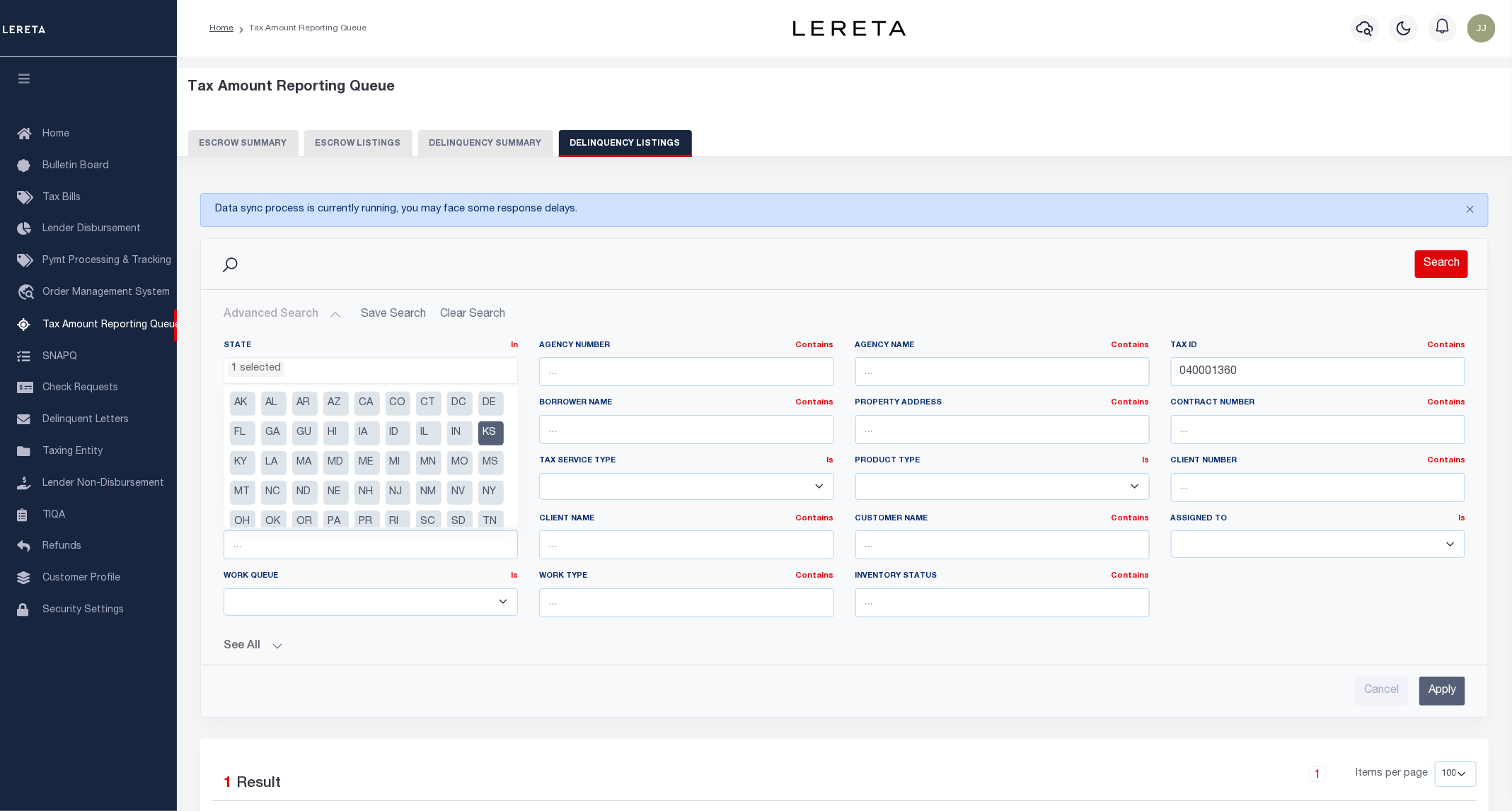
click at [1450, 270] on button "Search" at bounding box center [1441, 264] width 53 height 28
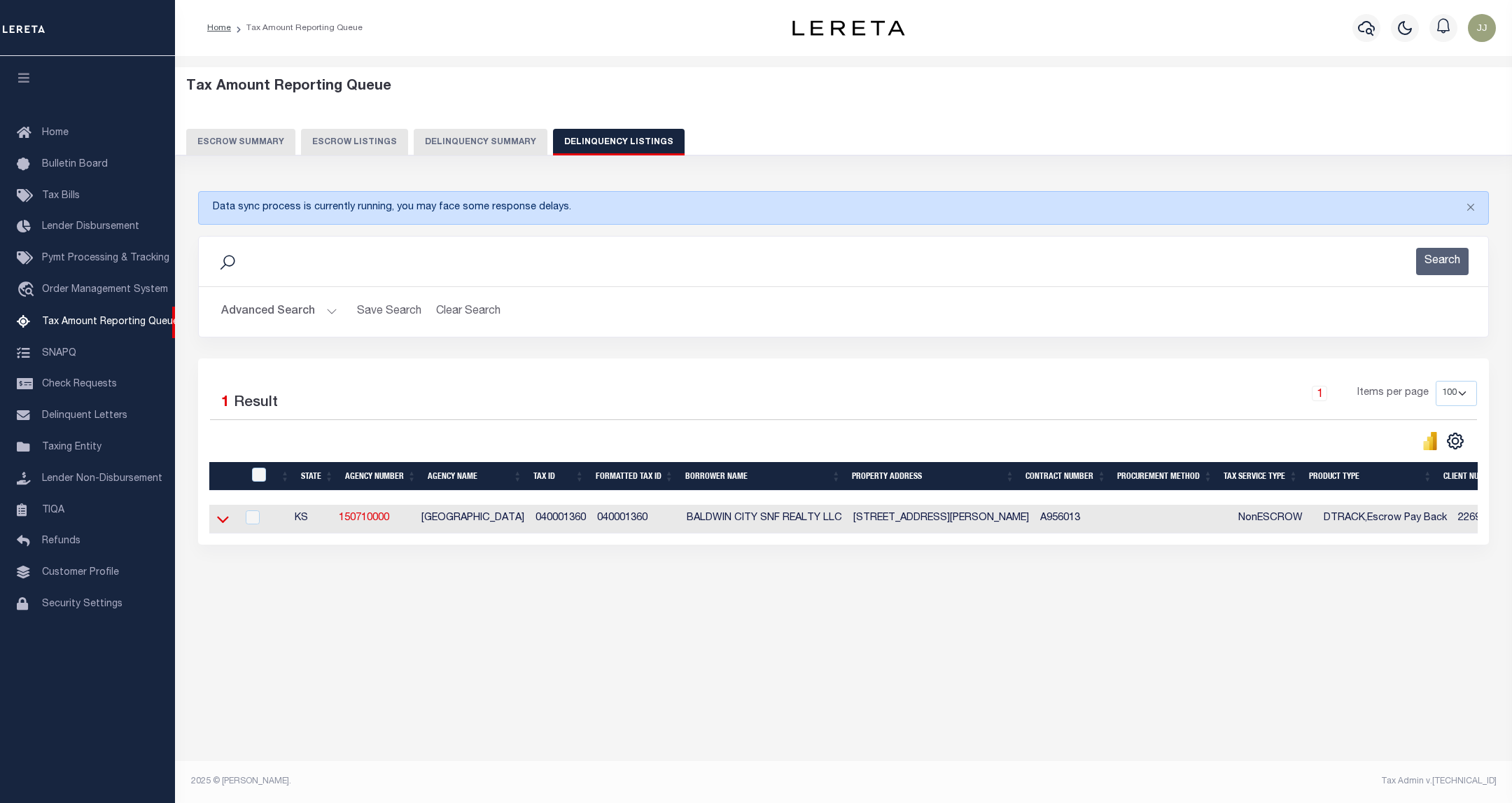
click at [227, 526] on icon at bounding box center [223, 519] width 12 height 15
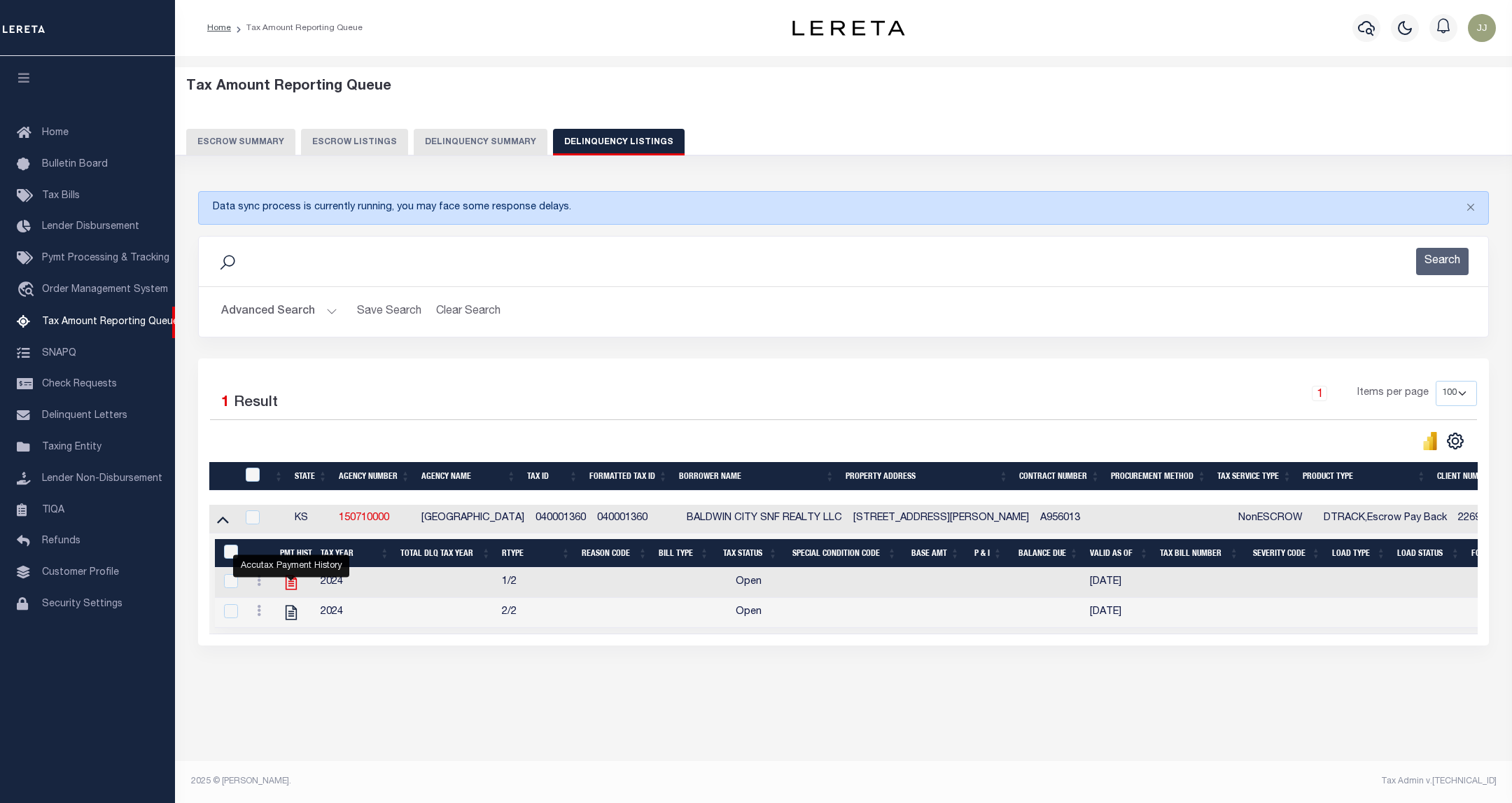
click at [288, 589] on icon "" at bounding box center [291, 582] width 18 height 18
checkbox input "true"
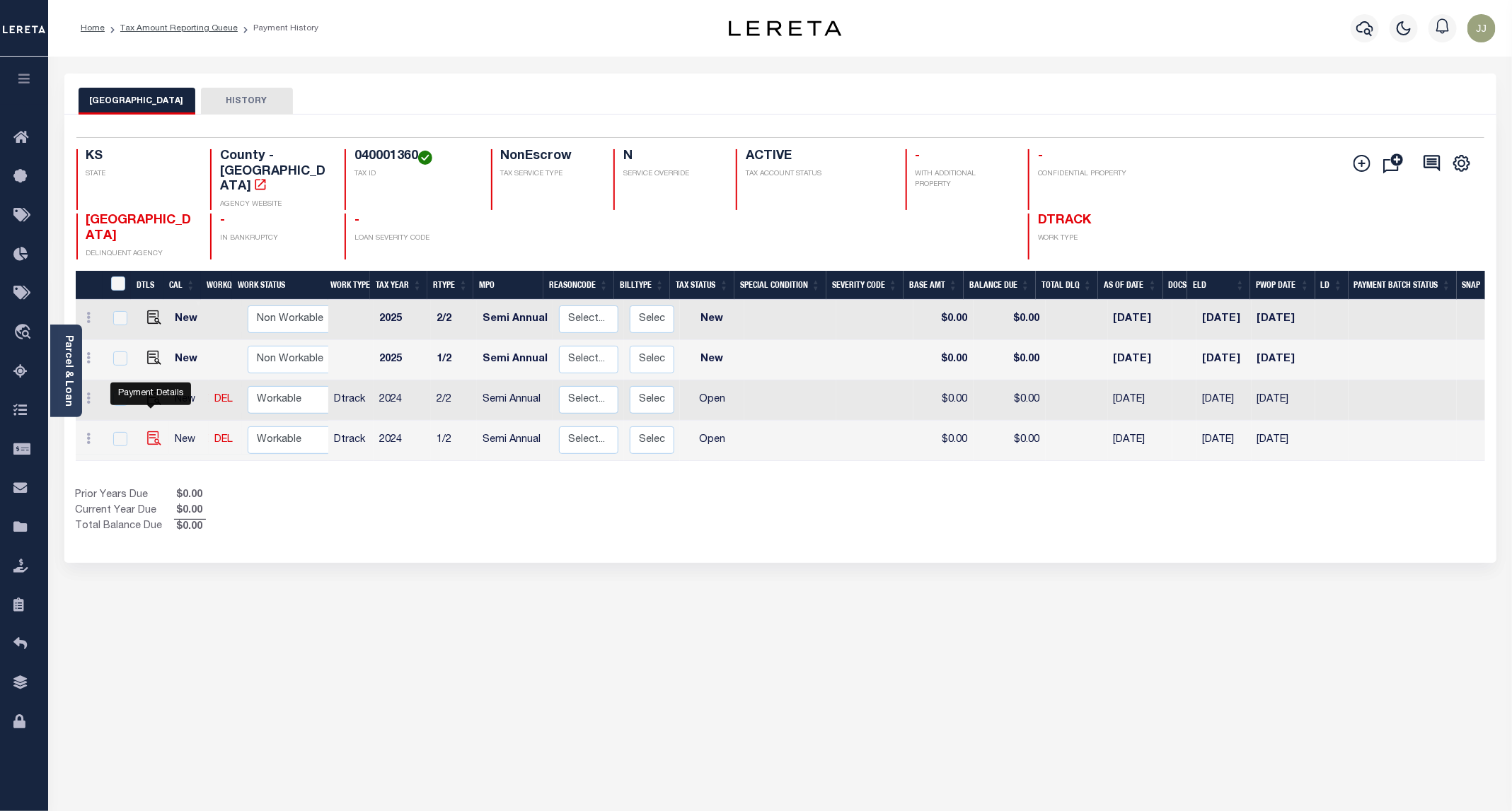
click at [152, 432] on img "" at bounding box center [154, 439] width 14 height 14
checkbox input "true"
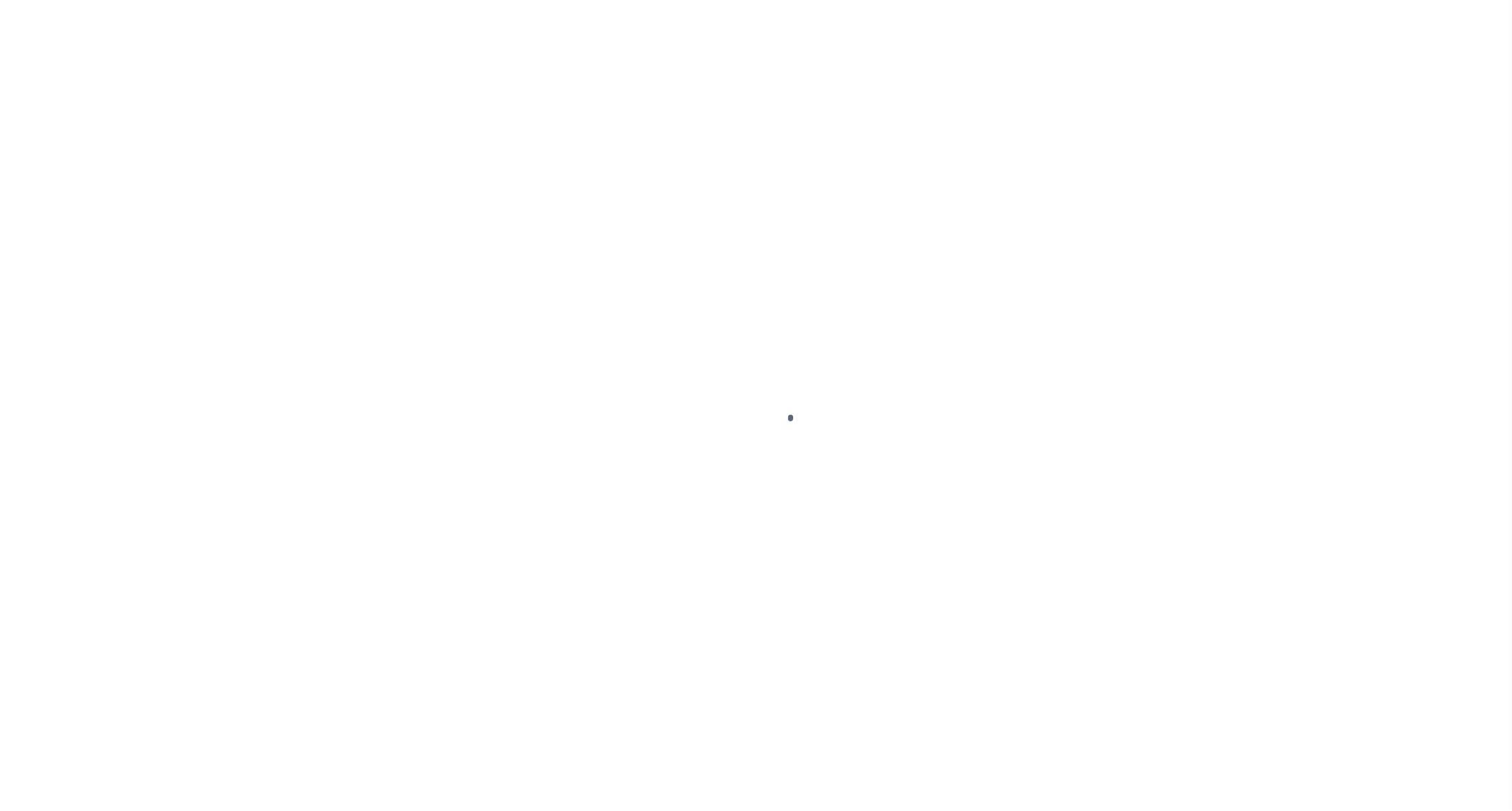
select select "OP2"
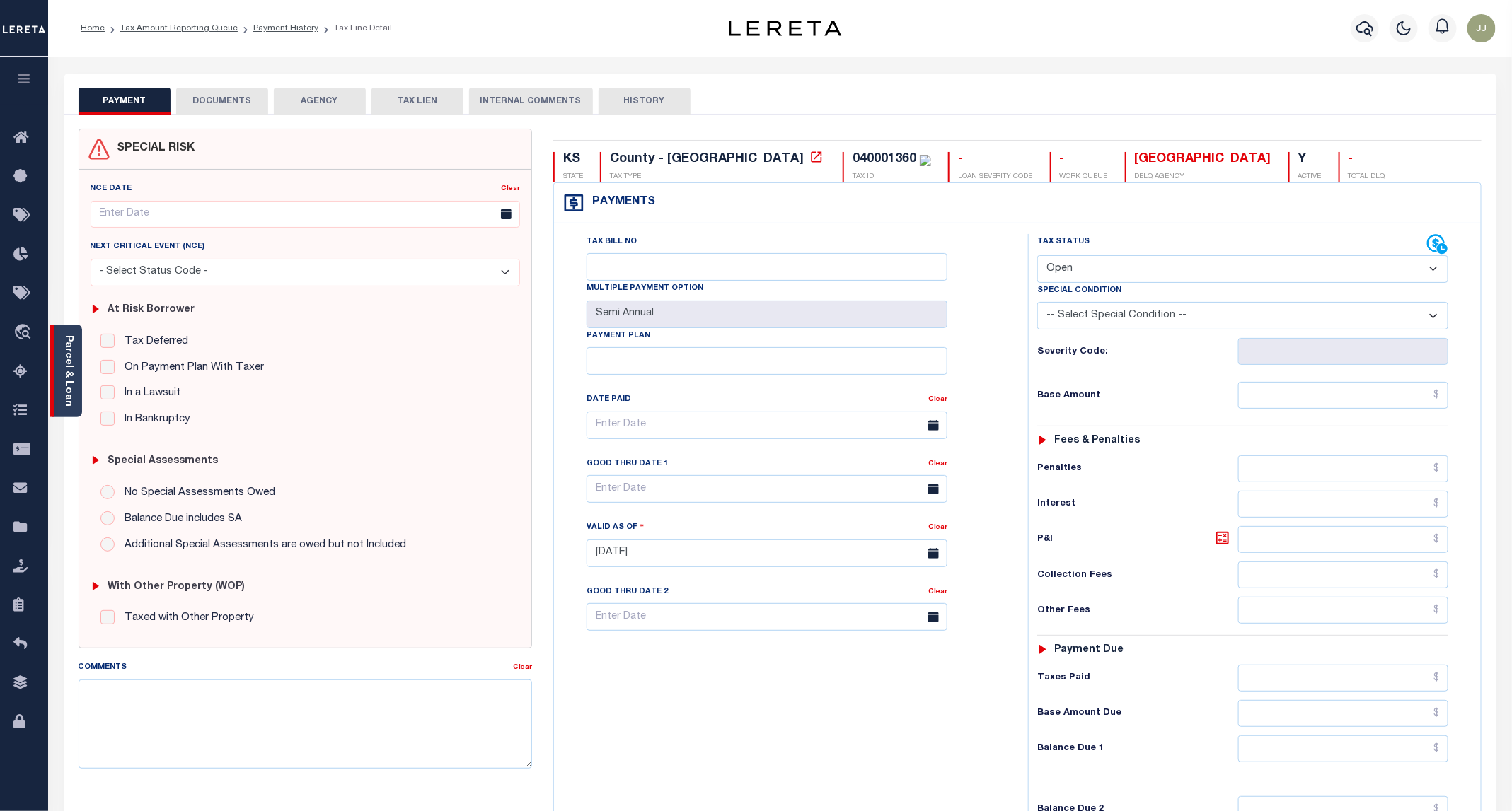
click at [66, 401] on div "Parcel & Loan" at bounding box center [66, 370] width 32 height 92
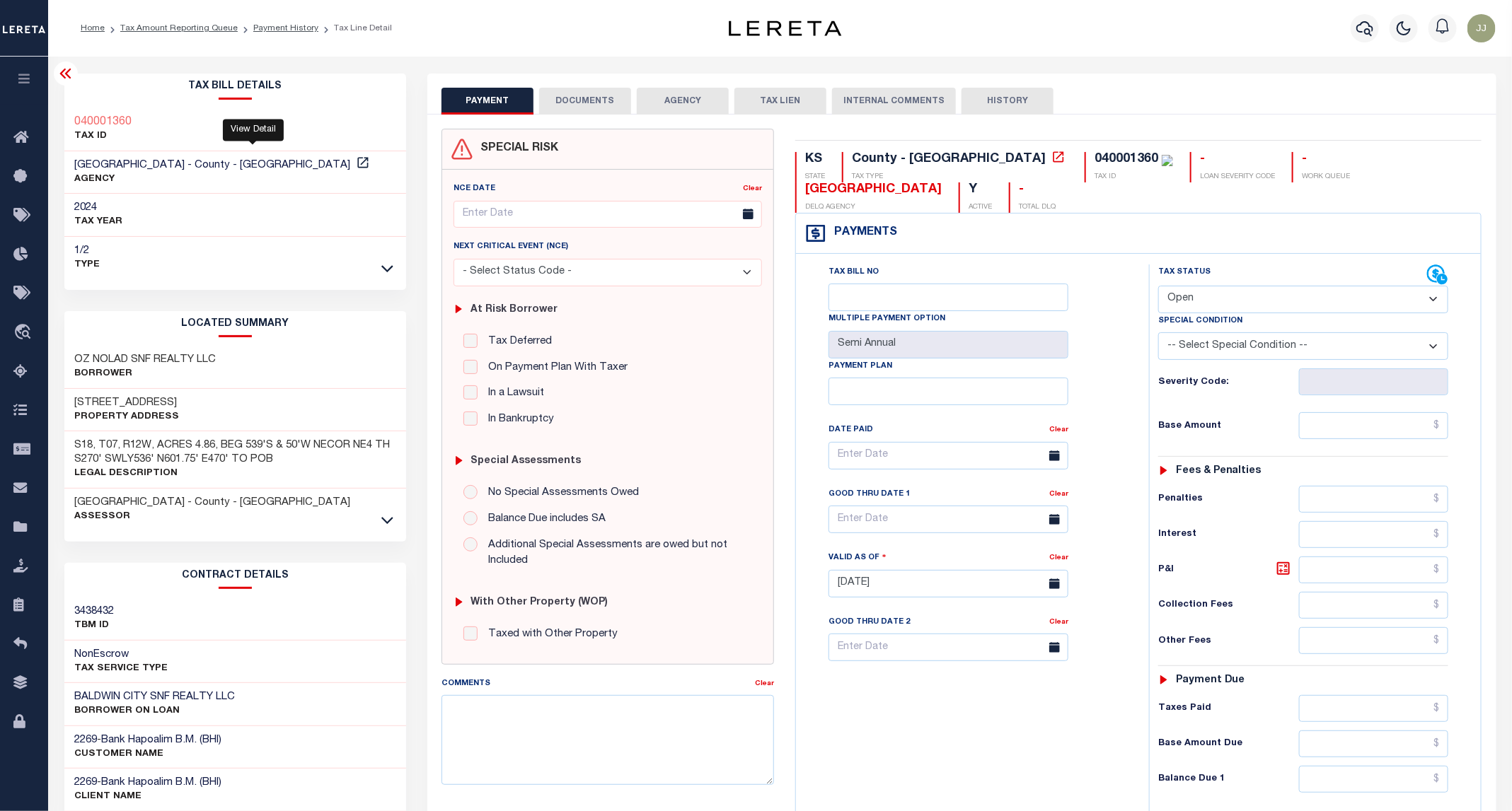
click at [252, 155] on div "[GEOGRAPHIC_DATA] - County - [GEOGRAPHIC_DATA] AGENCY" at bounding box center [236, 173] width 343 height 43
click at [356, 162] on icon at bounding box center [363, 162] width 14 height 14
